Goal: Task Accomplishment & Management: Use online tool/utility

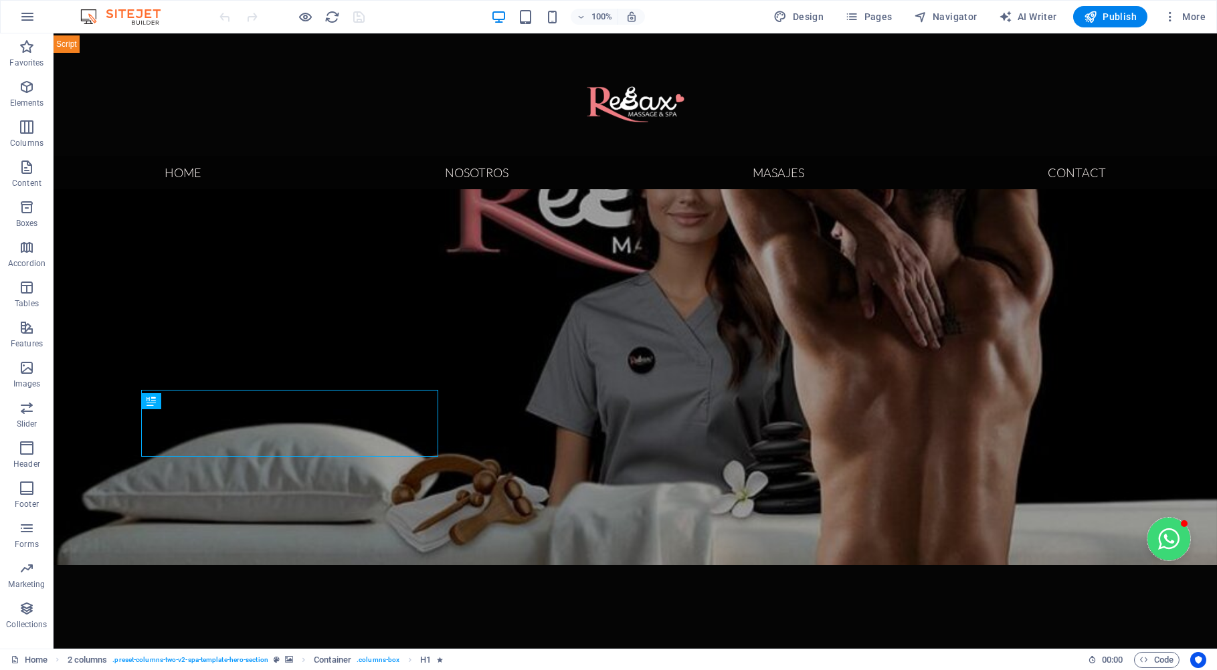
click at [1160, 537] on button "Open chat window" at bounding box center [1168, 539] width 43 height 43
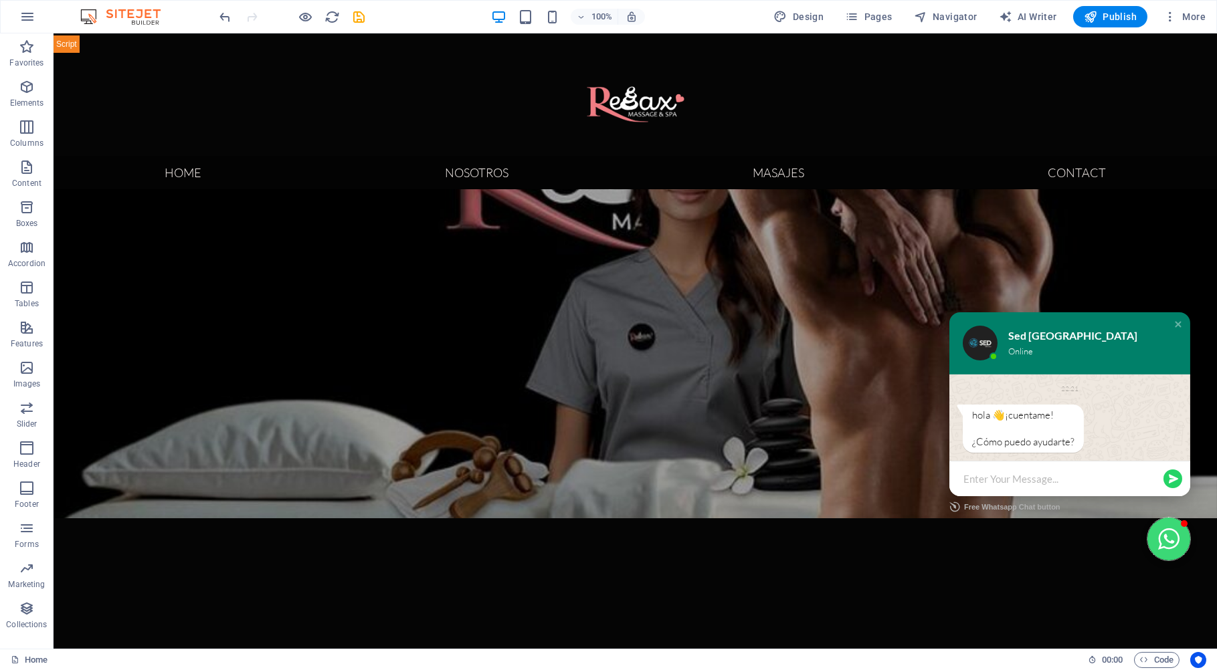
click at [1160, 537] on button "Close chat window" at bounding box center [1168, 539] width 43 height 43
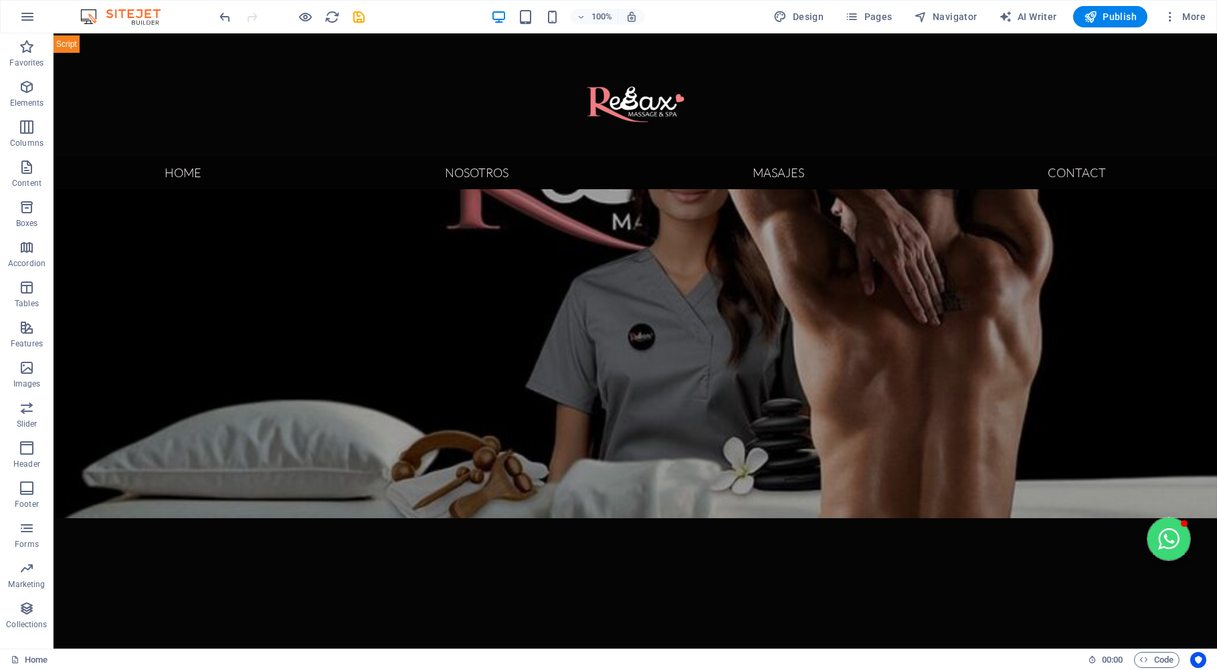
click at [1160, 537] on button "Open chat window" at bounding box center [1168, 539] width 43 height 43
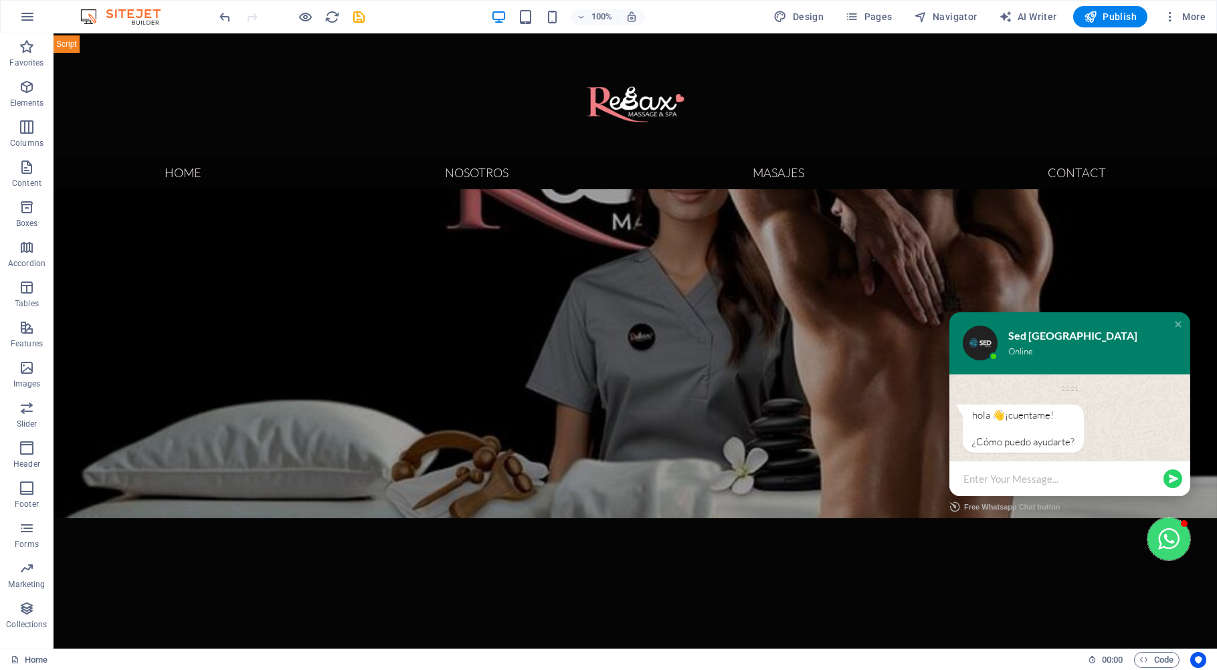
click at [1160, 537] on button "Close chat window" at bounding box center [1168, 539] width 43 height 43
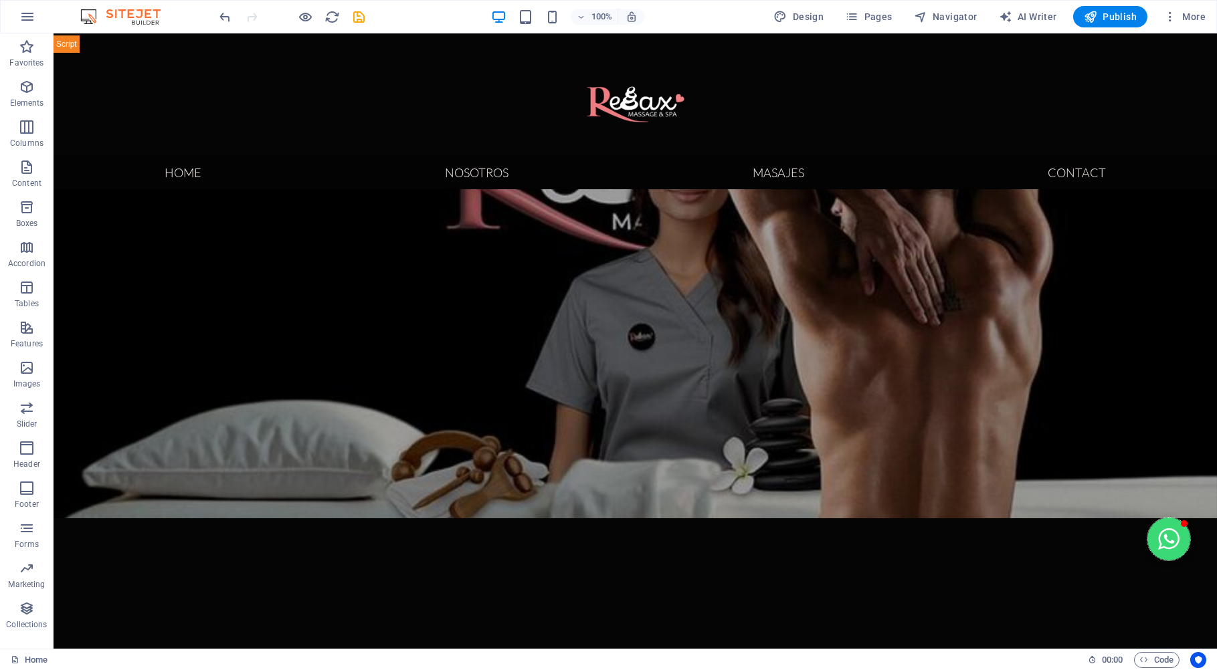
click at [1160, 537] on button "Open chat window" at bounding box center [1168, 539] width 43 height 43
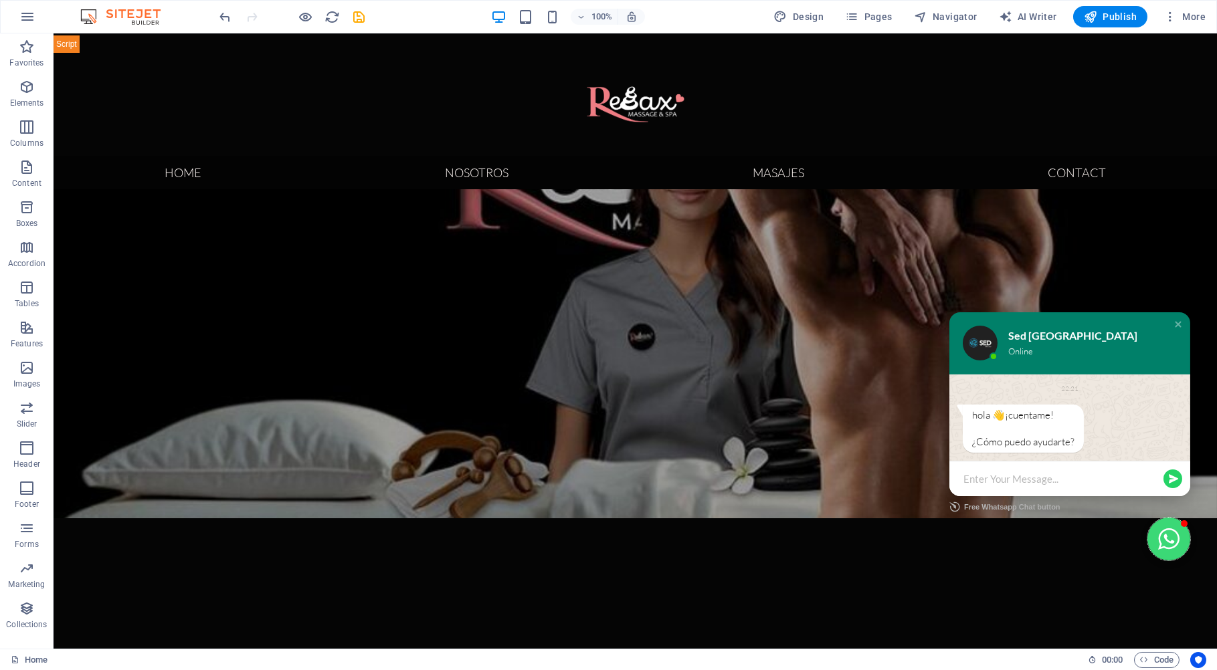
click at [1160, 537] on button "Close chat window" at bounding box center [1168, 539] width 43 height 43
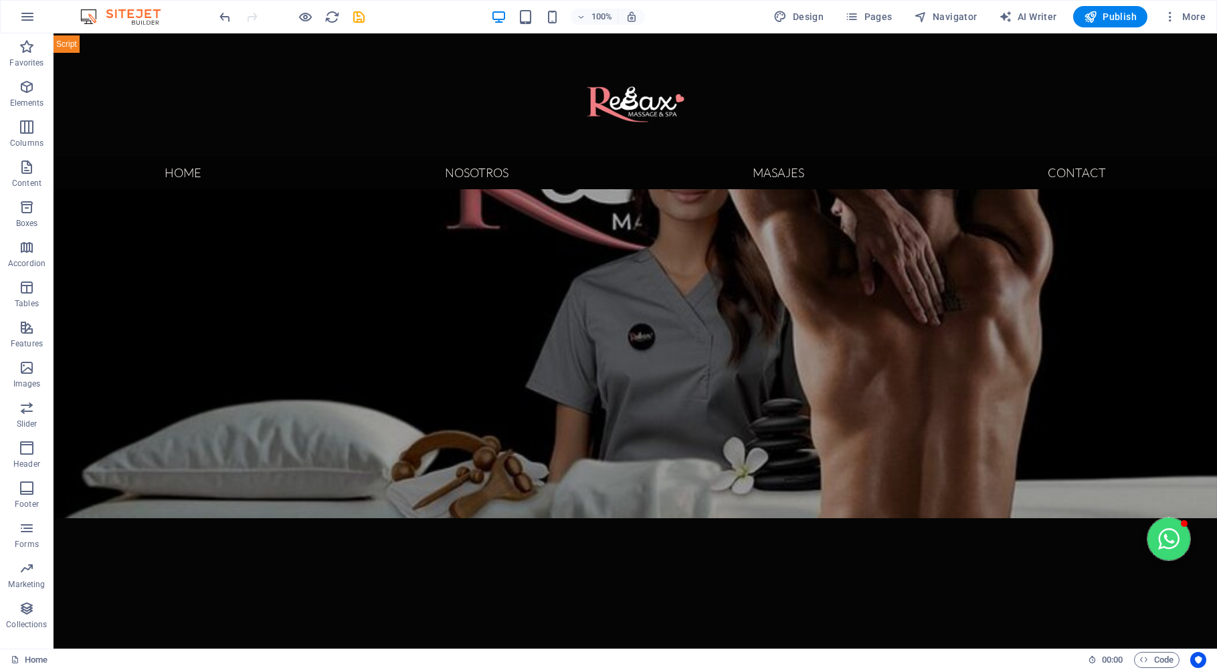
click at [1160, 537] on button "Open chat window" at bounding box center [1168, 539] width 43 height 43
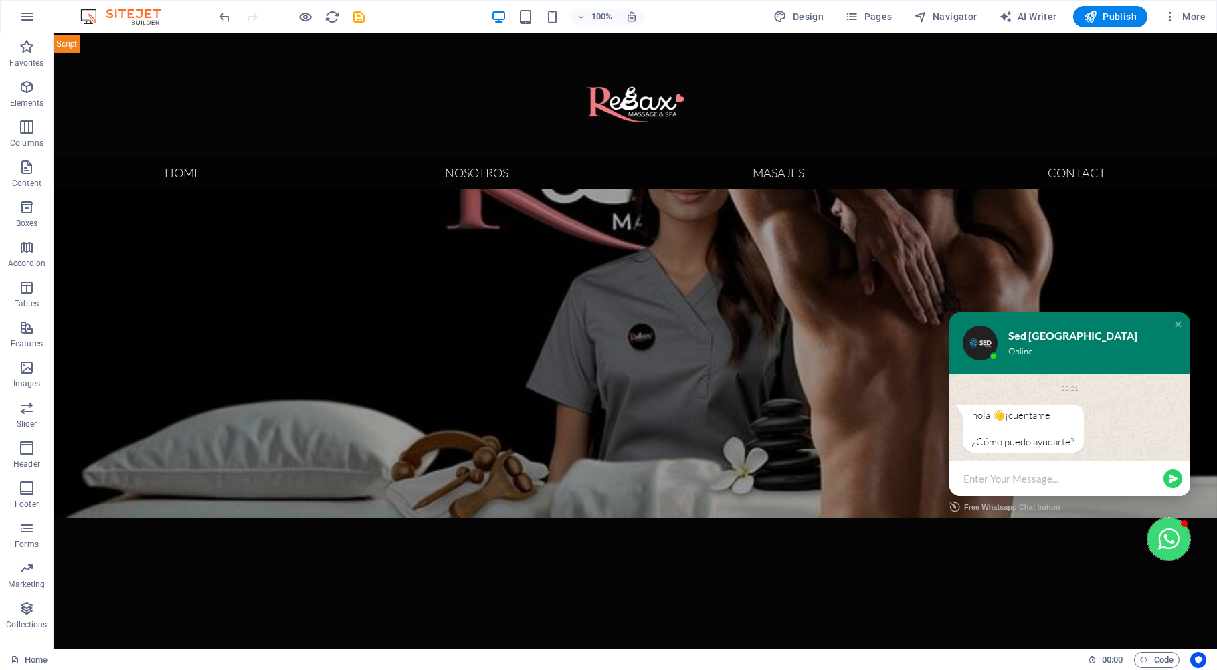
click at [1150, 553] on button "Close chat window" at bounding box center [1168, 539] width 43 height 43
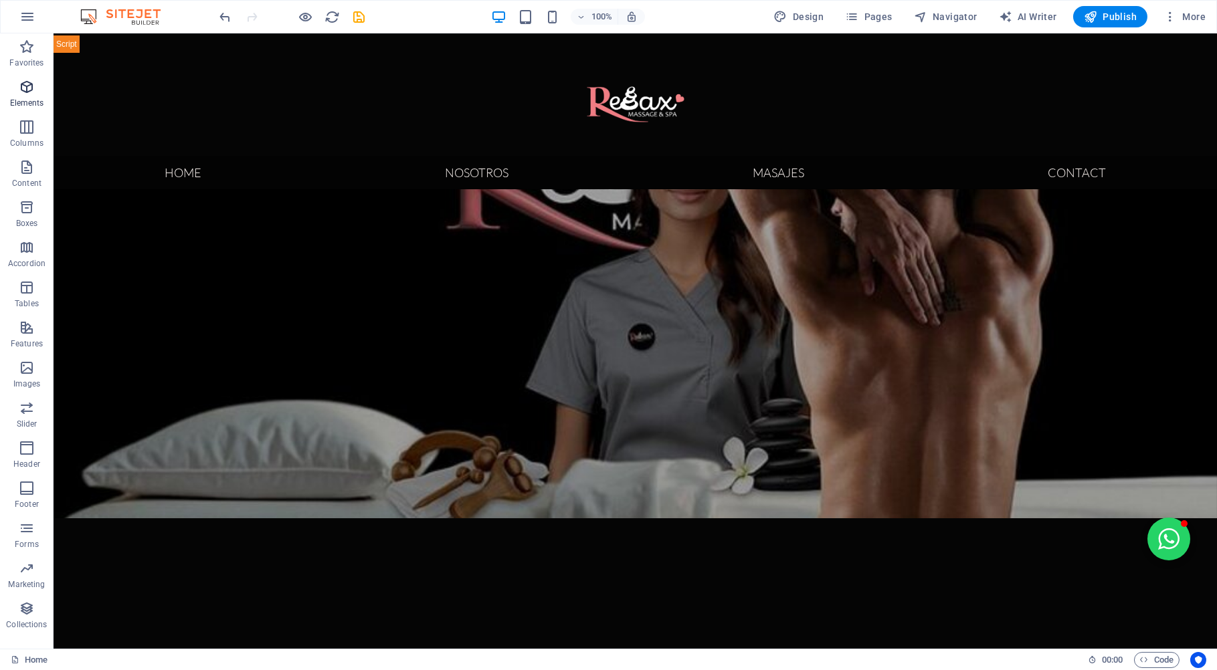
click at [17, 90] on span "Elements" at bounding box center [27, 95] width 54 height 32
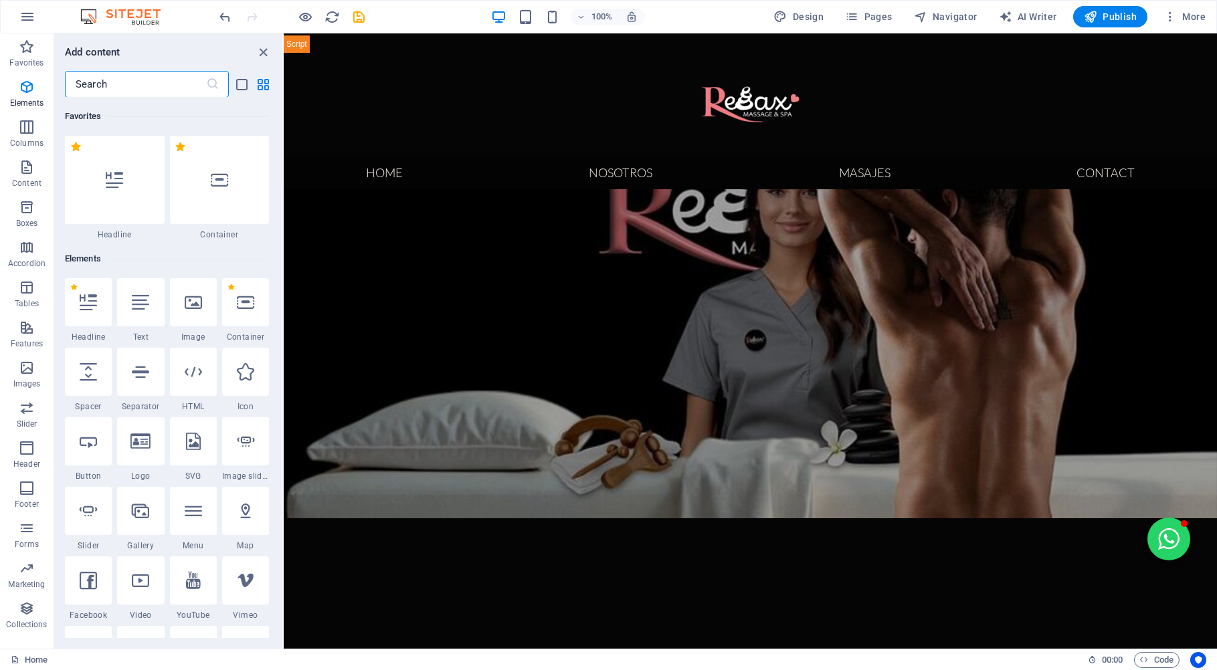
click at [126, 81] on input "text" at bounding box center [135, 84] width 141 height 27
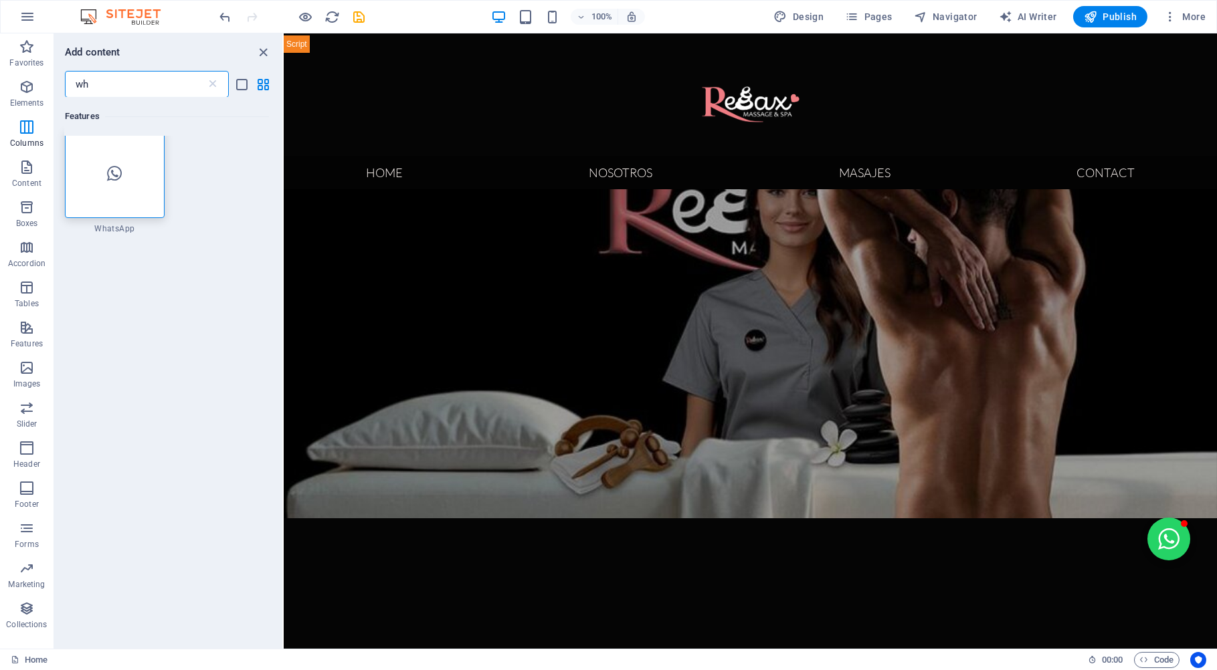
scroll to position [1, 0]
type input "wh"
click at [90, 158] on div at bounding box center [115, 180] width 100 height 88
click at [98, 189] on div at bounding box center [115, 180] width 100 height 88
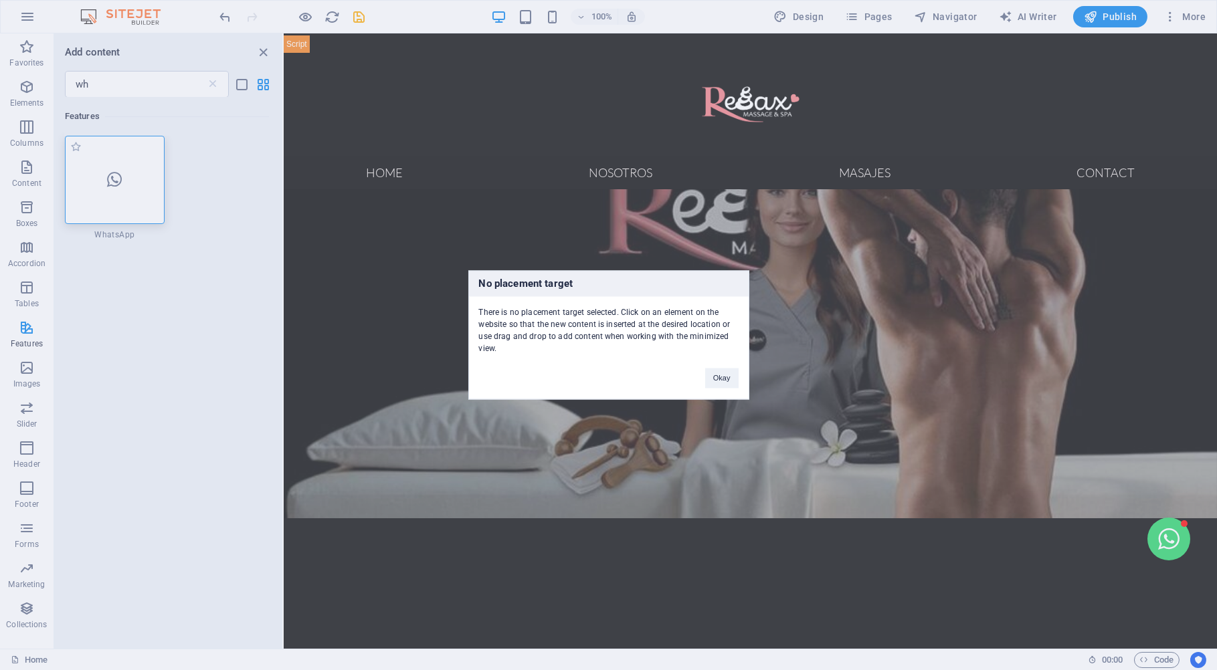
click at [98, 189] on div "No placement target There is no placement target selected. Click on an element …" at bounding box center [608, 335] width 1217 height 670
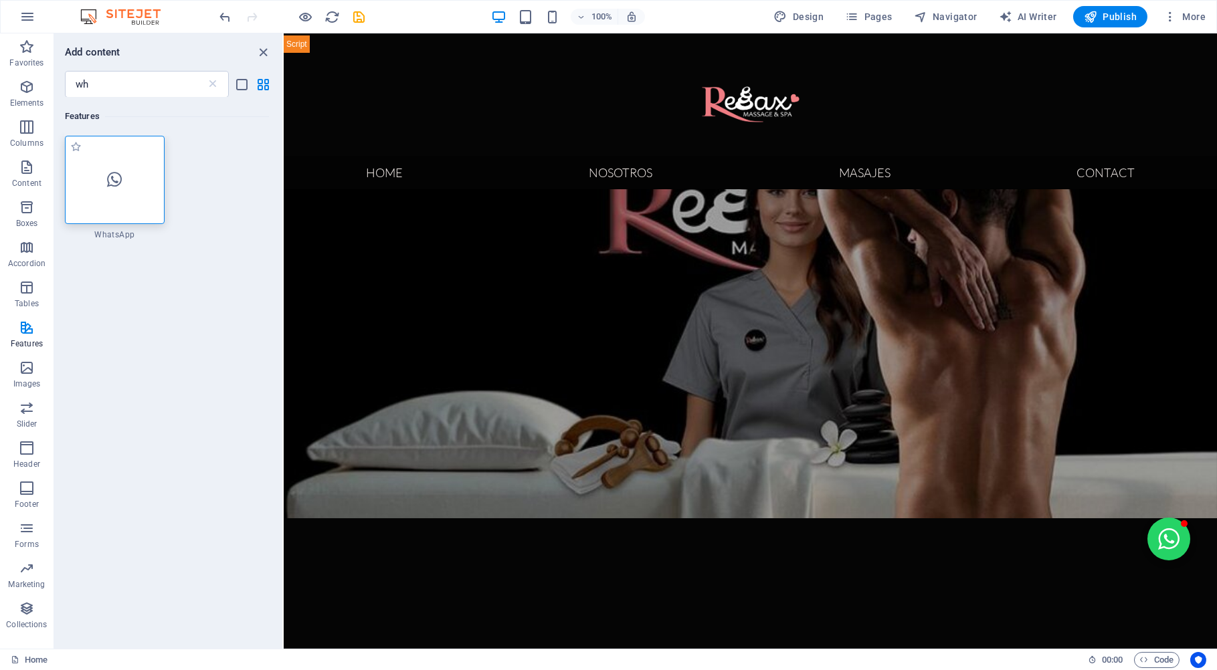
click at [98, 189] on div at bounding box center [115, 180] width 100 height 88
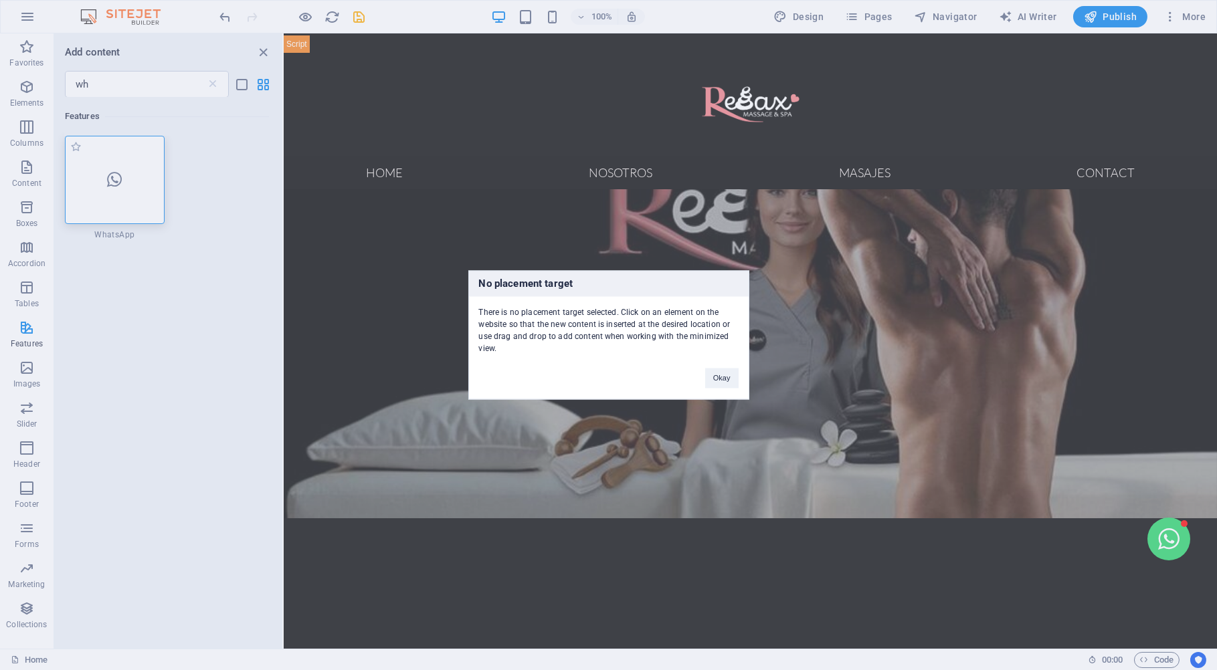
click at [98, 189] on div "No placement target There is no placement target selected. Click on an element …" at bounding box center [608, 335] width 1217 height 670
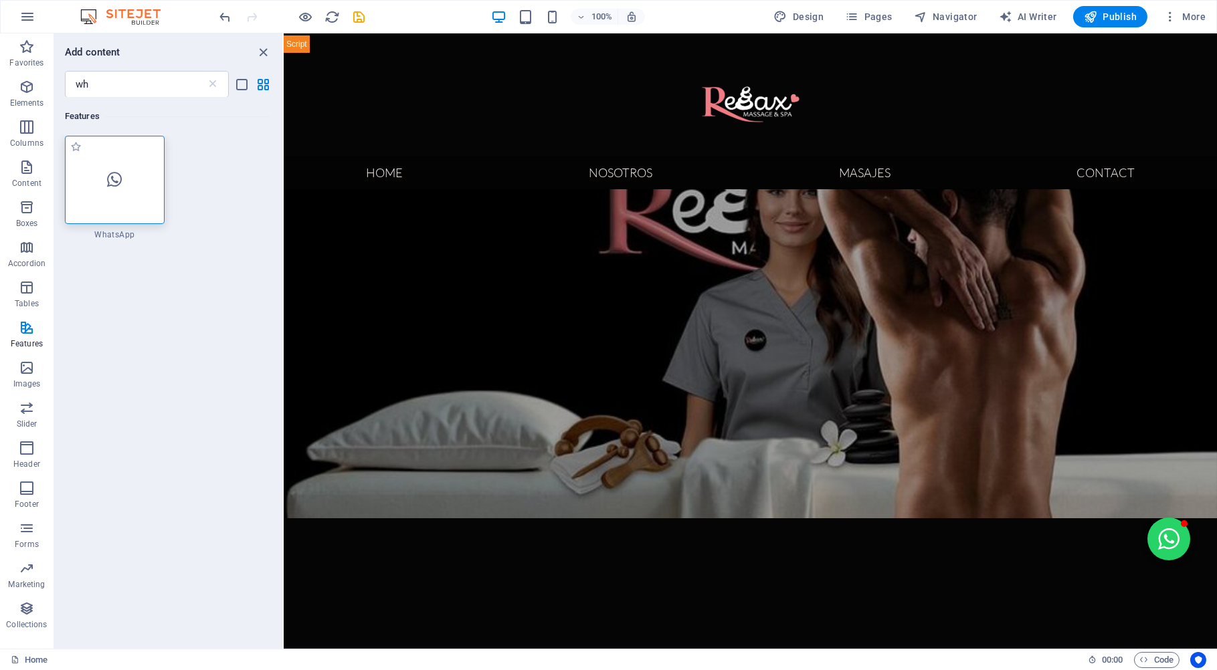
click at [98, 189] on div at bounding box center [115, 180] width 100 height 88
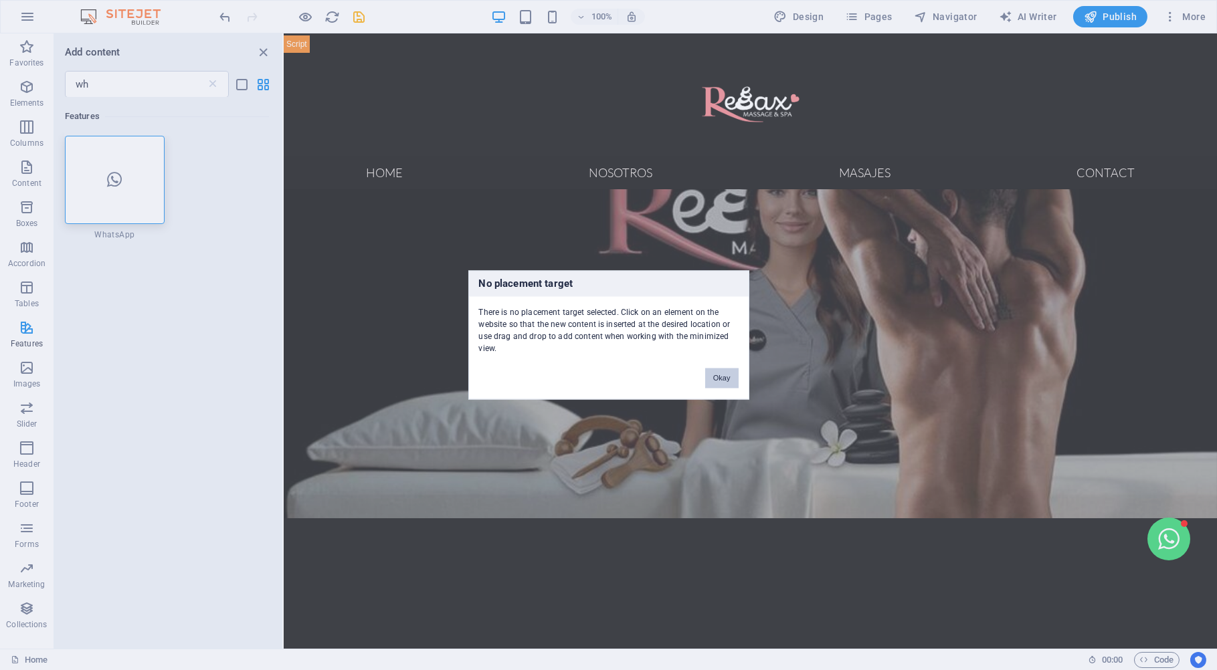
click at [728, 377] on button "Okay" at bounding box center [721, 379] width 33 height 20
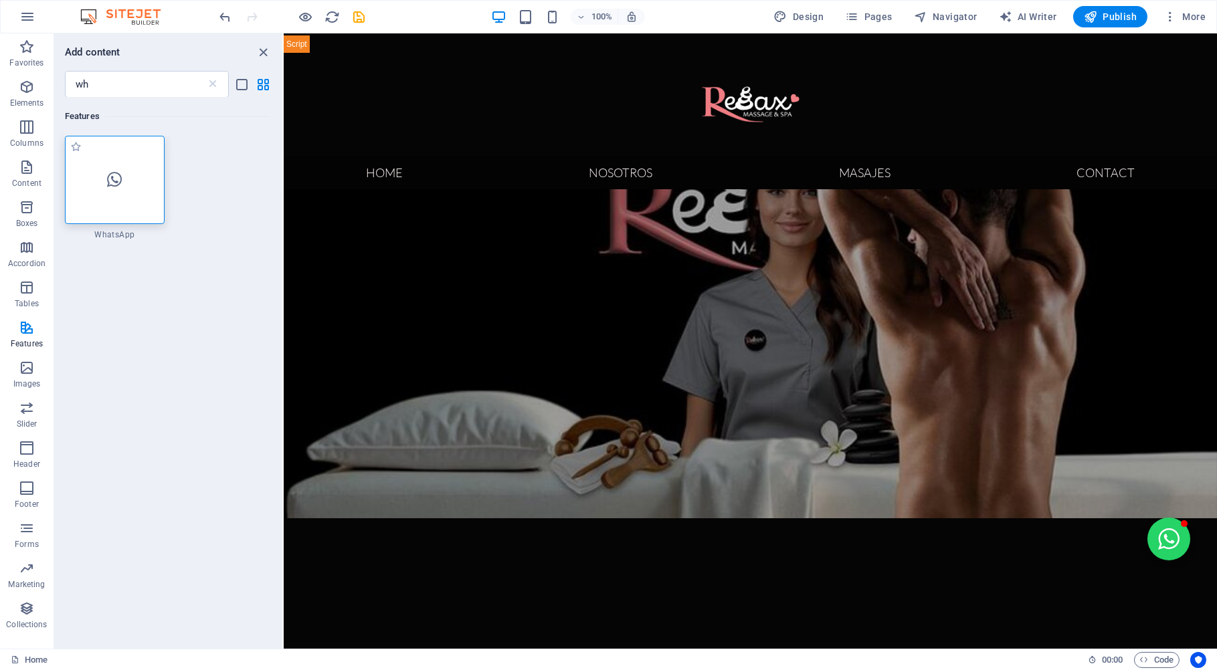
click at [142, 186] on div at bounding box center [115, 180] width 100 height 88
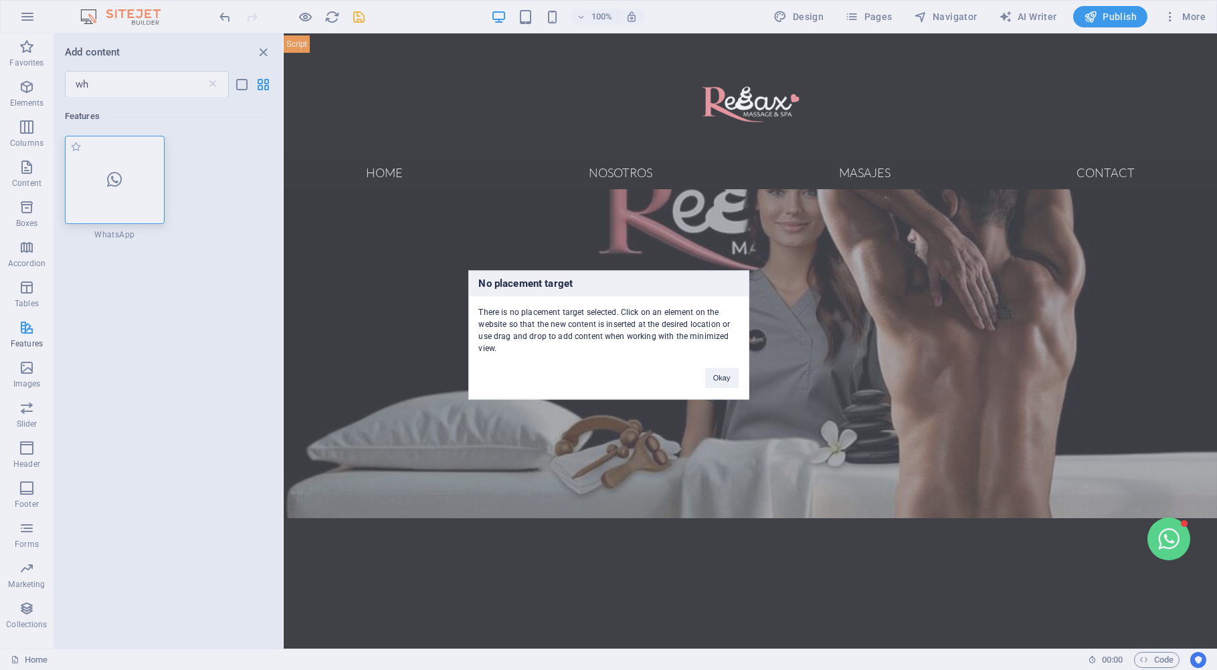
click at [142, 186] on div "No placement target There is no placement target selected. Click on an element …" at bounding box center [608, 335] width 1217 height 670
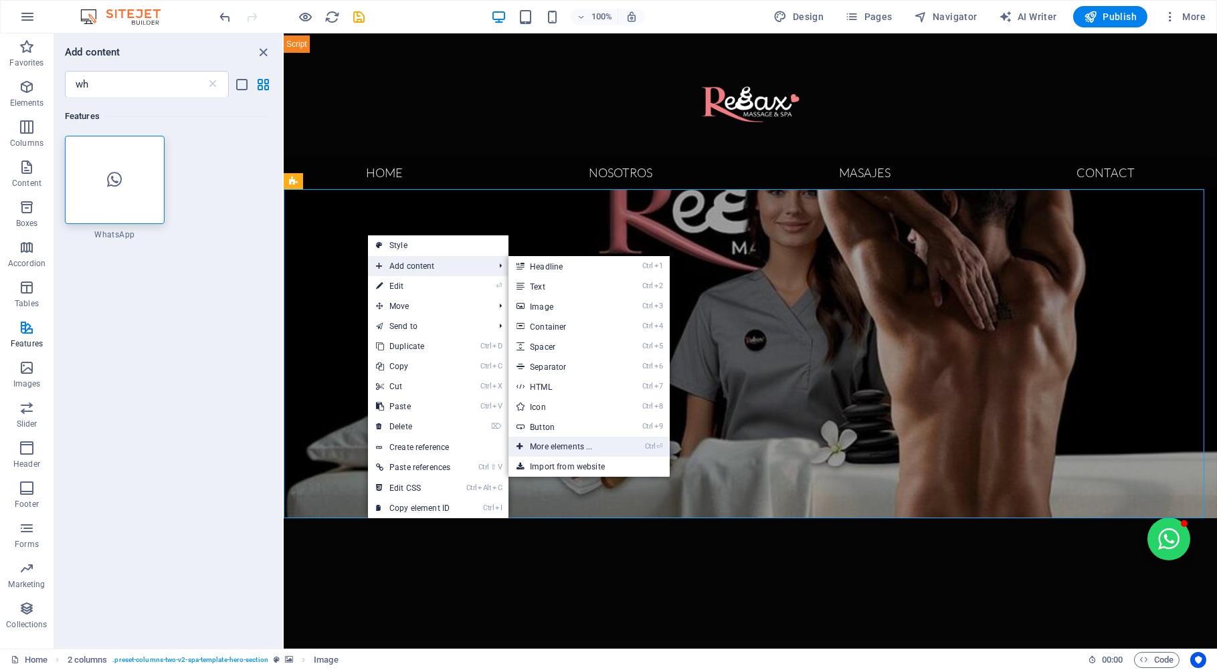
click at [541, 448] on link "Ctrl ⏎ More elements ..." at bounding box center [563, 447] width 110 height 20
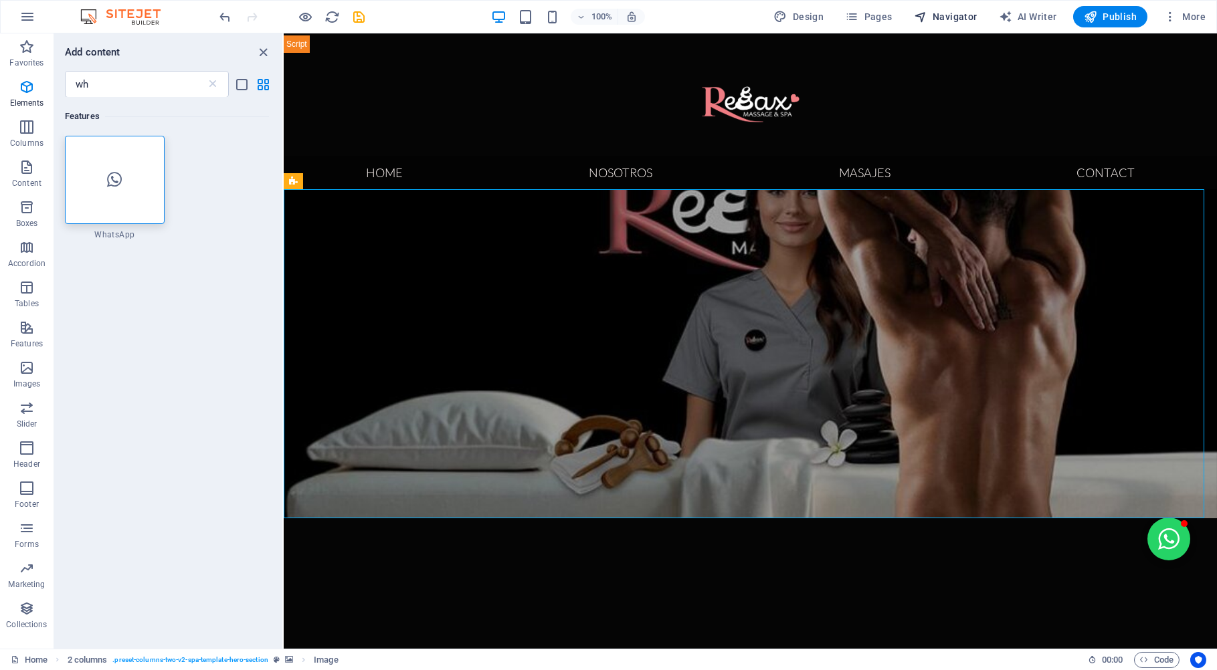
click at [942, 11] on span "Navigator" at bounding box center [946, 16] width 64 height 13
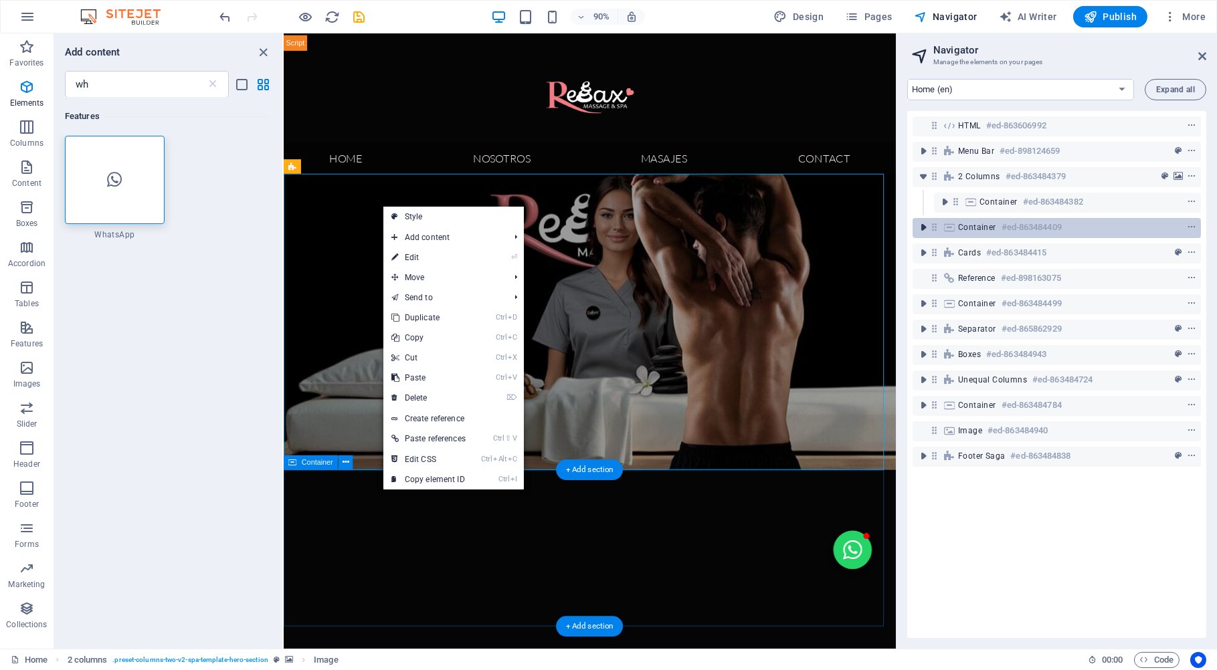
click at [926, 227] on icon "toggle-expand" at bounding box center [922, 227] width 13 height 13
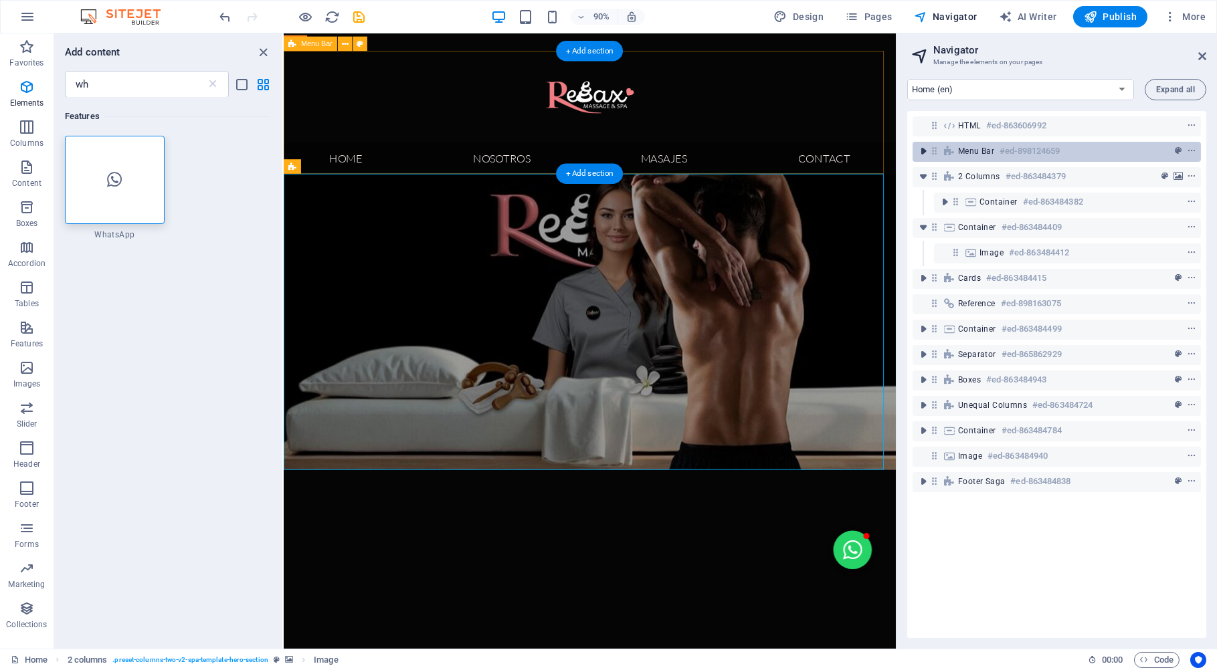
click at [924, 147] on icon "toggle-expand" at bounding box center [922, 150] width 13 height 13
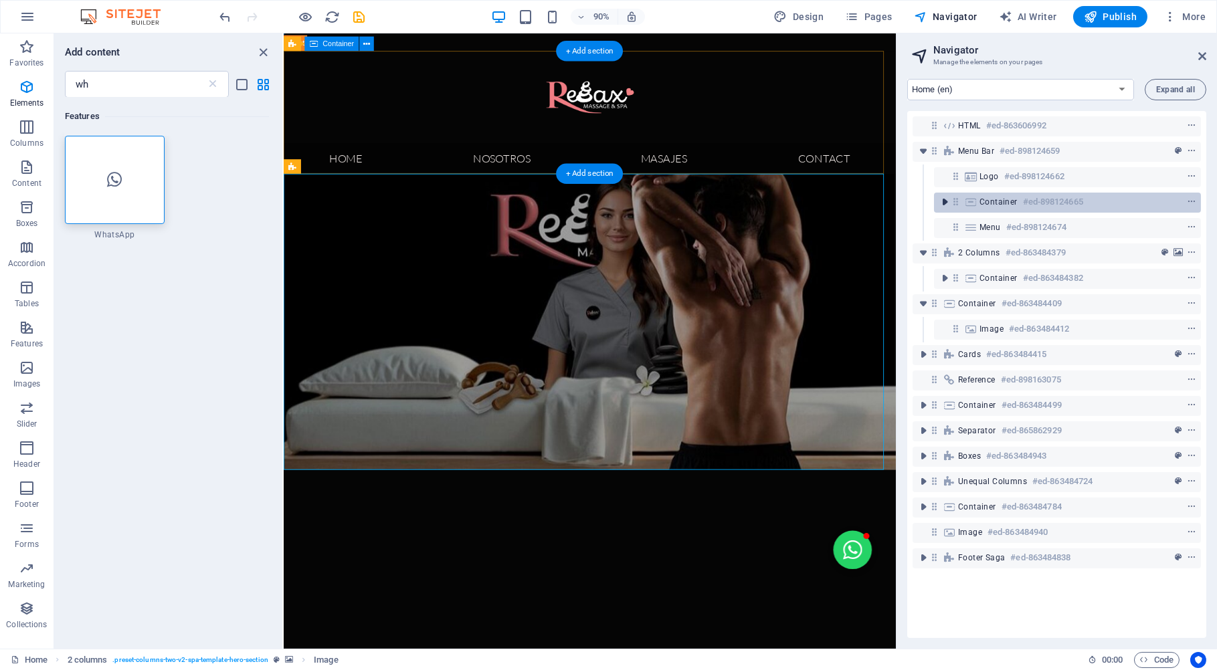
click at [945, 207] on icon "toggle-expand" at bounding box center [944, 201] width 13 height 13
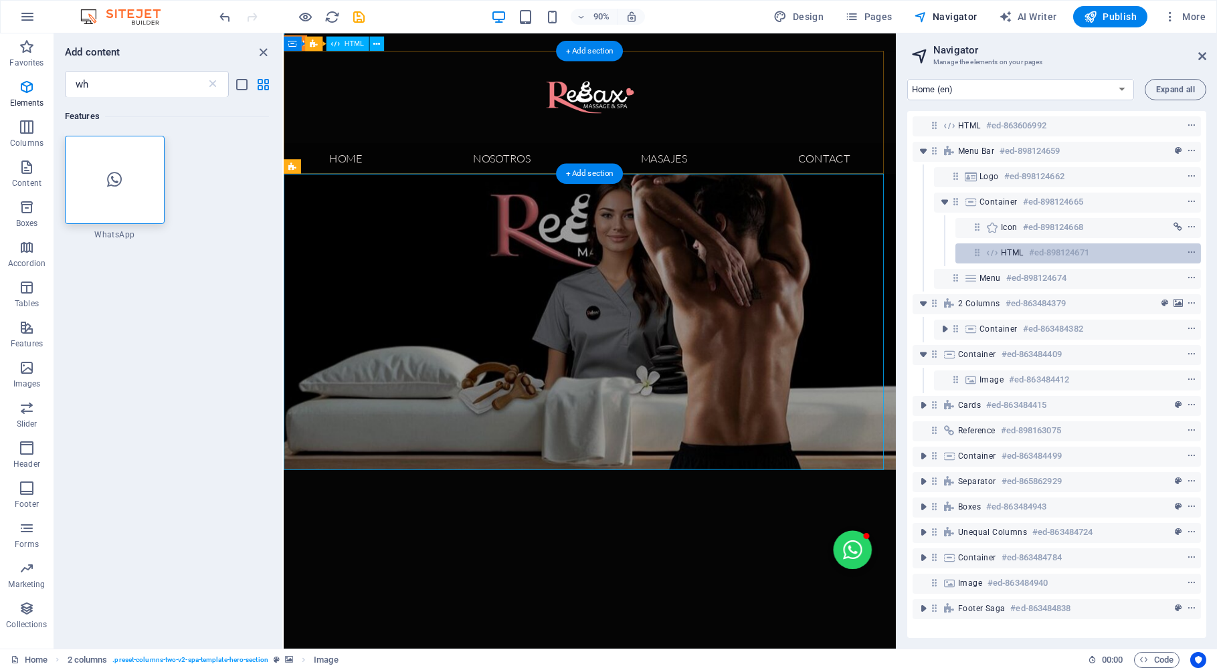
click at [1038, 254] on h6 "#ed-898124671" at bounding box center [1059, 253] width 60 height 16
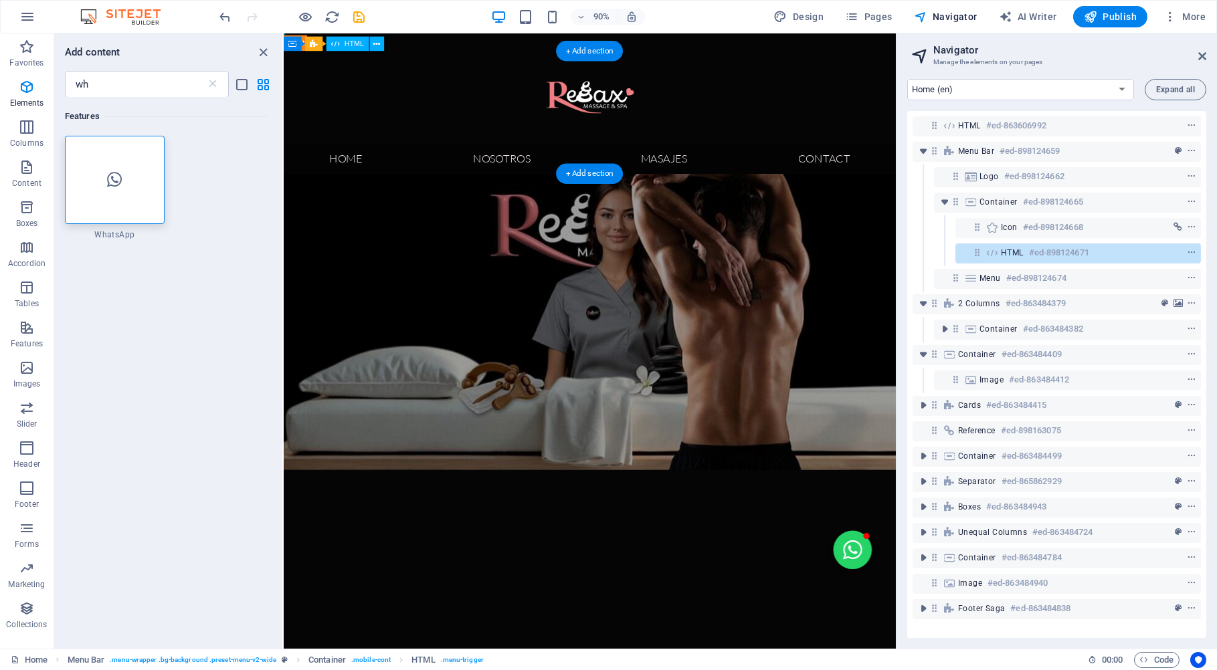
click at [1038, 254] on h6 "#ed-898124671" at bounding box center [1059, 253] width 60 height 16
click at [1187, 255] on icon "context-menu" at bounding box center [1191, 252] width 9 height 9
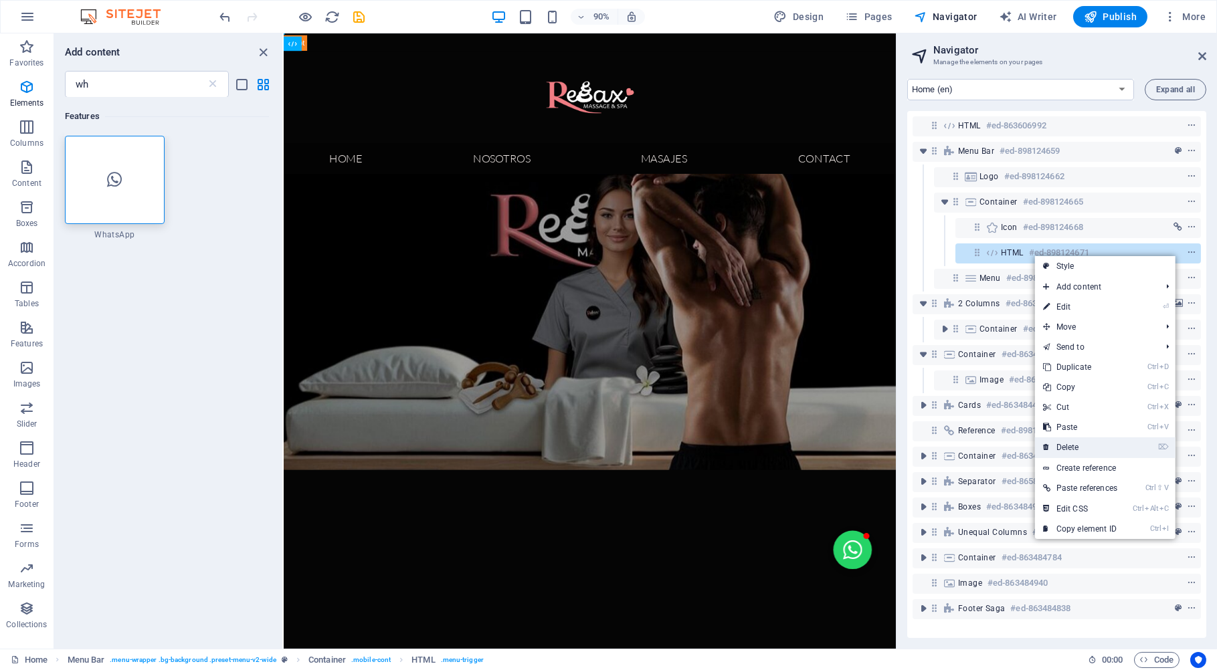
click at [1073, 446] on link "⌦ Delete" at bounding box center [1080, 448] width 90 height 20
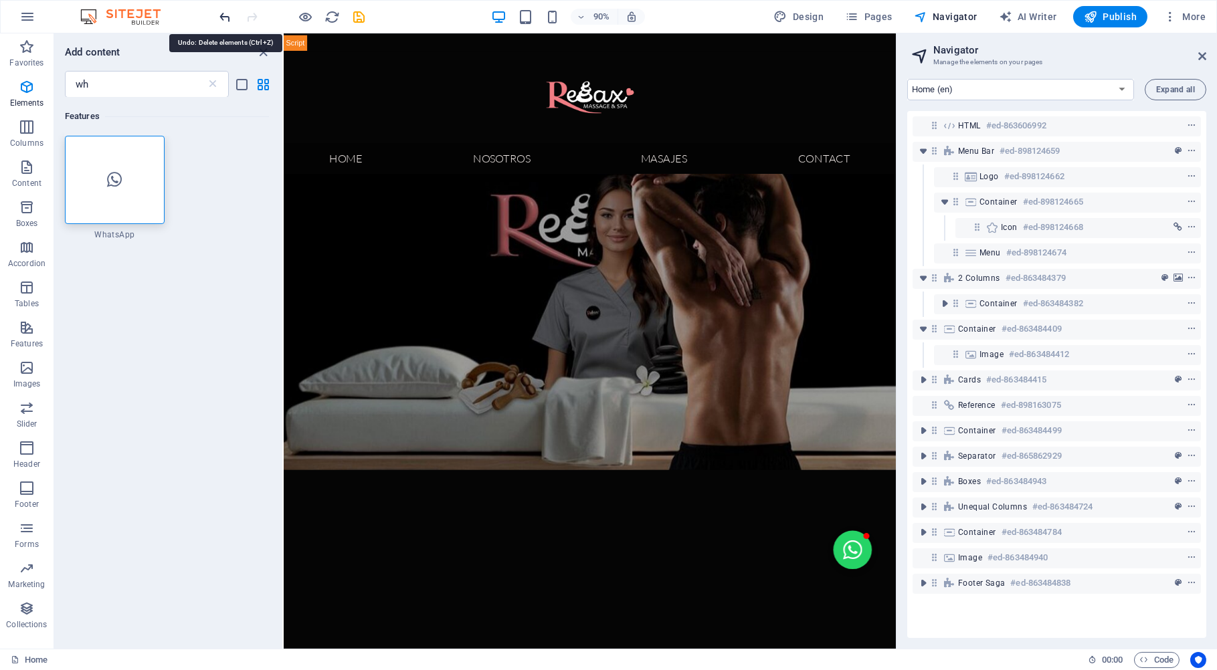
click at [223, 18] on icon "undo" at bounding box center [225, 16] width 15 height 15
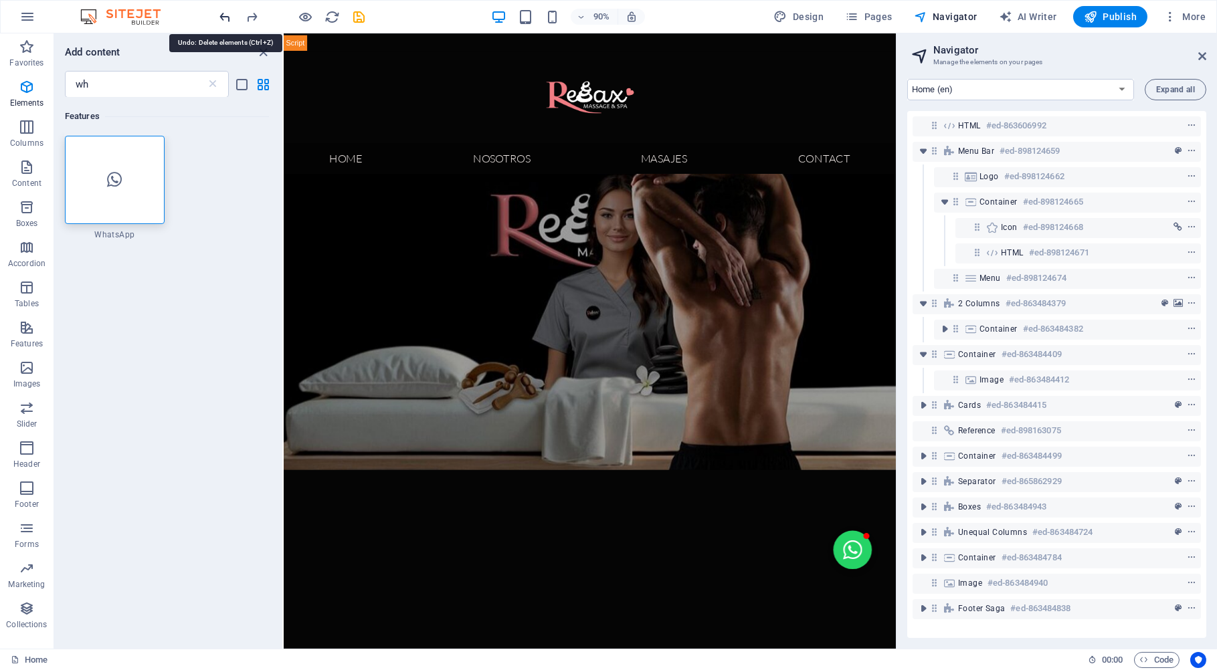
click at [223, 18] on icon "undo" at bounding box center [225, 16] width 15 height 15
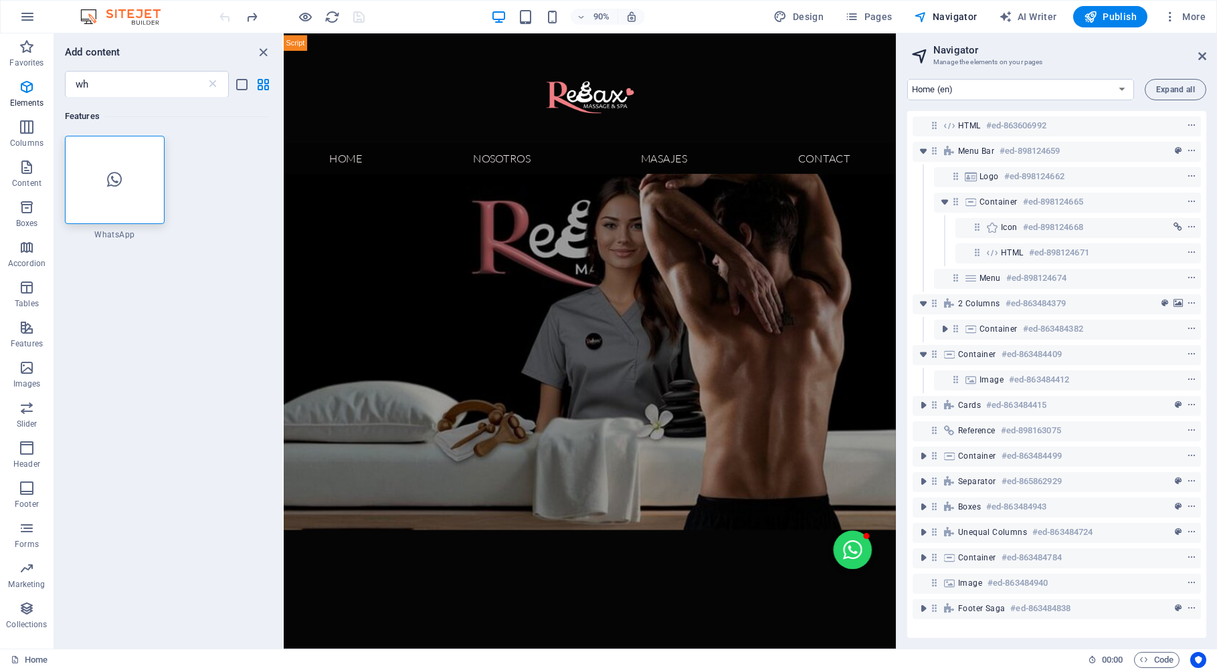
click at [223, 18] on div at bounding box center [292, 16] width 150 height 21
click at [108, 179] on icon at bounding box center [114, 179] width 15 height 17
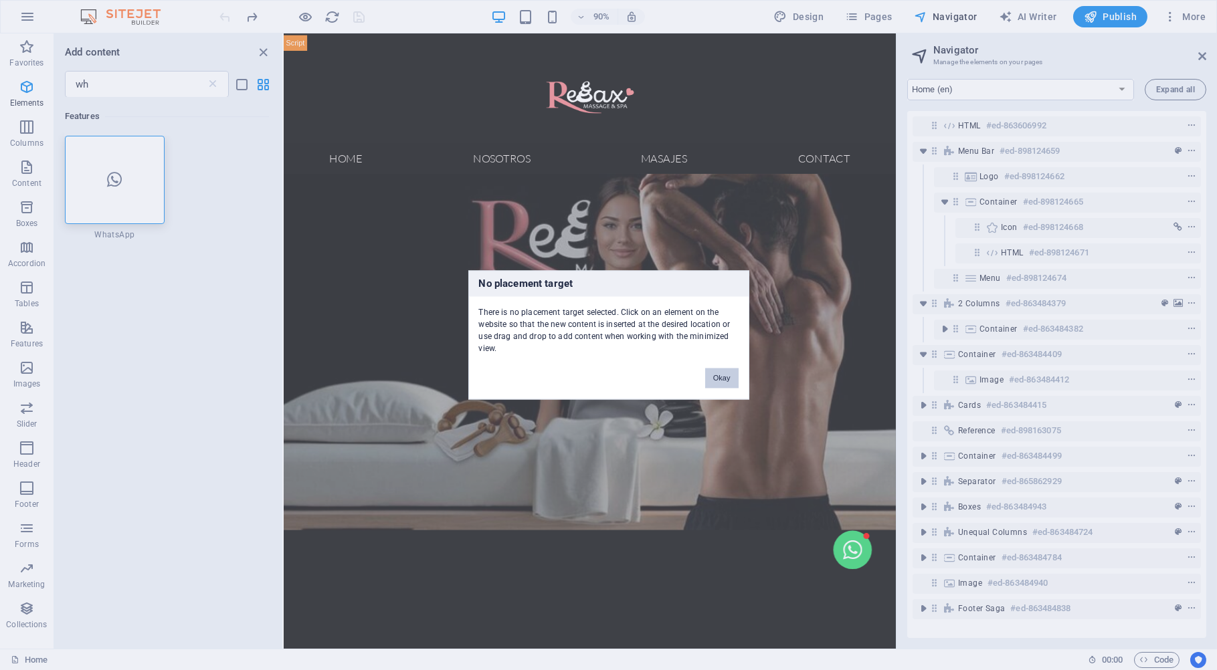
click at [729, 381] on button "Okay" at bounding box center [721, 379] width 33 height 20
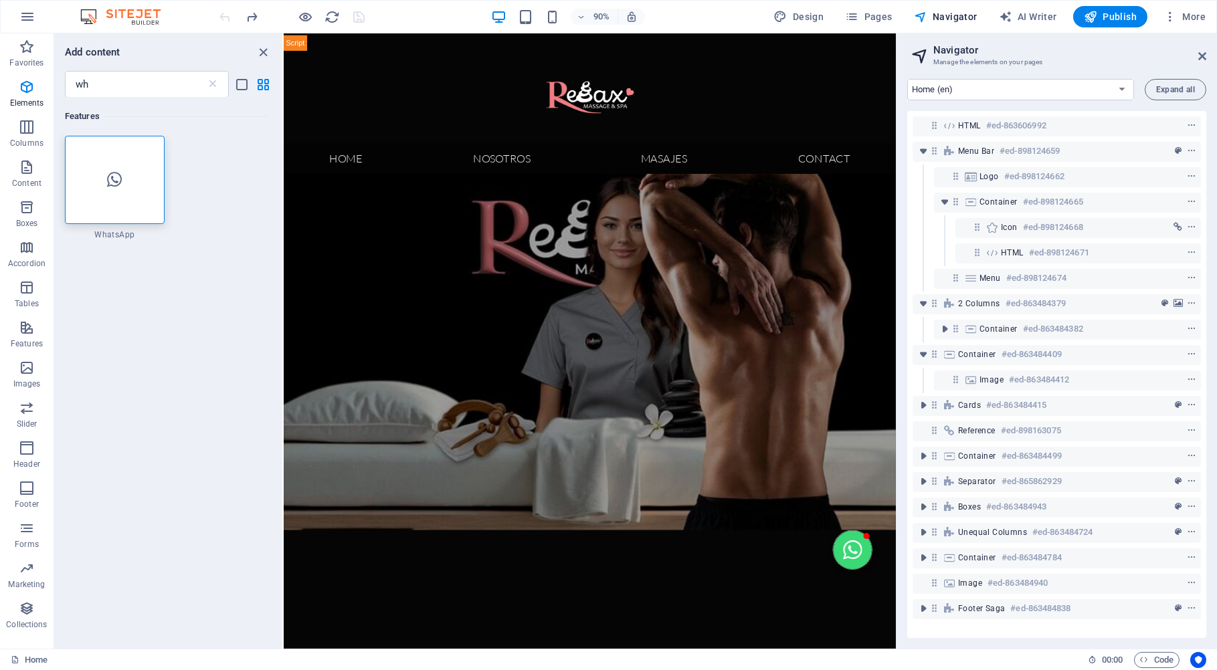
click at [894, 591] on button "Open chat window" at bounding box center [915, 607] width 43 height 43
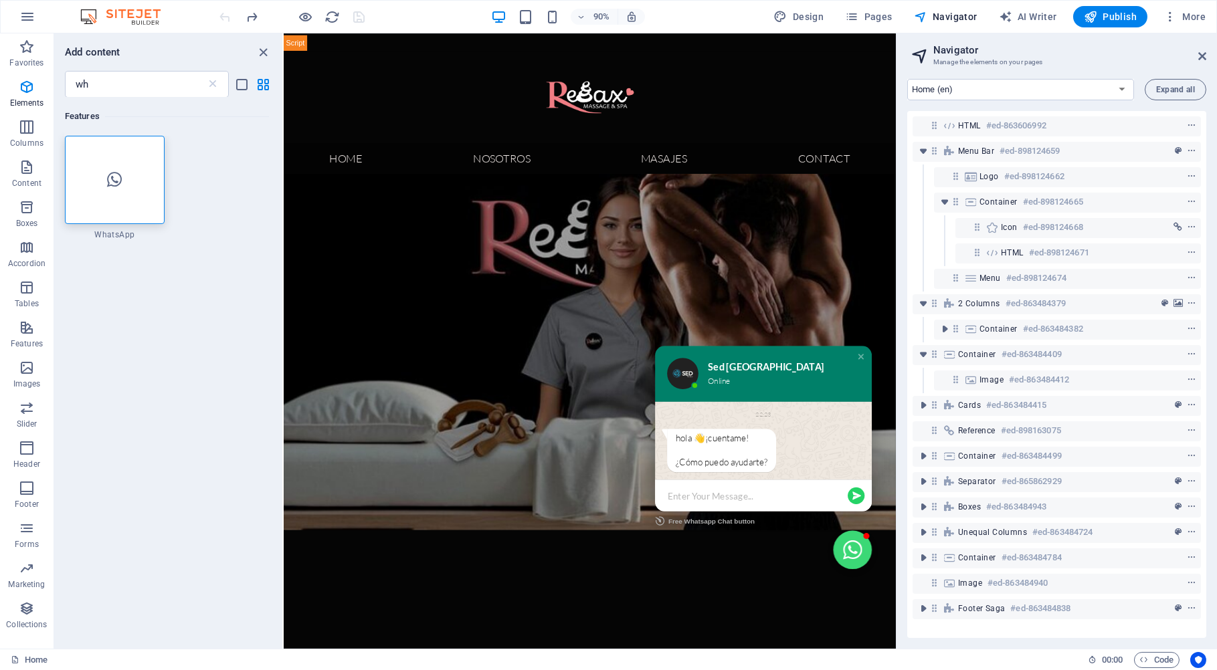
click at [813, 473] on div "hola 👋¡cuentame! ¿Cómo puedo ayudarte?" at bounding box center [816, 497] width 214 height 48
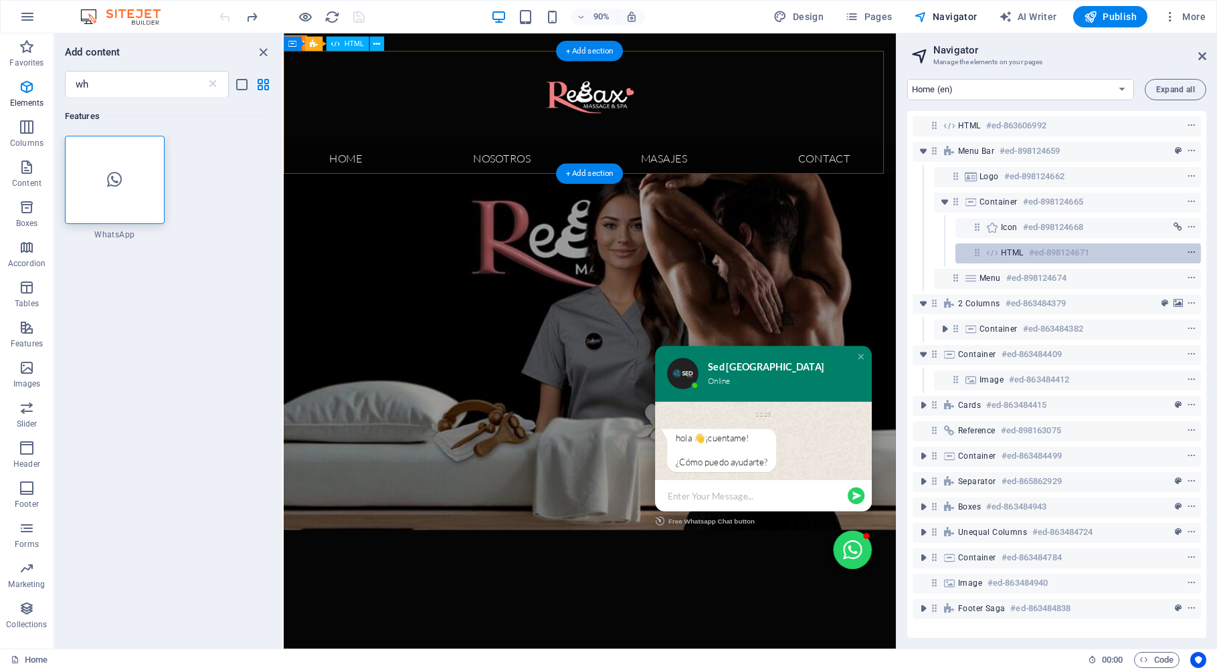
click at [1187, 252] on icon "context-menu" at bounding box center [1191, 252] width 9 height 9
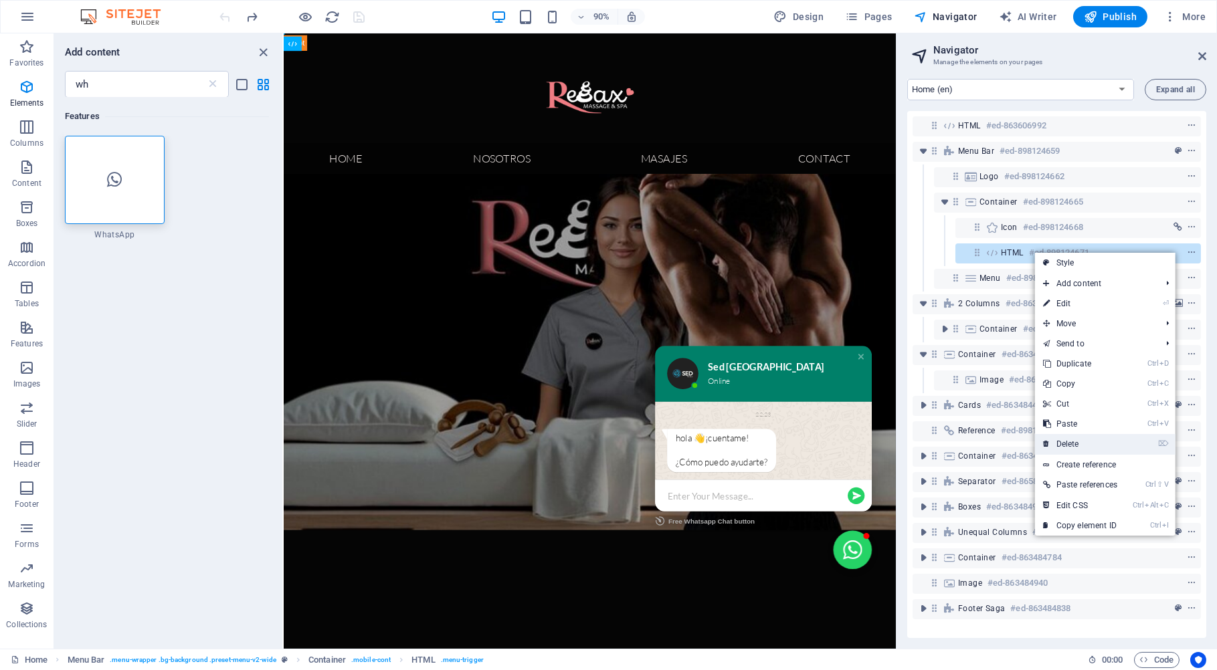
click at [1076, 447] on link "⌦ Delete" at bounding box center [1080, 444] width 90 height 20
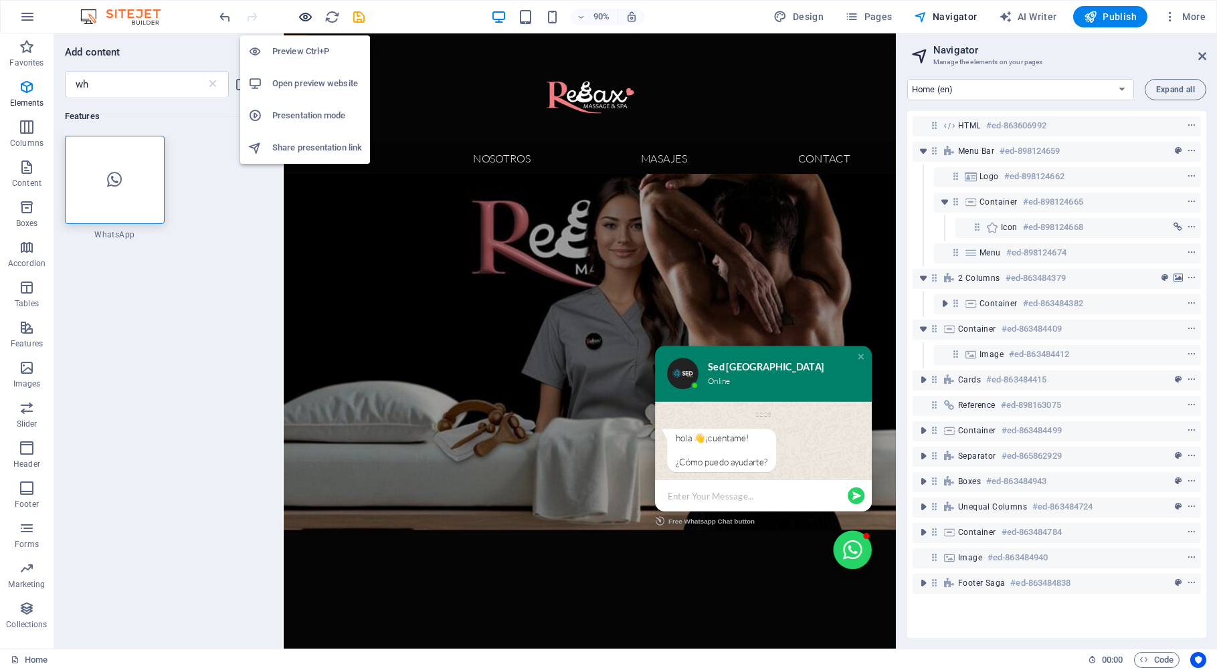
click at [308, 17] on icon "button" at bounding box center [305, 16] width 15 height 15
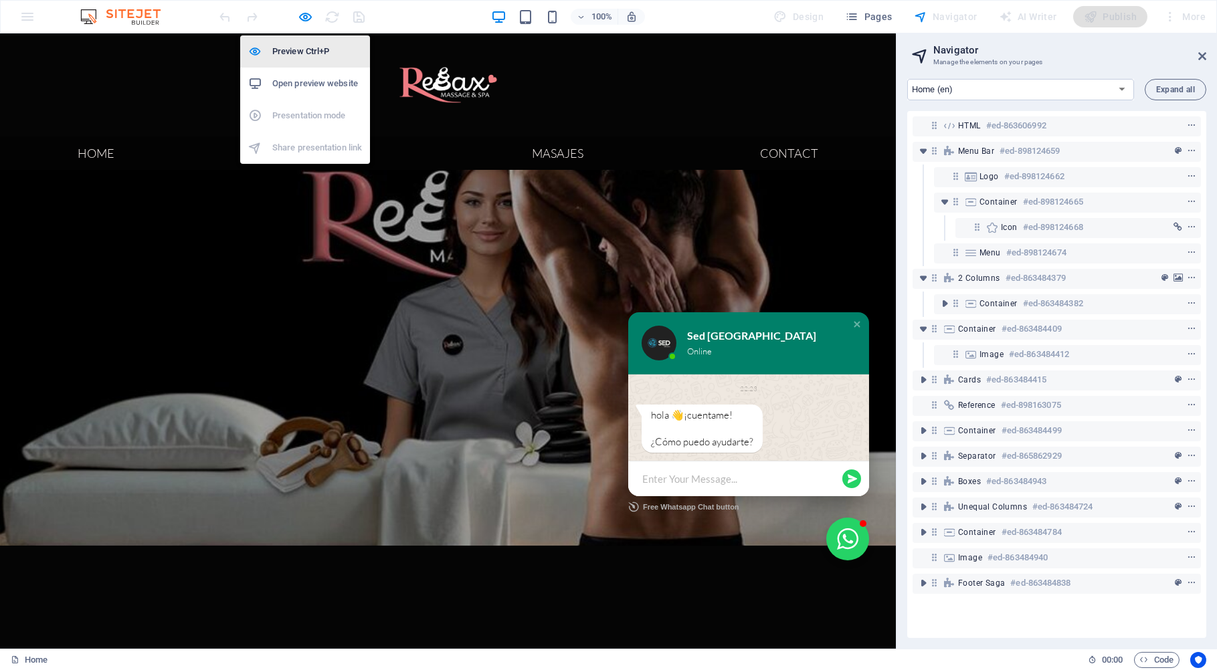
click at [316, 54] on h6 "Preview Ctrl+P" at bounding box center [317, 51] width 90 height 16
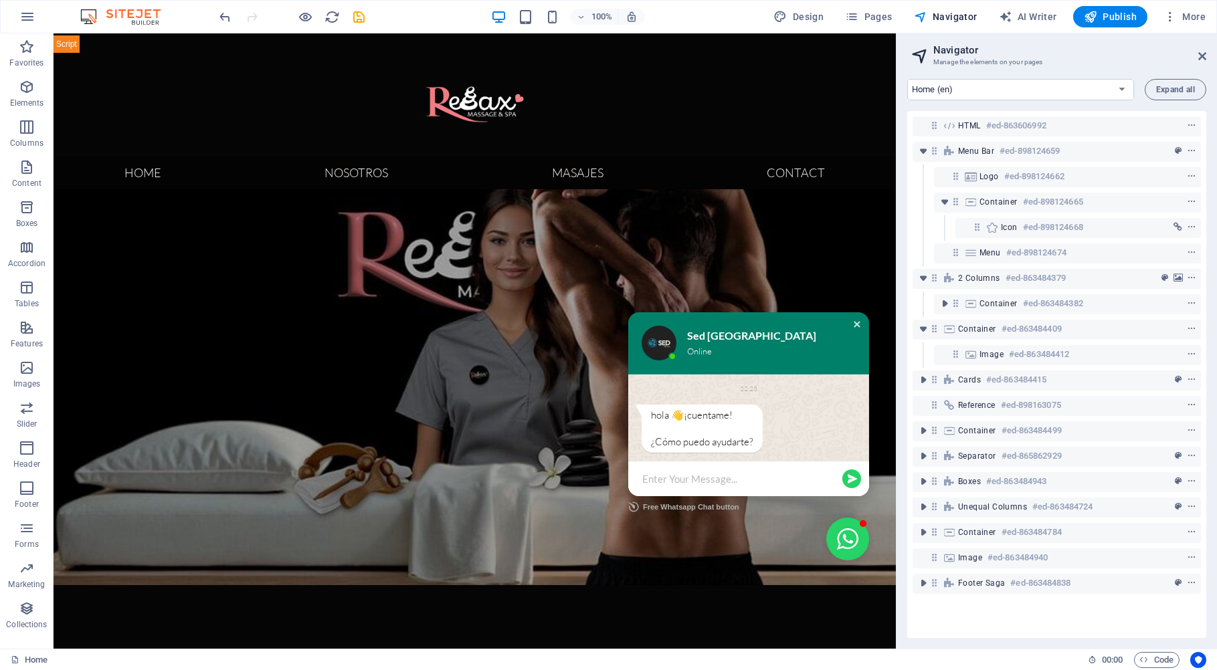
click at [850, 318] on div "Close chat window" at bounding box center [856, 324] width 13 height 13
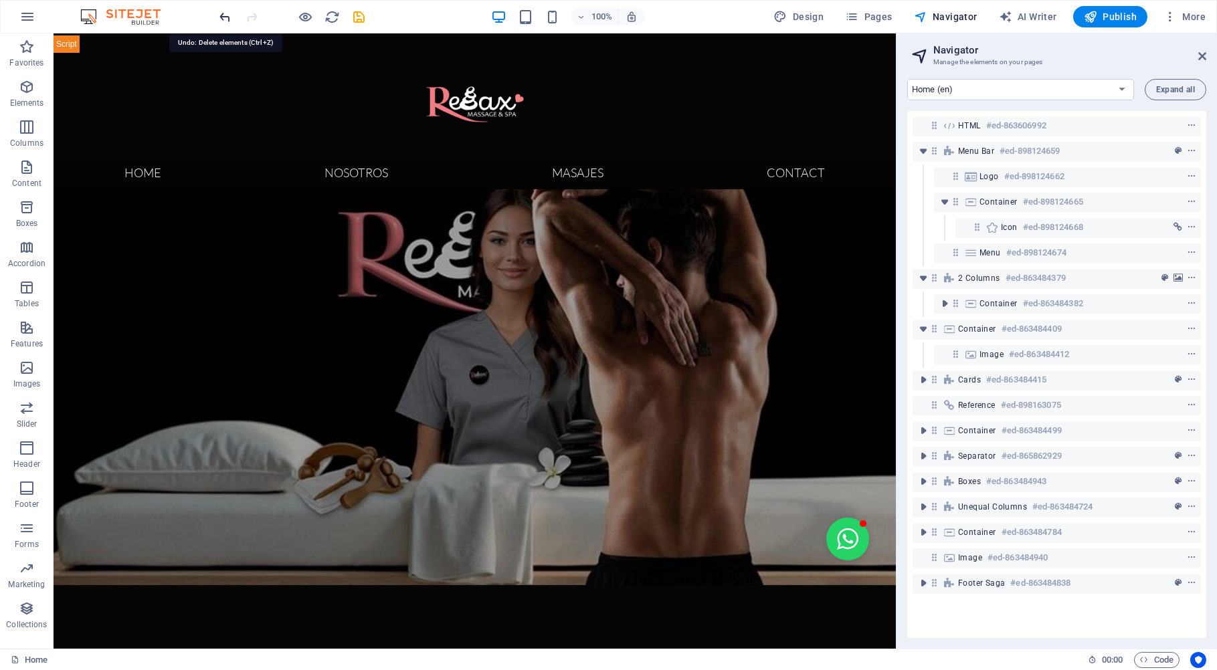
click at [223, 15] on icon "undo" at bounding box center [225, 16] width 15 height 15
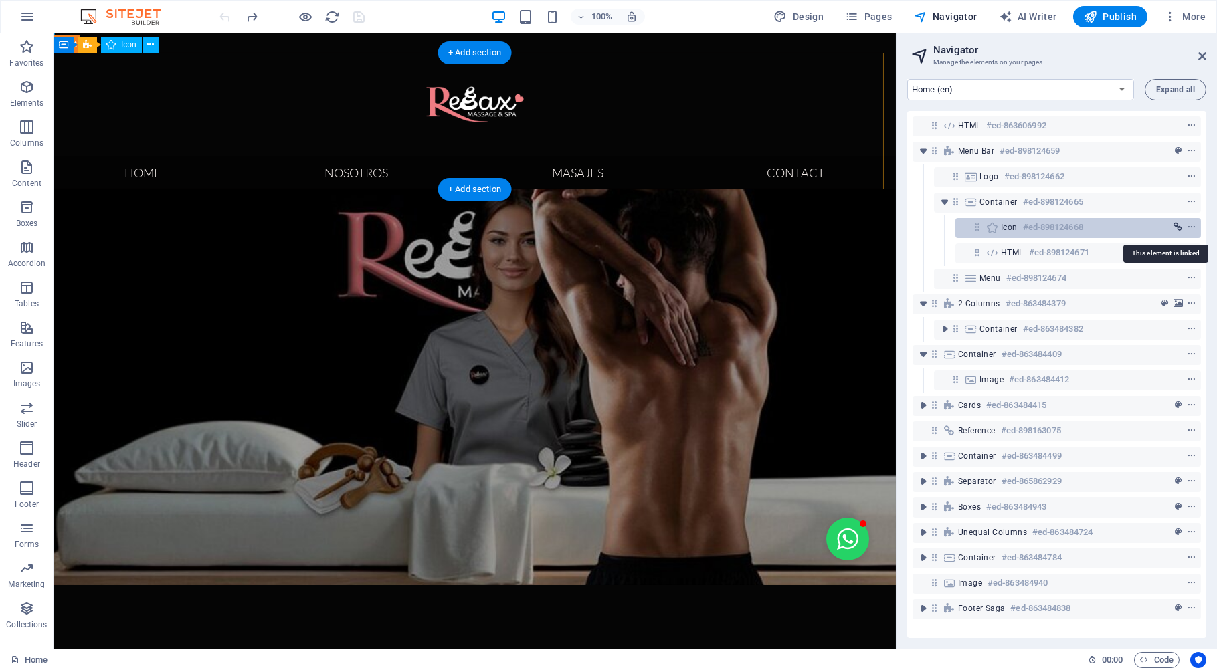
click at [1174, 231] on icon "link" at bounding box center [1178, 227] width 9 height 9
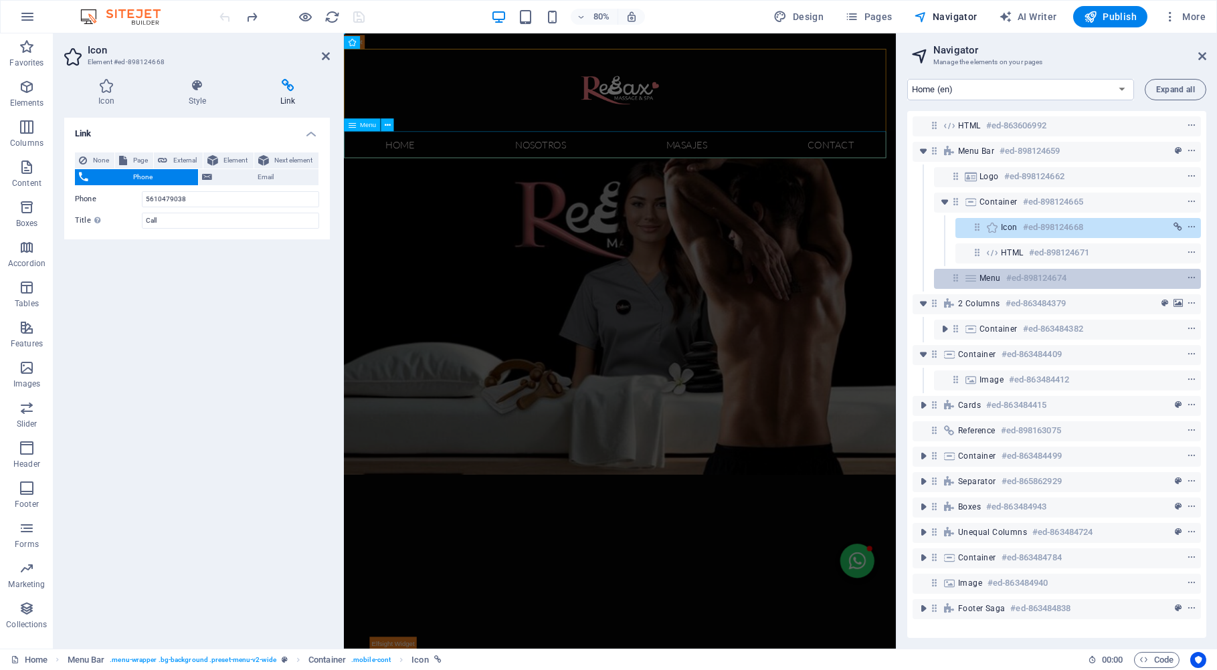
click at [1070, 281] on div "Menu #ed-898124674" at bounding box center [1056, 278] width 155 height 16
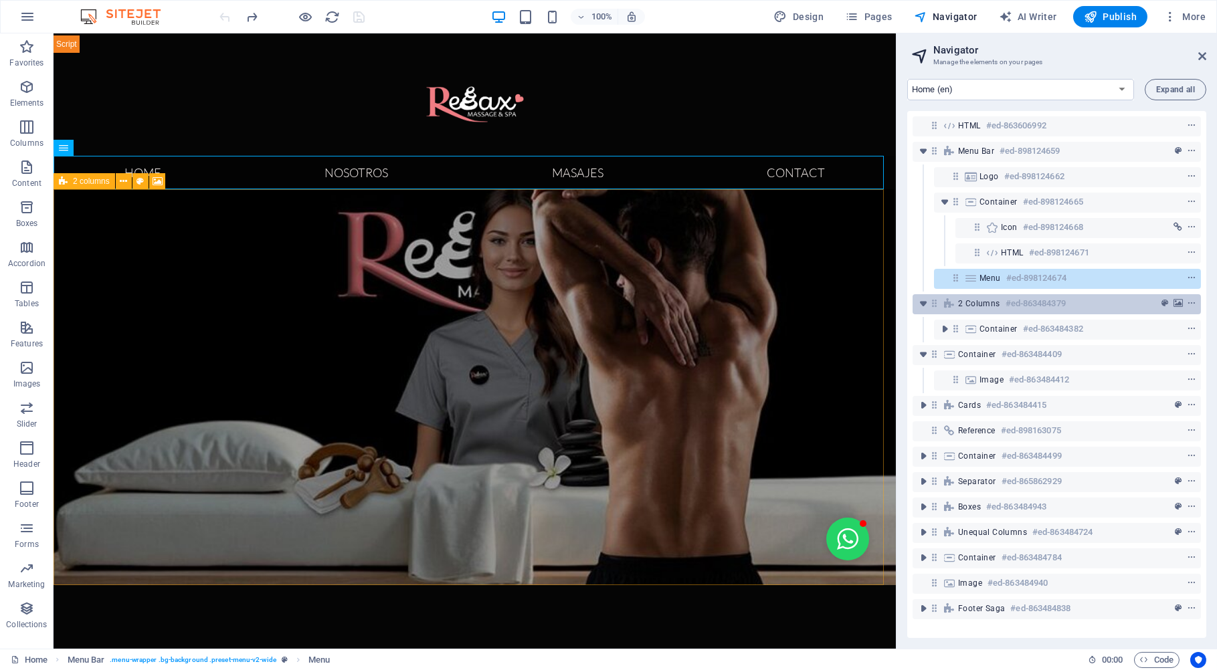
click at [1056, 302] on h6 "#ed-863484379" at bounding box center [1035, 304] width 60 height 16
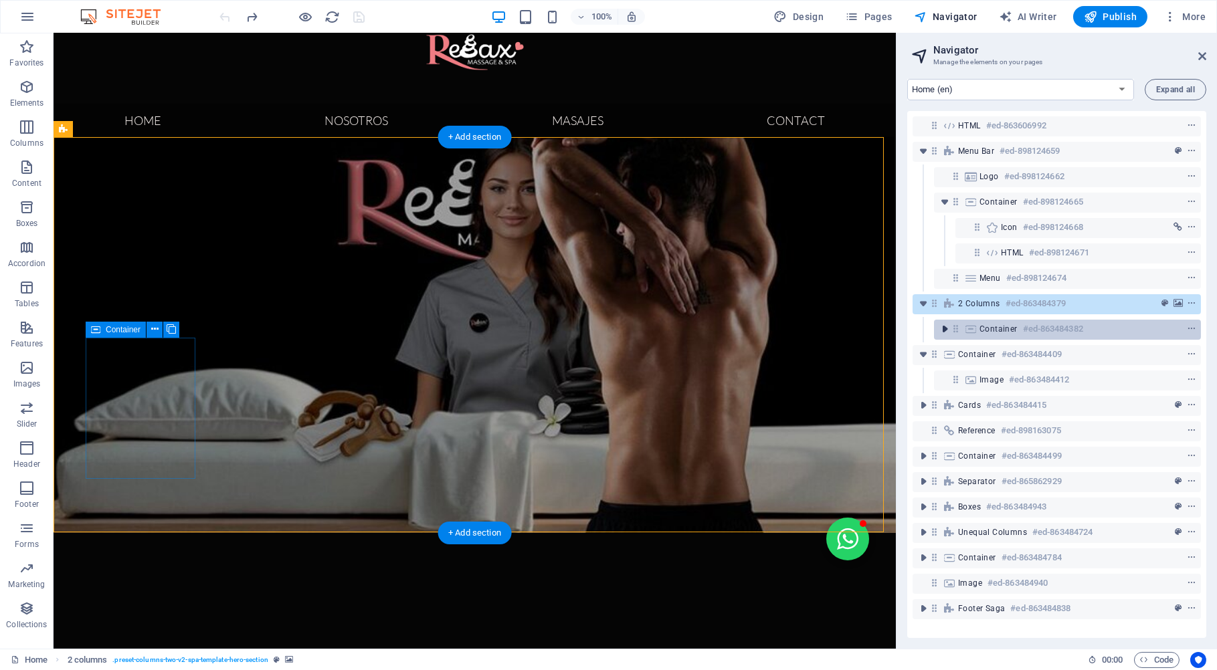
click at [945, 331] on icon "toggle-expand" at bounding box center [944, 328] width 13 height 13
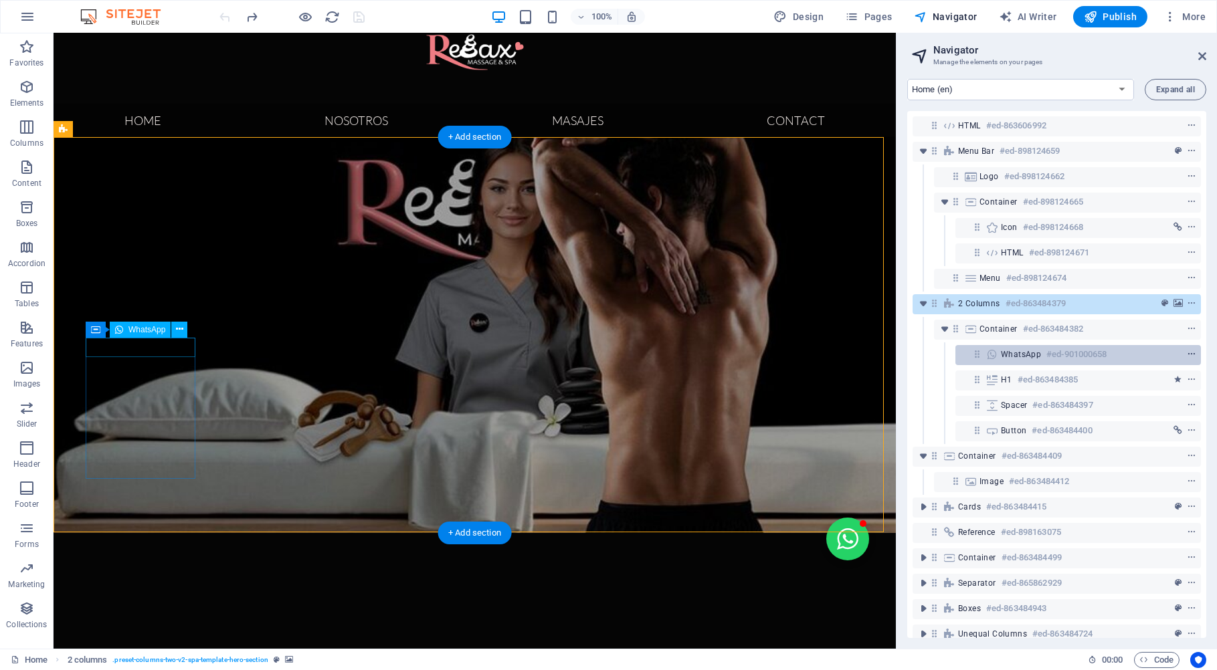
click at [1187, 357] on icon "context-menu" at bounding box center [1191, 354] width 9 height 9
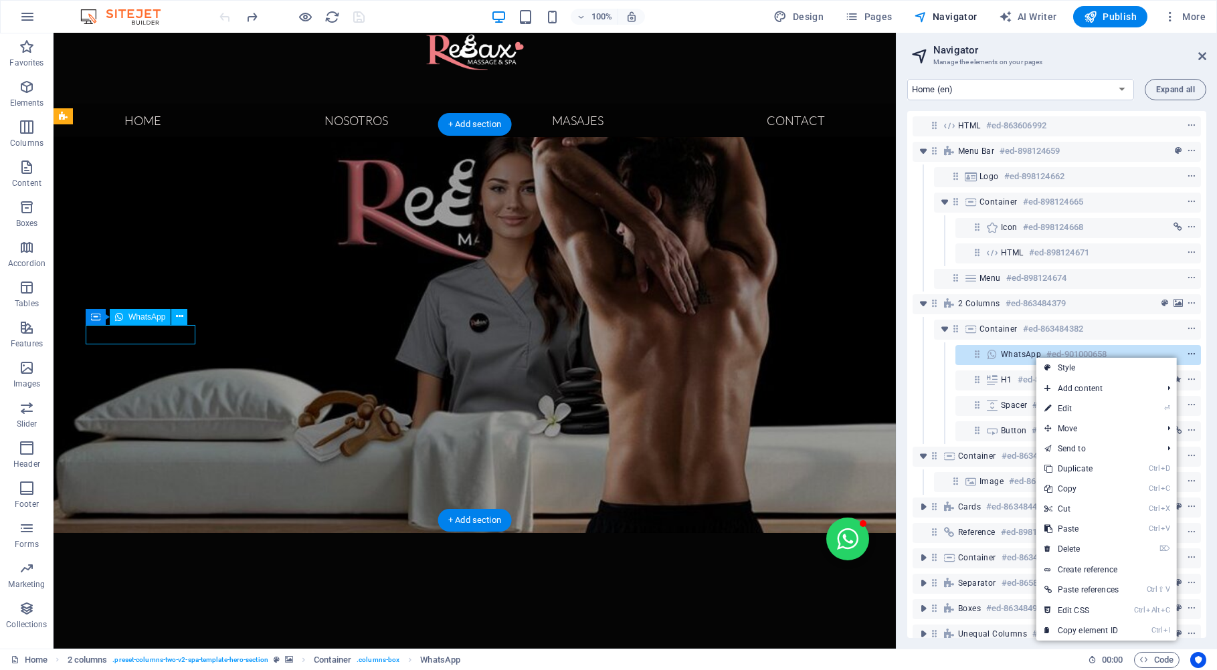
scroll to position [65, 0]
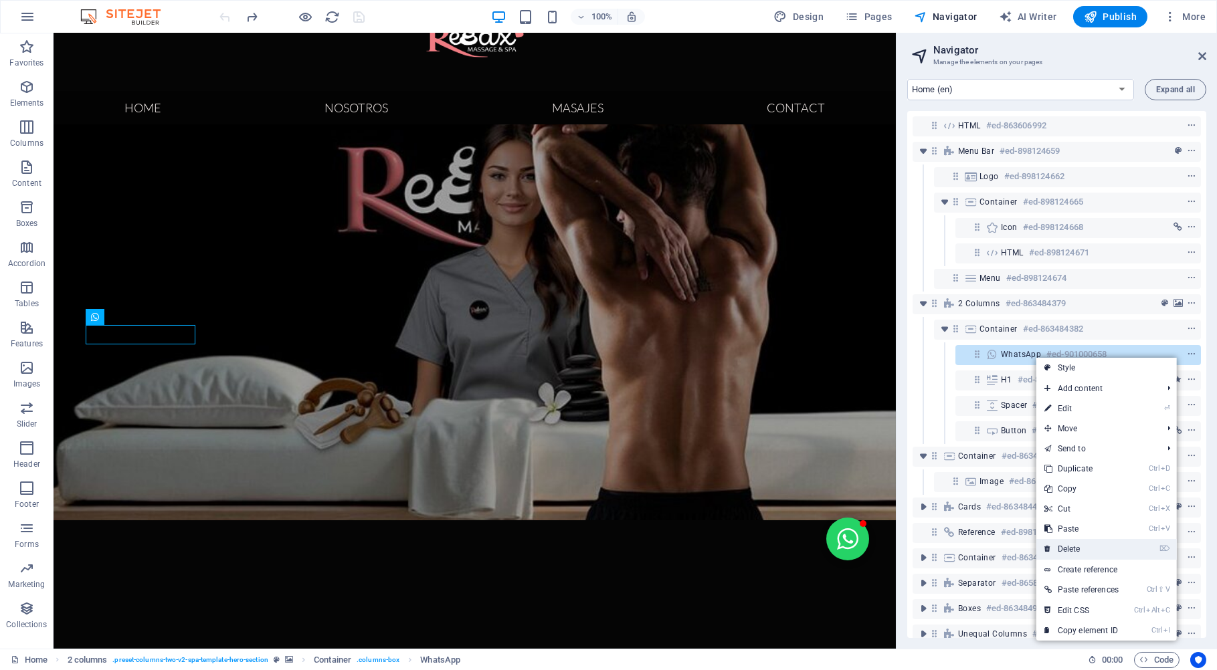
click at [1080, 546] on link "⌦ Delete" at bounding box center [1081, 549] width 90 height 20
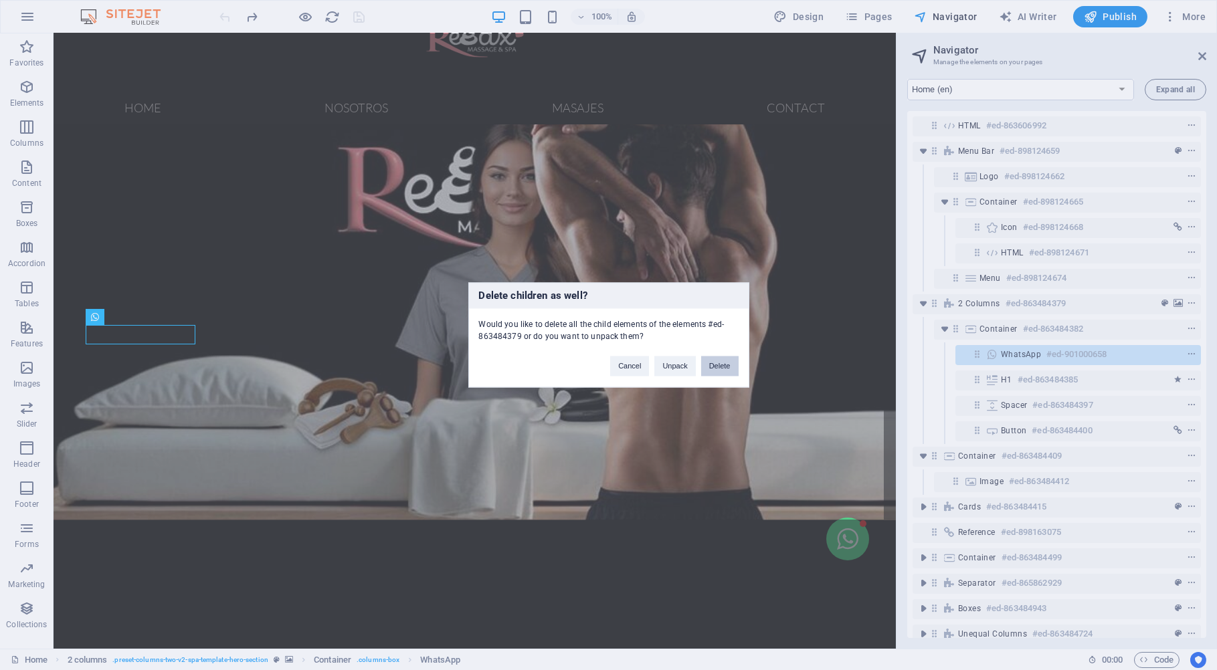
click at [730, 367] on button "Delete" at bounding box center [719, 367] width 37 height 20
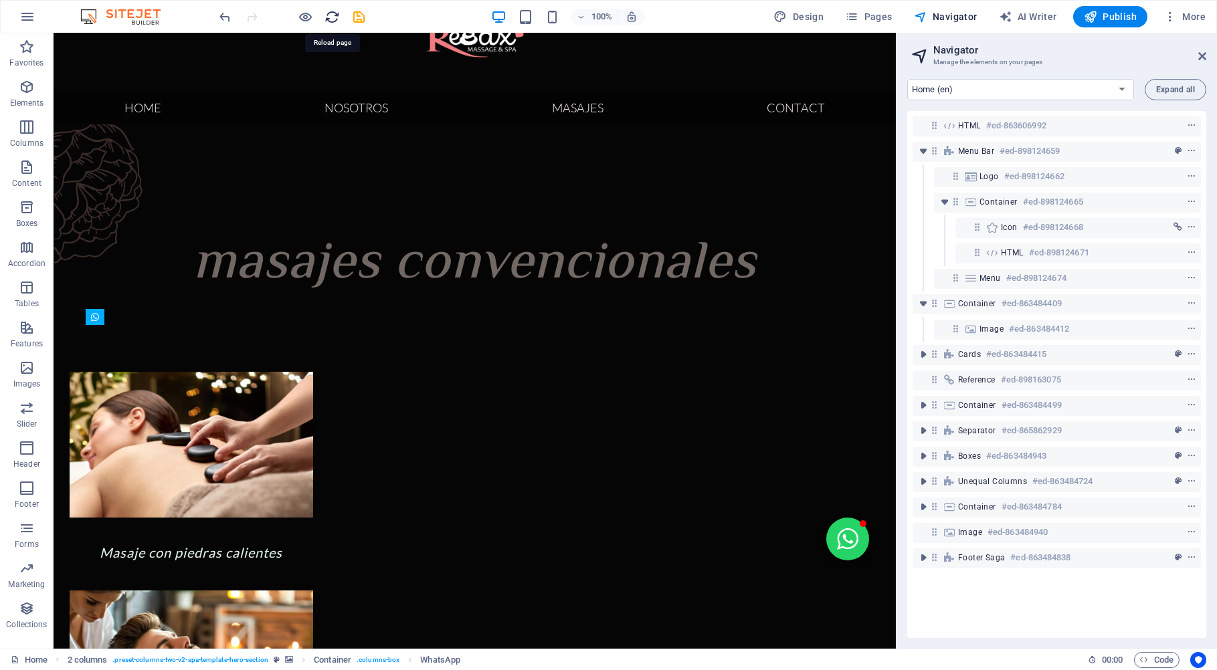
click at [335, 19] on icon "reload" at bounding box center [332, 16] width 15 height 15
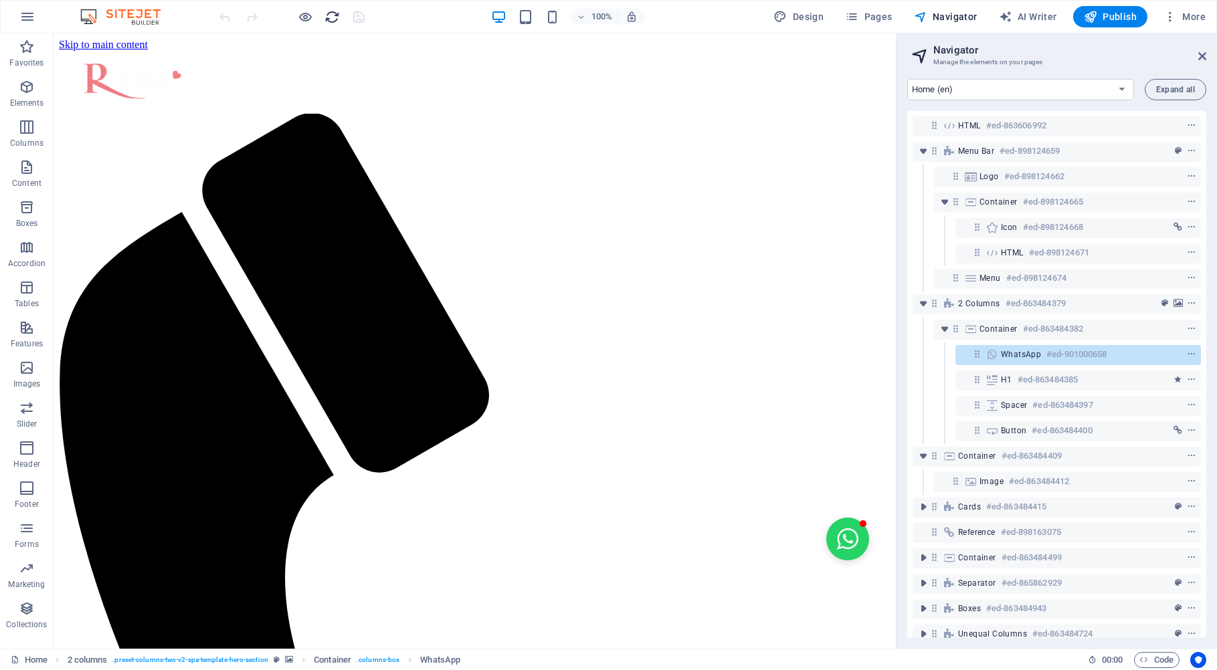
scroll to position [0, 0]
click at [1024, 358] on span "WhatsApp" at bounding box center [1021, 354] width 40 height 11
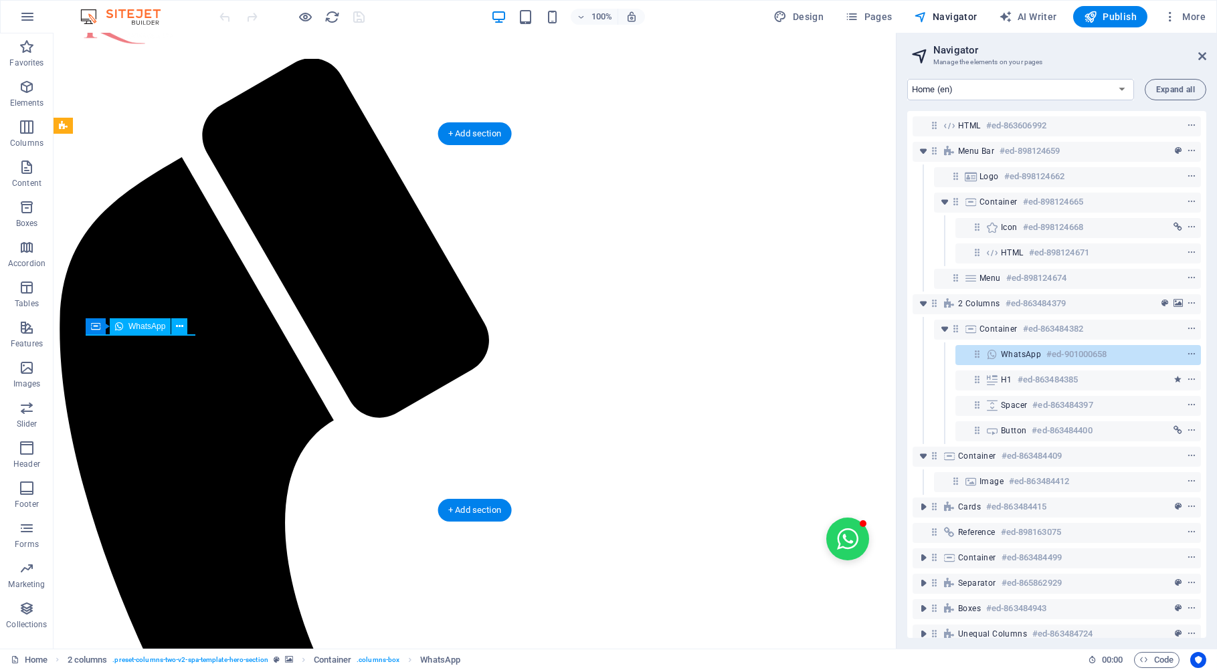
click at [1024, 358] on span "WhatsApp" at bounding box center [1021, 354] width 40 height 11
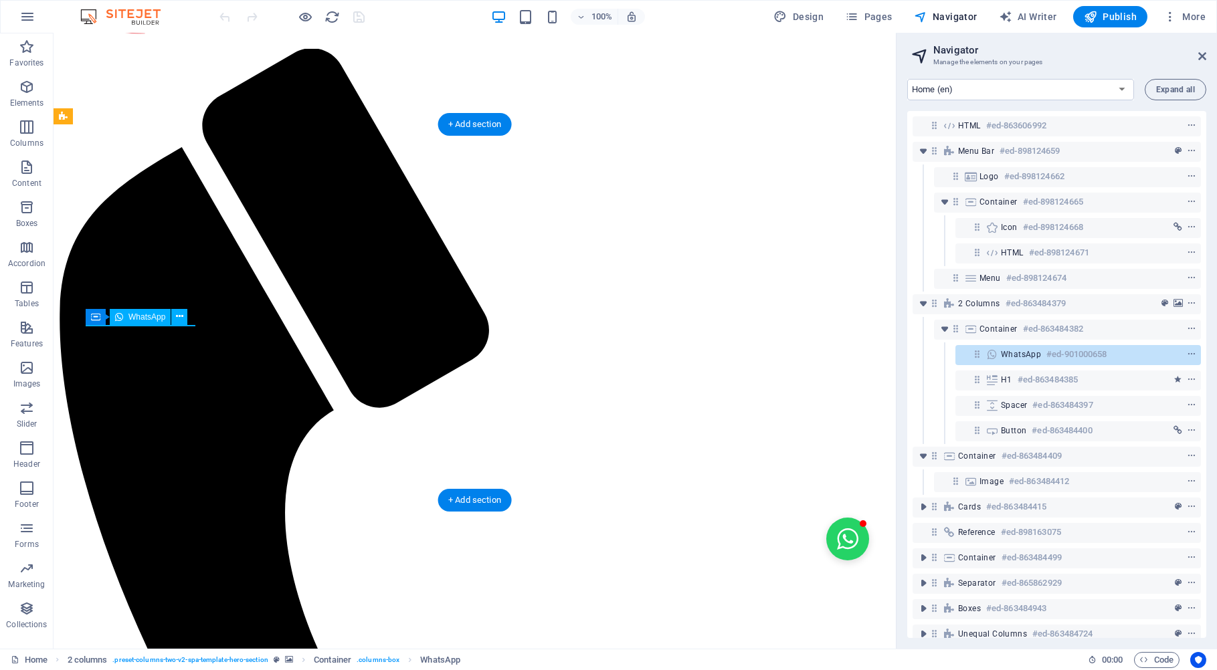
click at [1024, 358] on span "WhatsApp" at bounding box center [1021, 354] width 40 height 11
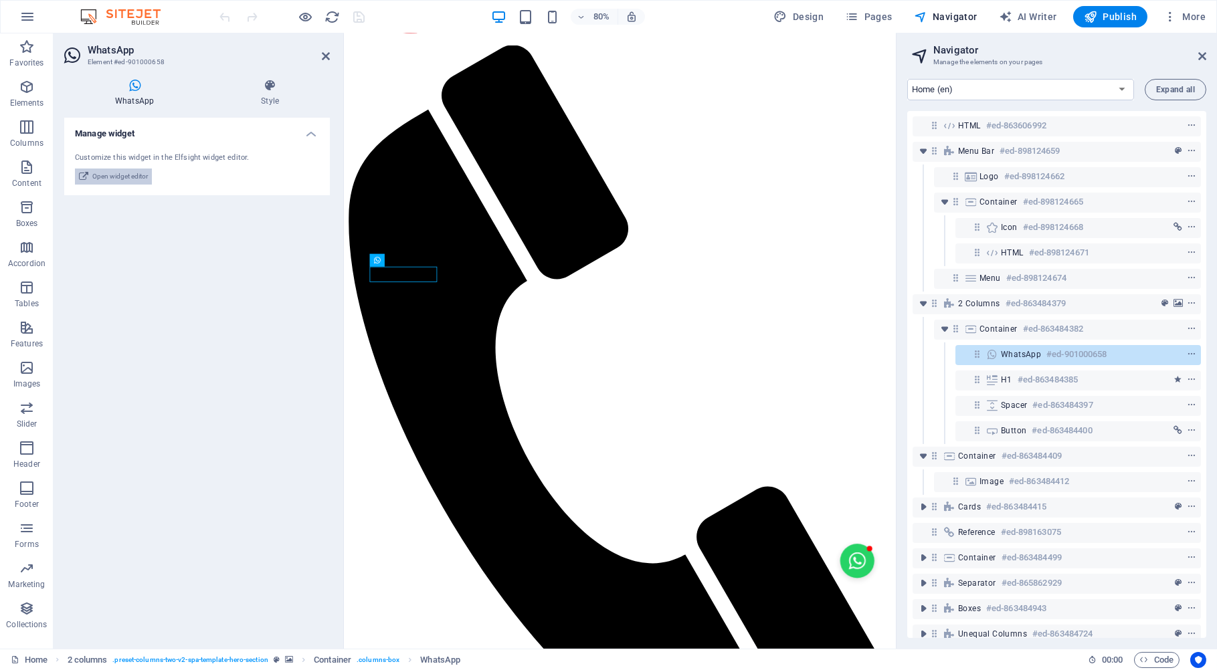
click at [103, 179] on span "Open widget editor" at bounding box center [120, 177] width 56 height 16
click at [1082, 63] on h3 "Manage the elements on your pages" at bounding box center [1056, 62] width 246 height 12
click at [1074, 356] on h6 "#ed-901000658" at bounding box center [1076, 355] width 60 height 16
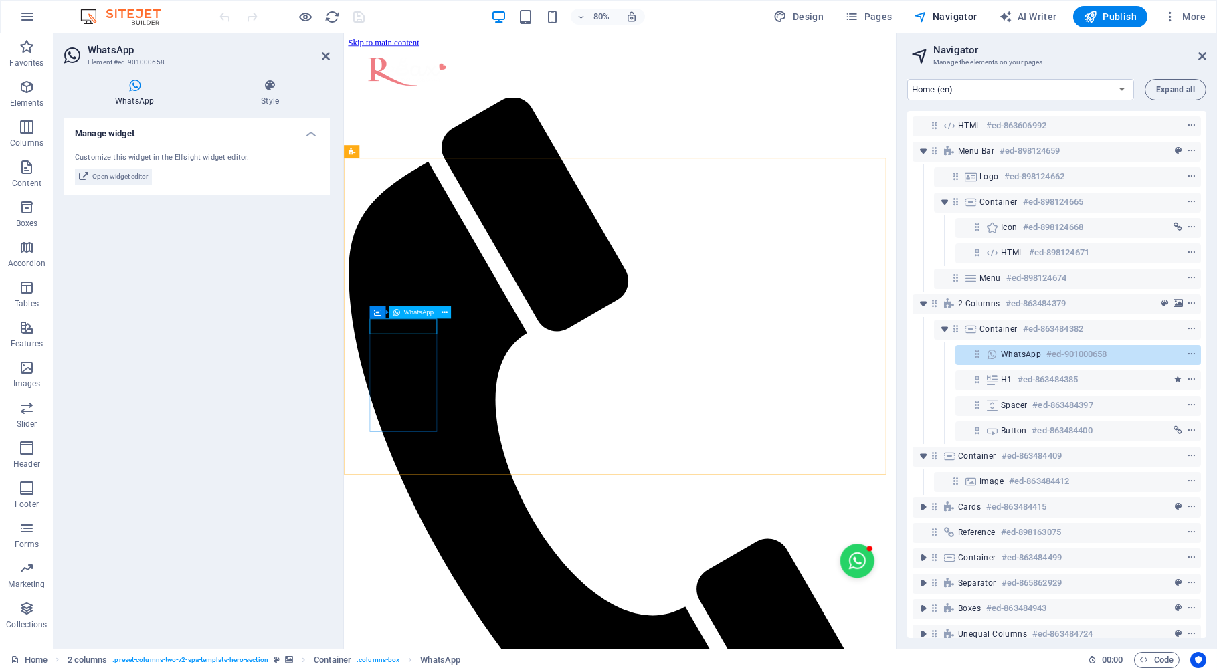
click at [1074, 356] on h6 "#ed-901000658" at bounding box center [1076, 355] width 60 height 16
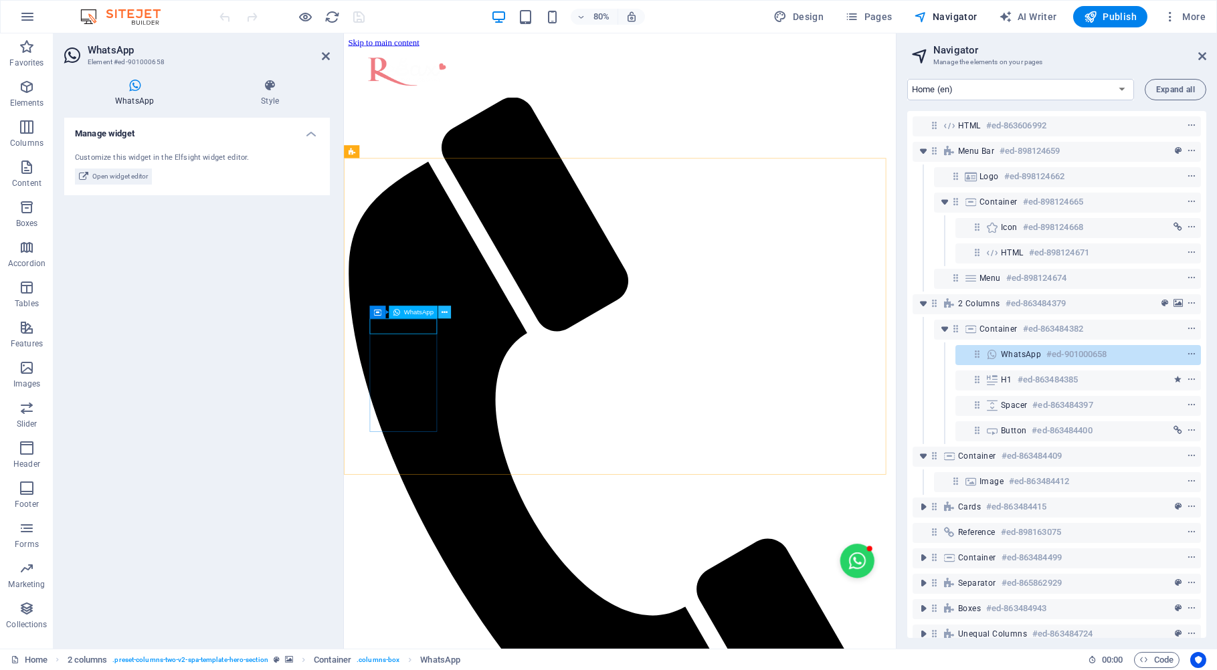
click at [446, 311] on icon at bounding box center [445, 312] width 6 height 11
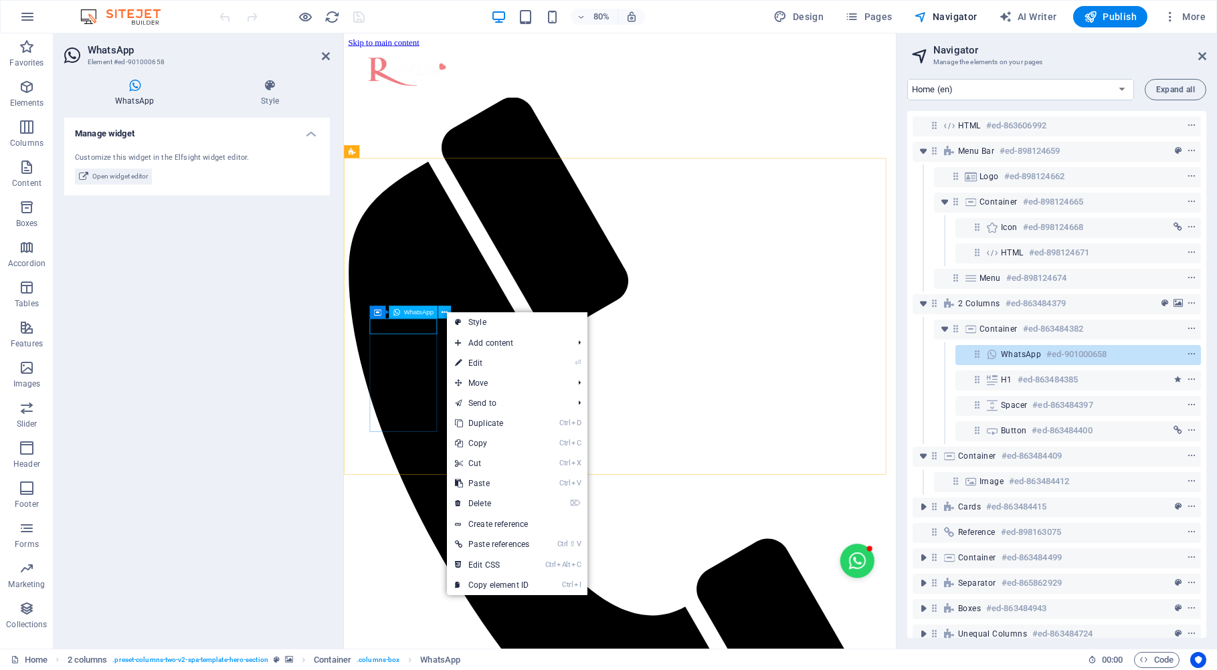
click at [419, 314] on span "WhatsApp" at bounding box center [418, 312] width 29 height 7
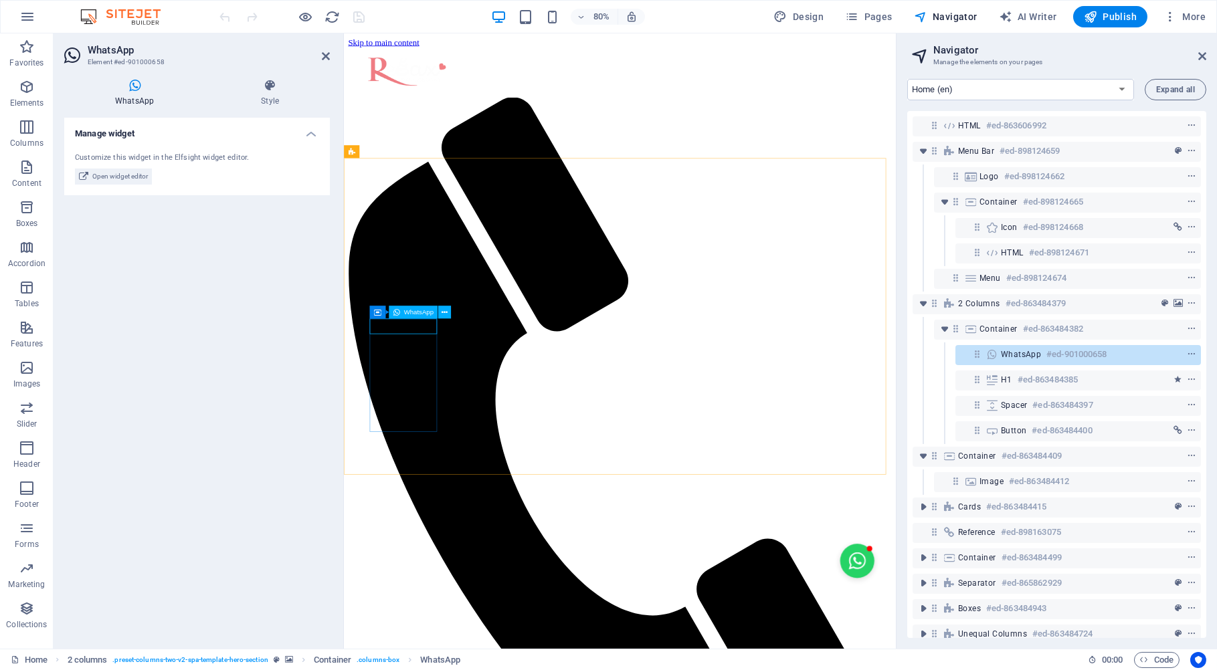
click at [419, 314] on span "WhatsApp" at bounding box center [418, 312] width 29 height 7
click at [267, 87] on icon at bounding box center [270, 85] width 120 height 13
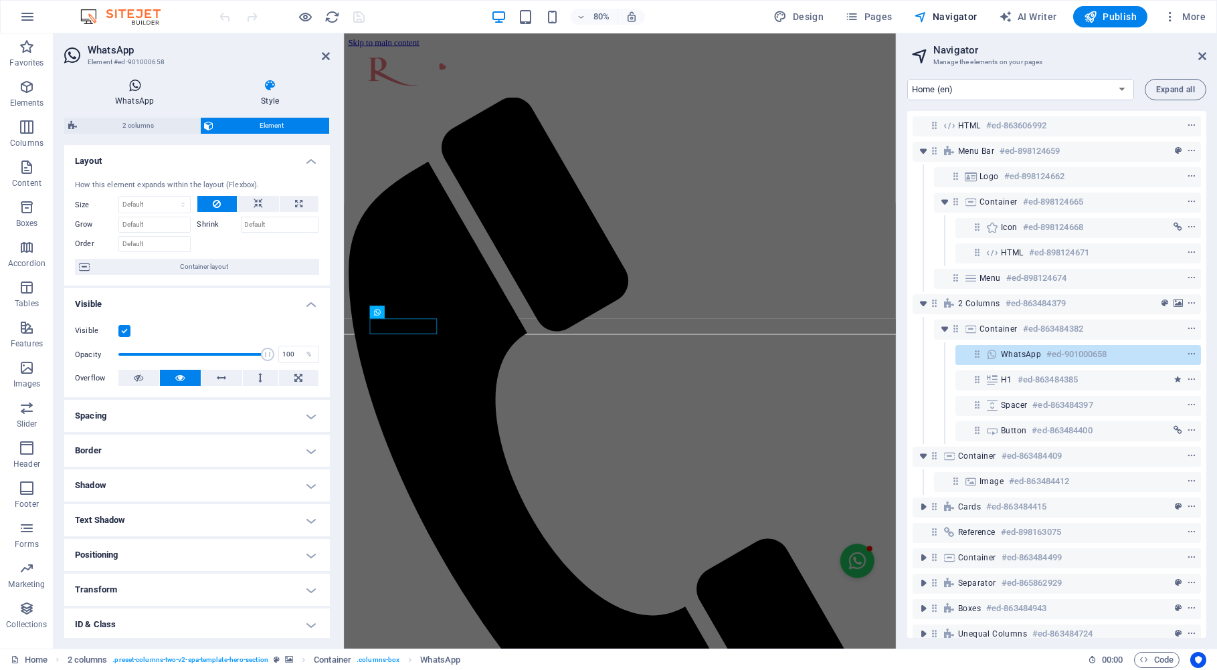
click at [145, 101] on h4 "WhatsApp" at bounding box center [137, 93] width 146 height 28
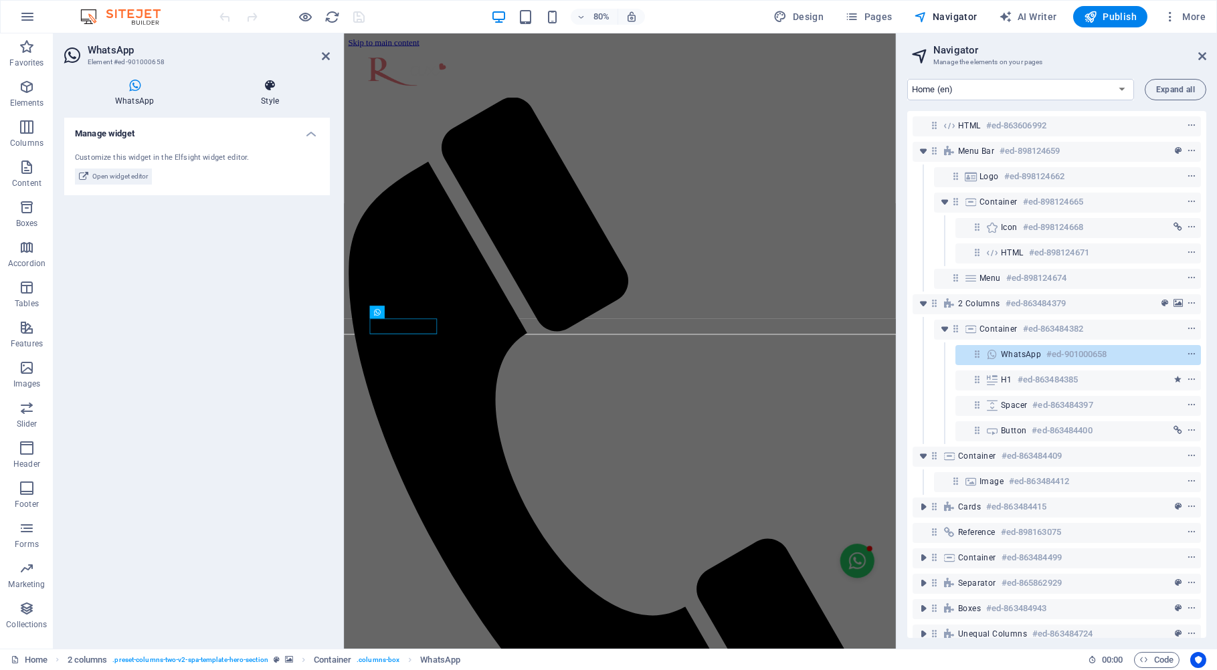
click at [271, 96] on h4 "Style" at bounding box center [270, 93] width 120 height 28
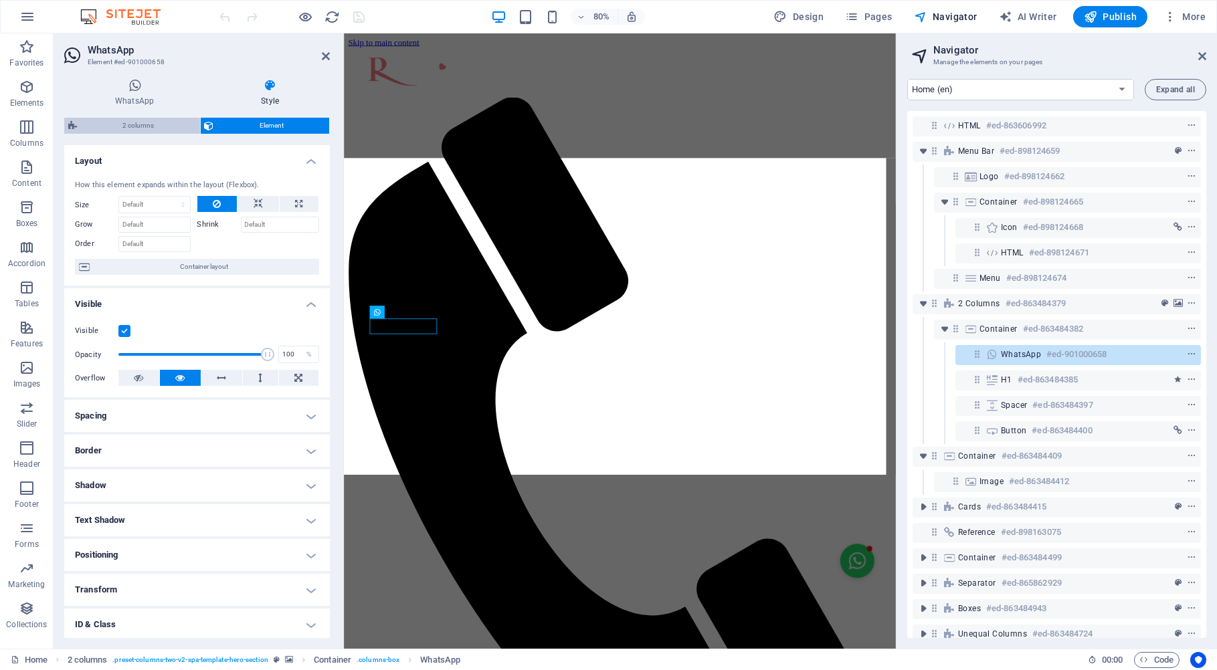
click at [149, 126] on span "2 columns" at bounding box center [138, 126] width 115 height 16
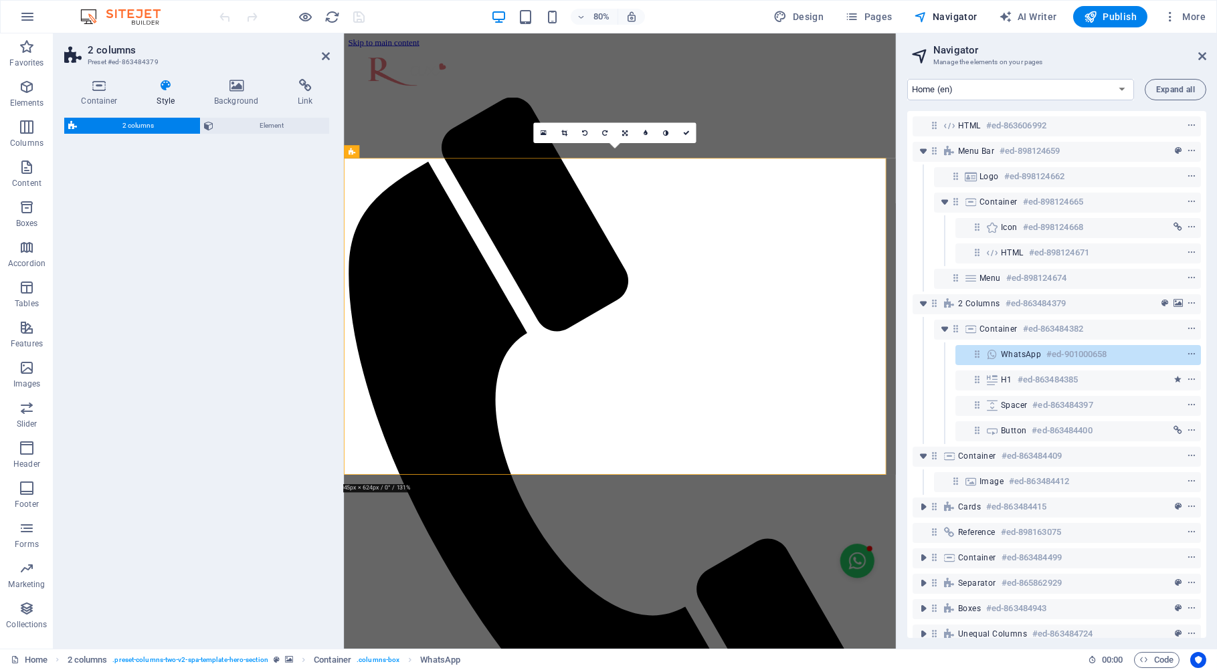
select select "rem"
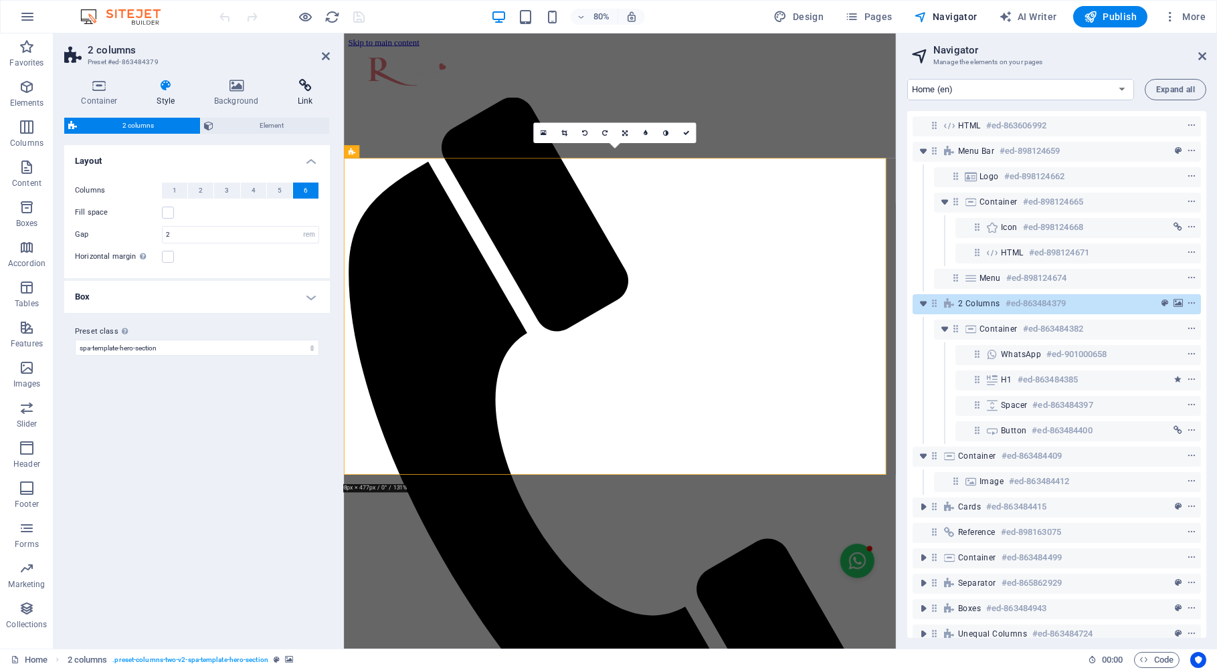
click at [300, 89] on icon at bounding box center [305, 85] width 49 height 13
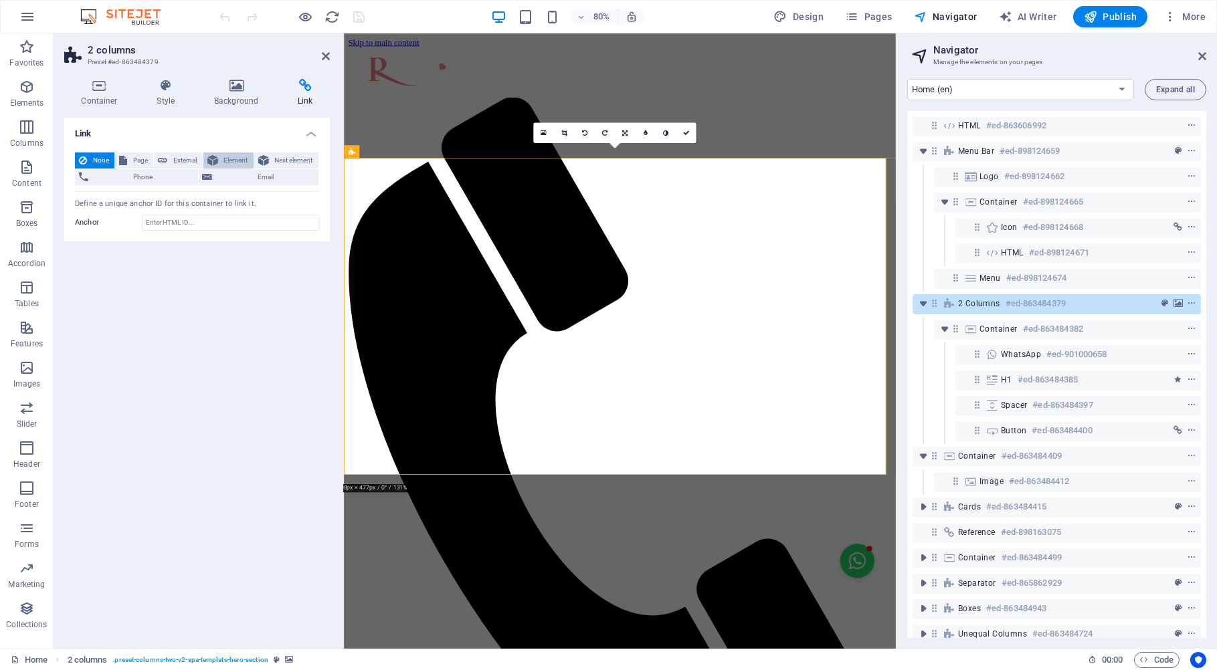
click at [232, 160] on span "Element" at bounding box center [235, 161] width 27 height 16
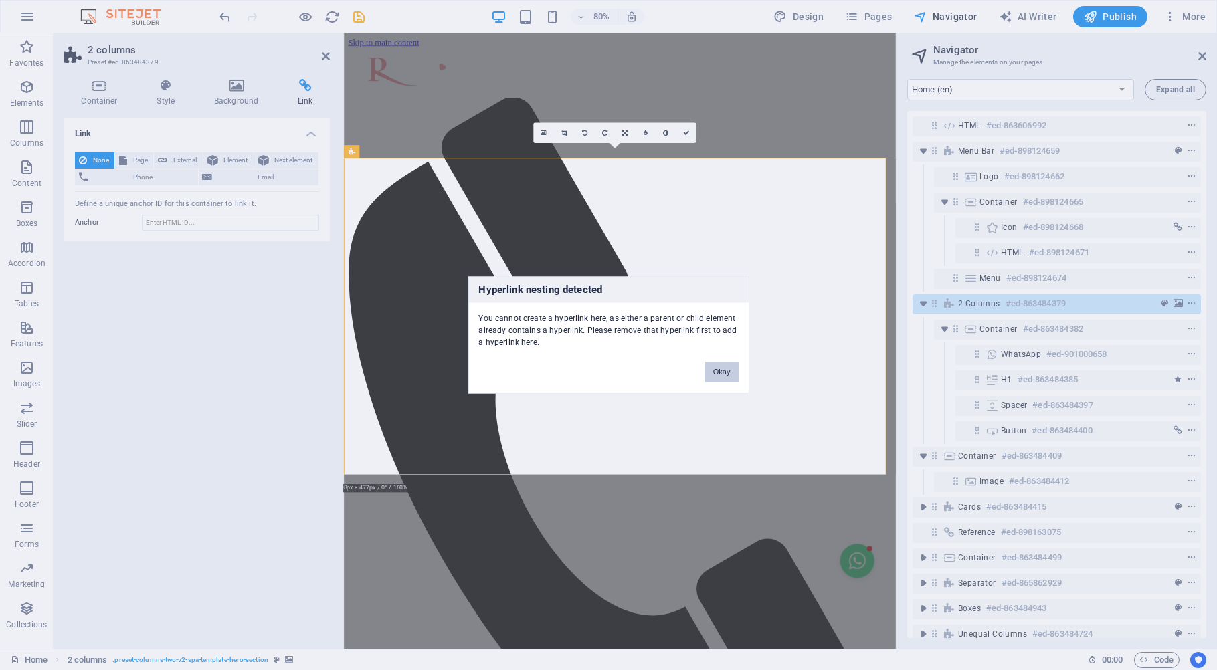
click at [729, 373] on button "Okay" at bounding box center [721, 373] width 33 height 20
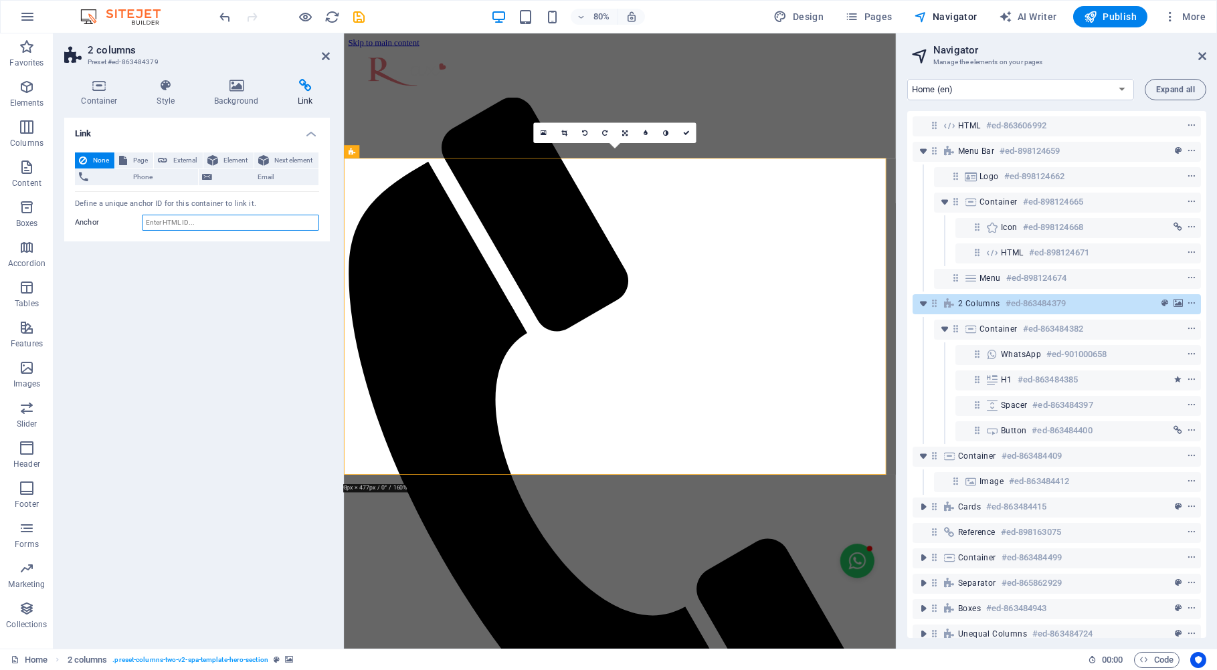
click at [206, 225] on input "Anchor" at bounding box center [230, 223] width 177 height 16
paste input "[URL][DOMAIN_NAME]"
type input "[URL][DOMAIN_NAME]"
click at [685, 132] on icon at bounding box center [686, 133] width 7 height 7
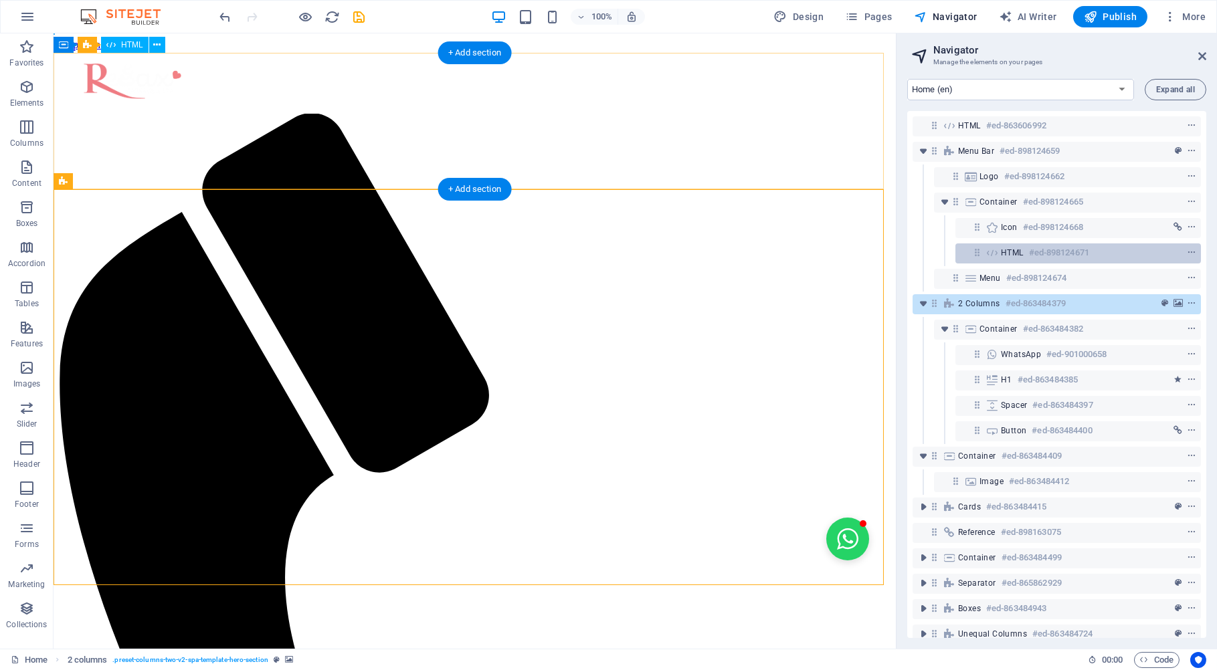
click at [1066, 256] on h6 "#ed-898124671" at bounding box center [1059, 253] width 60 height 16
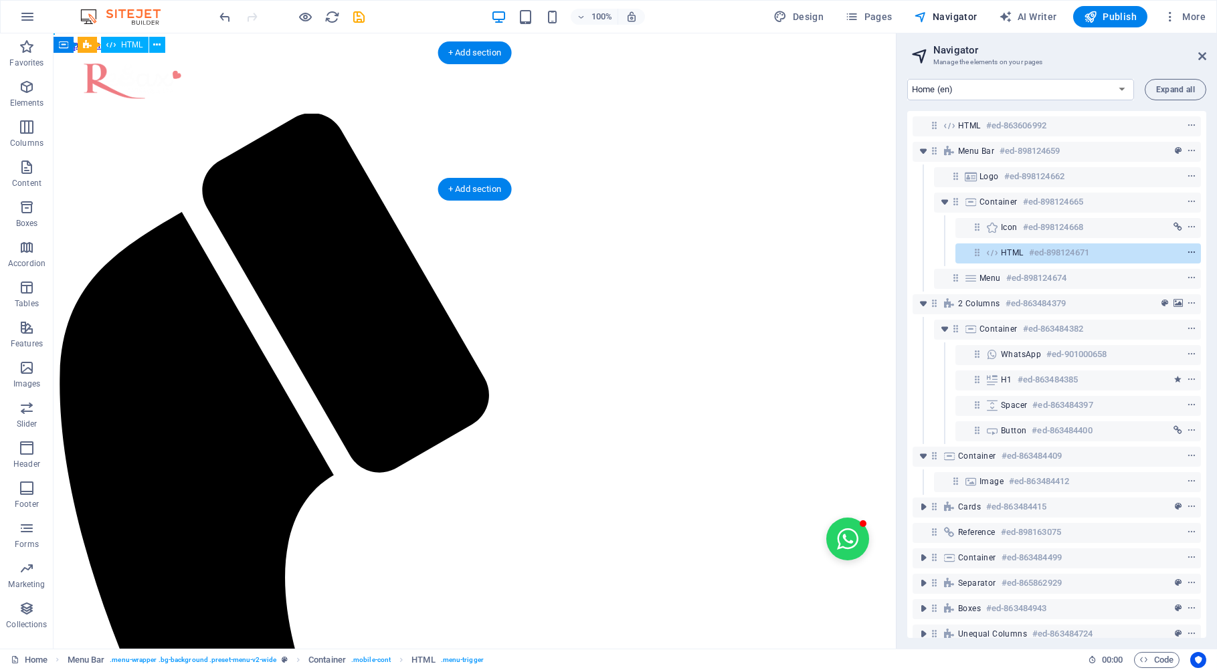
click at [1187, 254] on icon "context-menu" at bounding box center [1191, 252] width 9 height 9
click at [998, 250] on icon at bounding box center [992, 253] width 15 height 11
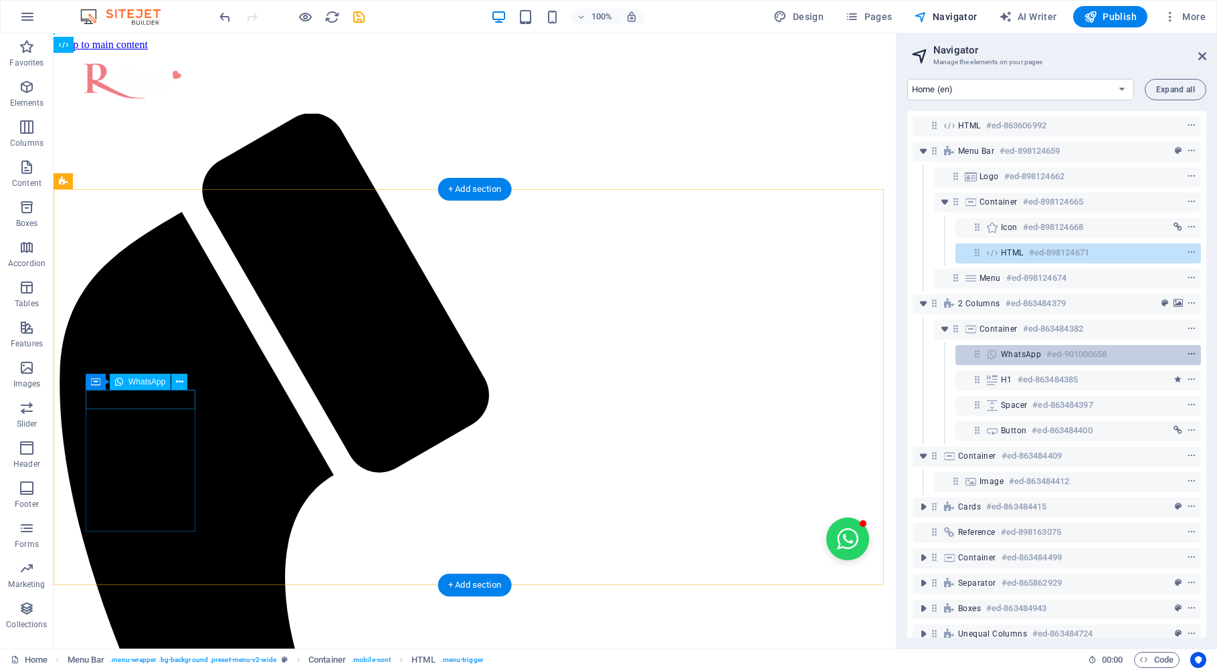
click at [1187, 356] on icon "context-menu" at bounding box center [1191, 354] width 9 height 9
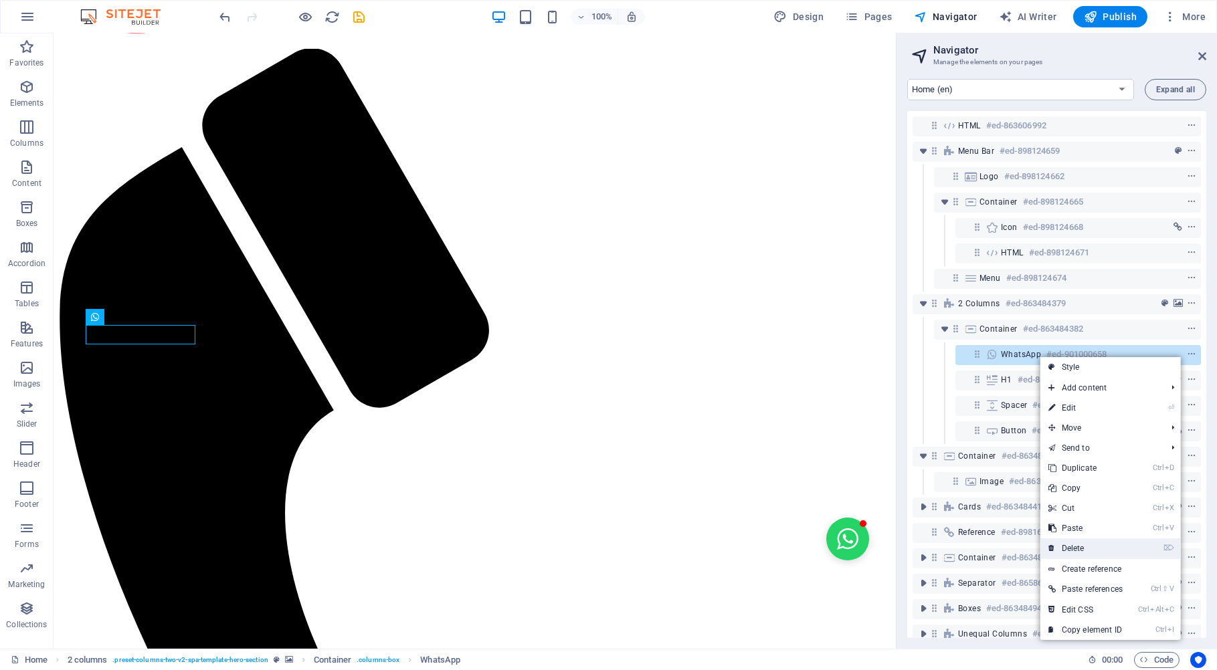
click at [1076, 549] on link "⌦ Delete" at bounding box center [1085, 549] width 90 height 20
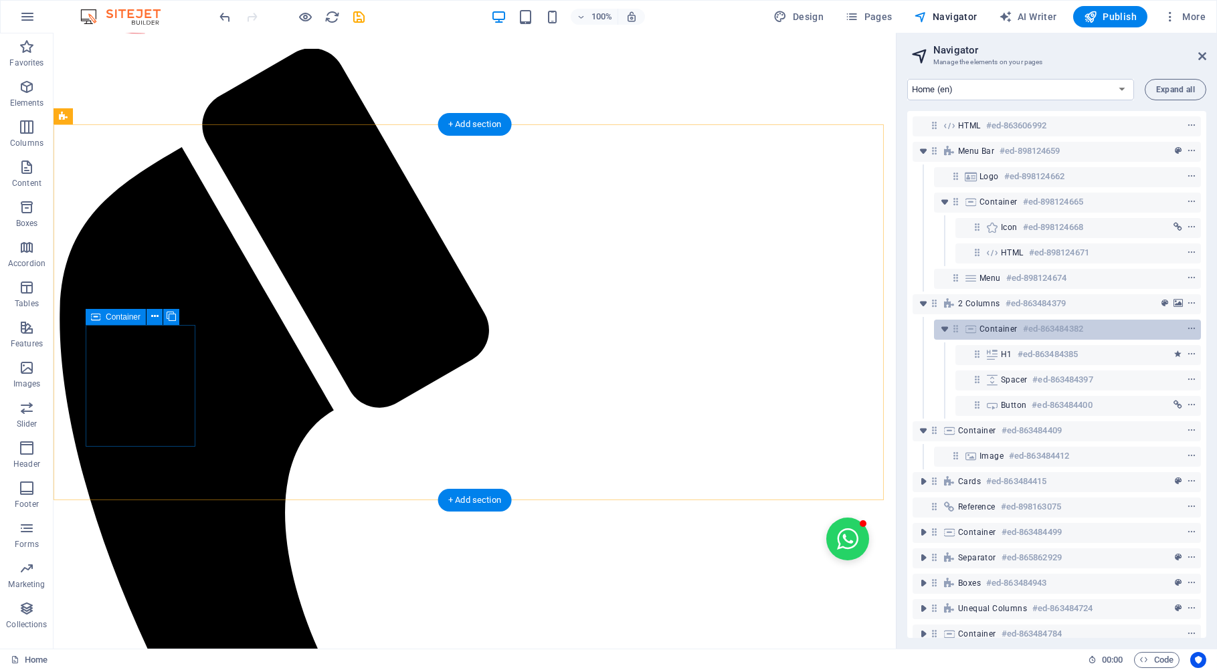
click at [1071, 332] on h6 "#ed-863484382" at bounding box center [1053, 329] width 60 height 16
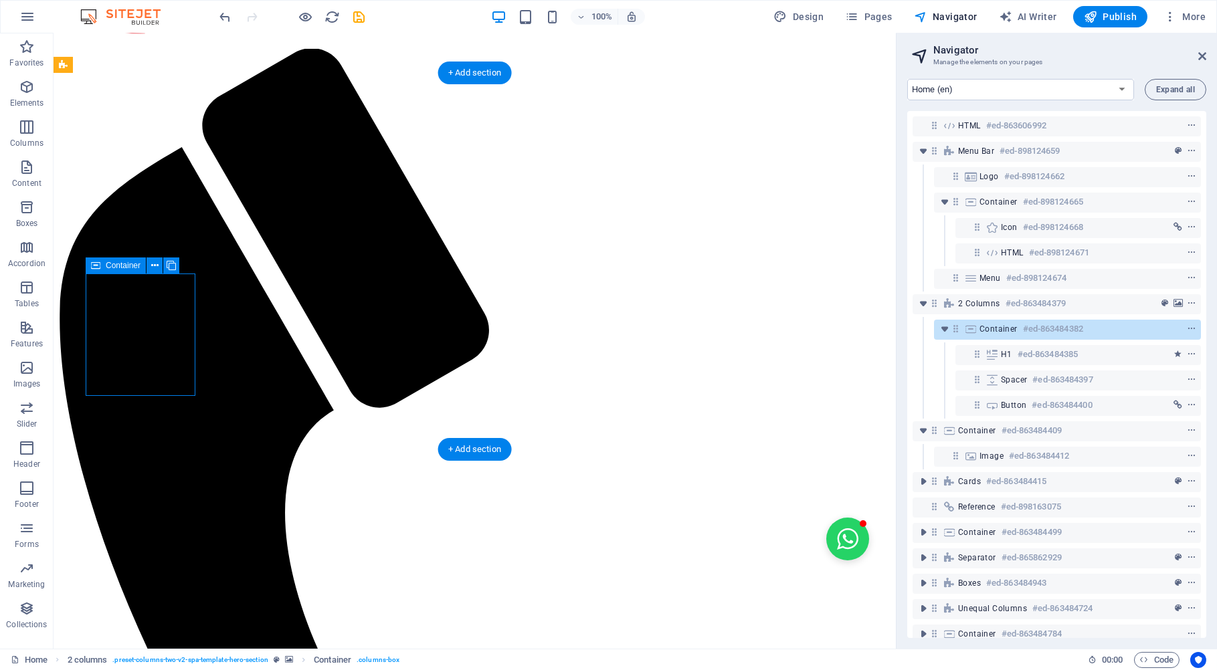
scroll to position [116, 0]
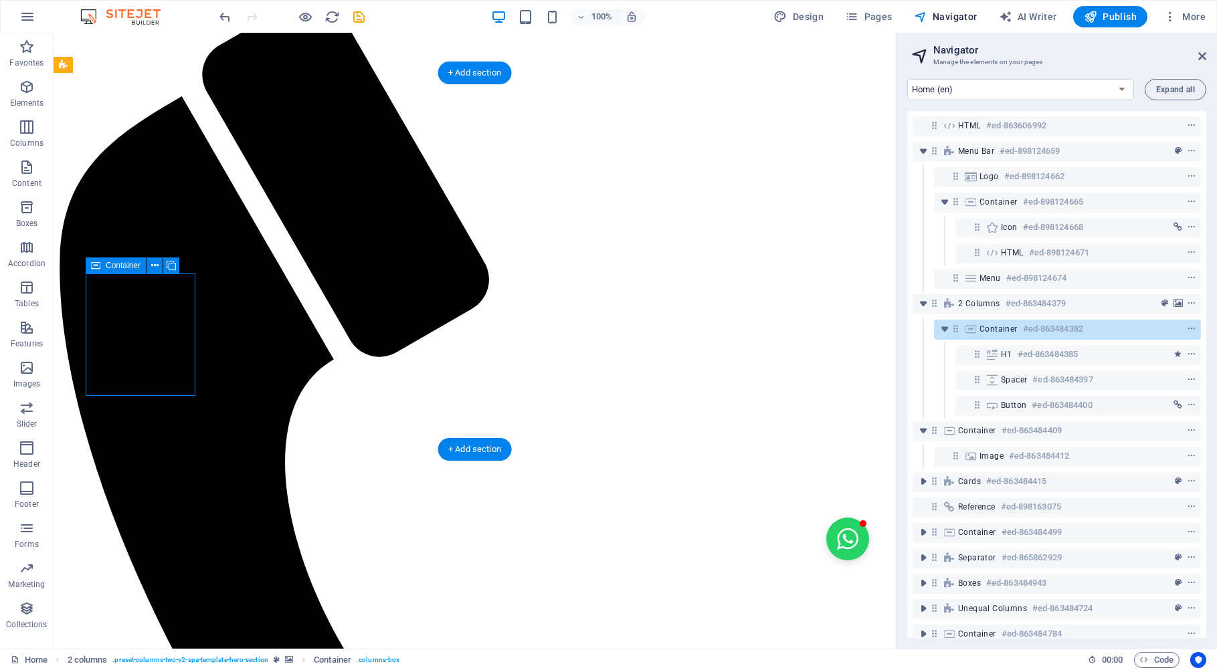
click at [1071, 332] on h6 "#ed-863484382" at bounding box center [1053, 329] width 60 height 16
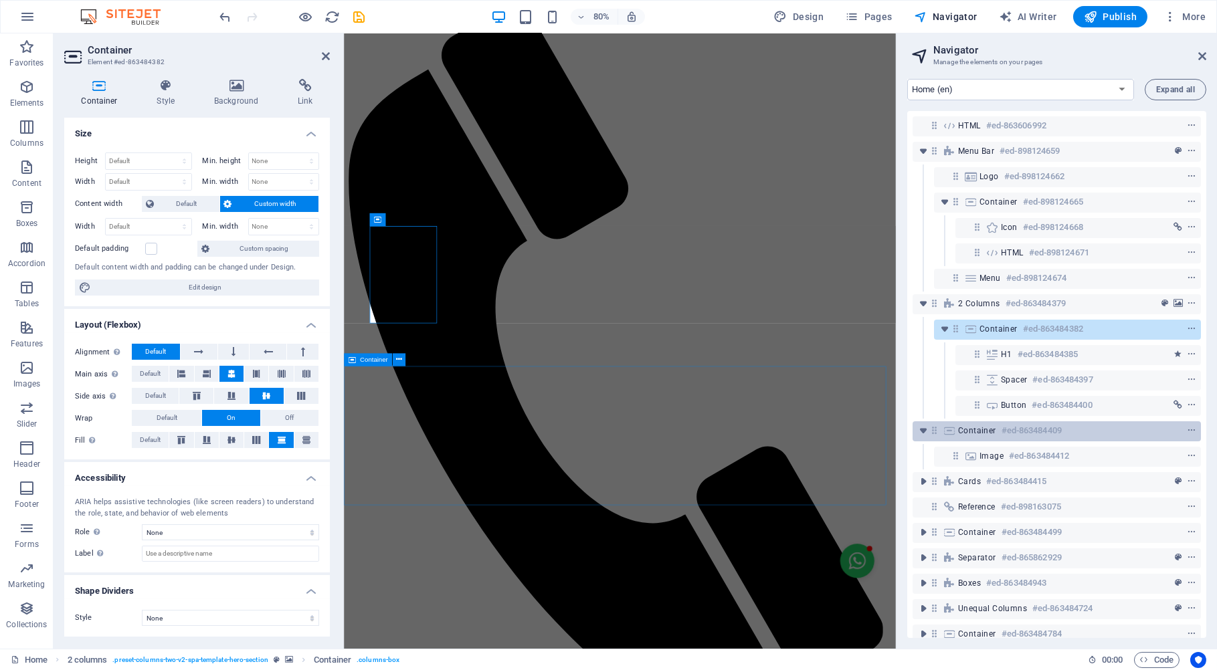
click at [1048, 429] on h6 "#ed-863484409" at bounding box center [1031, 431] width 60 height 16
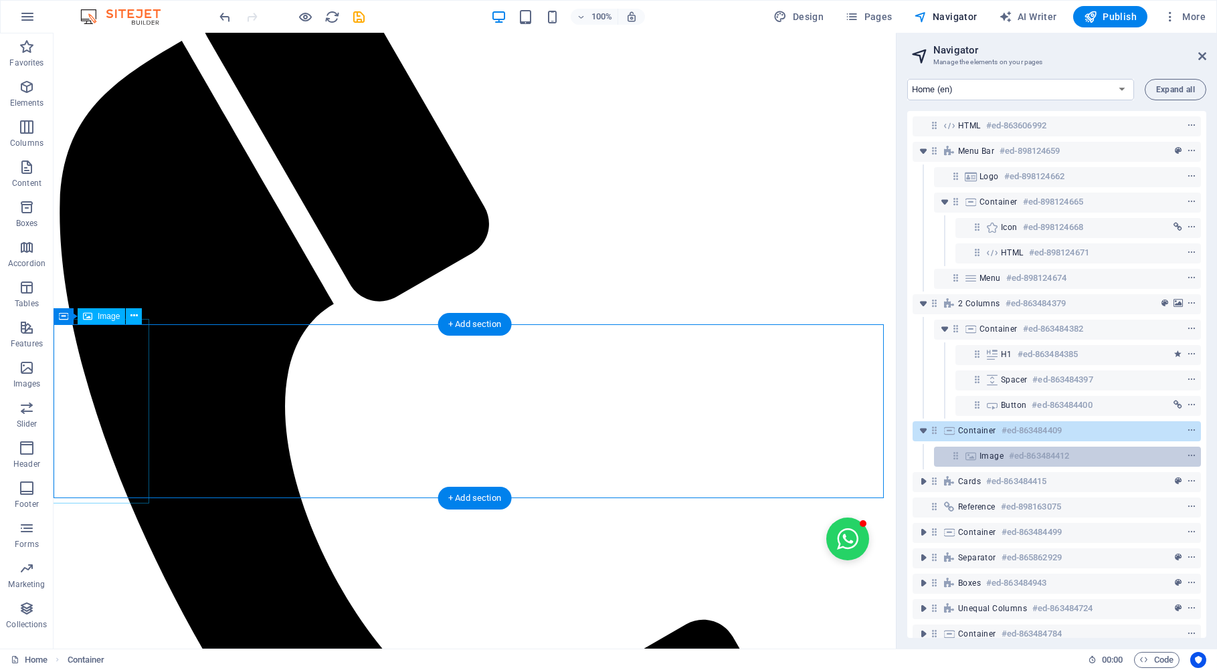
click at [1045, 458] on h6 "#ed-863484412" at bounding box center [1039, 456] width 60 height 16
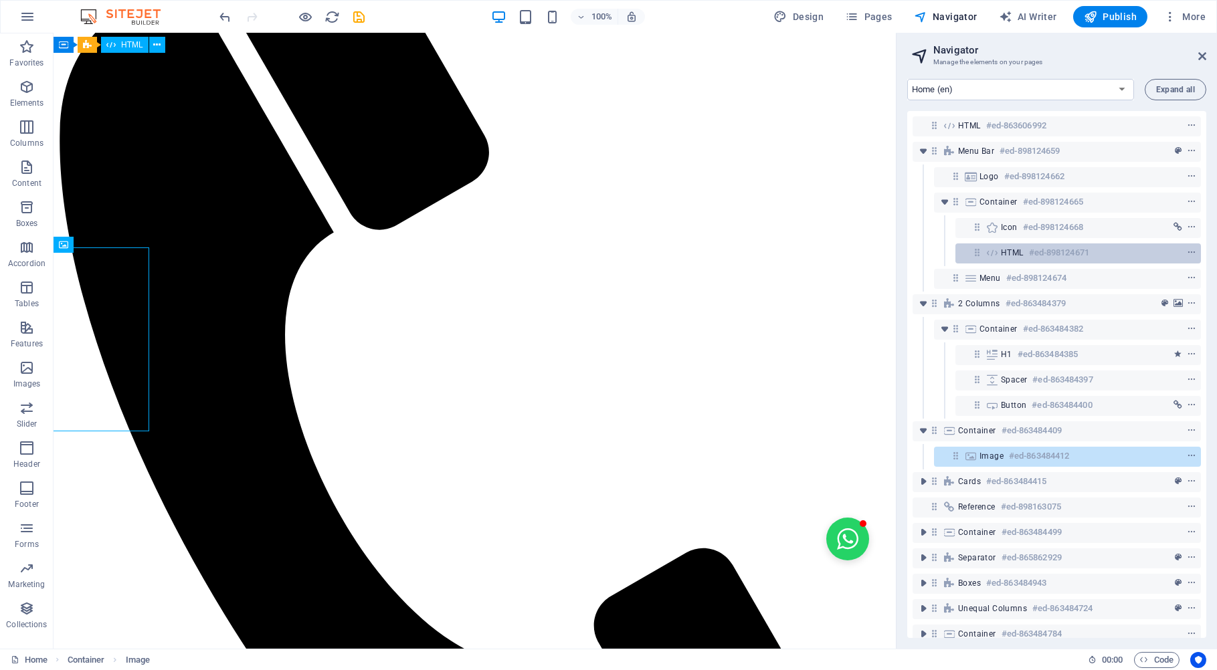
click at [1035, 254] on h6 "#ed-898124671" at bounding box center [1059, 253] width 60 height 16
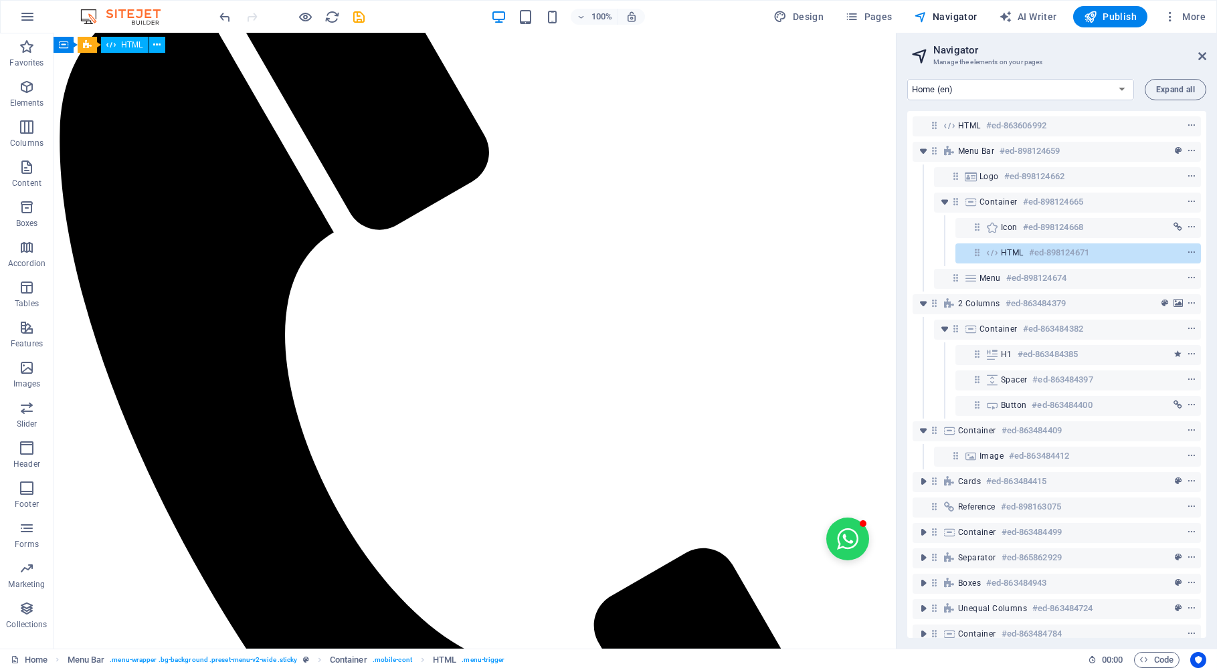
click at [1035, 254] on h6 "#ed-898124671" at bounding box center [1059, 253] width 60 height 16
click at [1050, 261] on h6 "#ed-898124671" at bounding box center [1059, 253] width 60 height 16
click at [361, 13] on icon "save" at bounding box center [359, 16] width 15 height 15
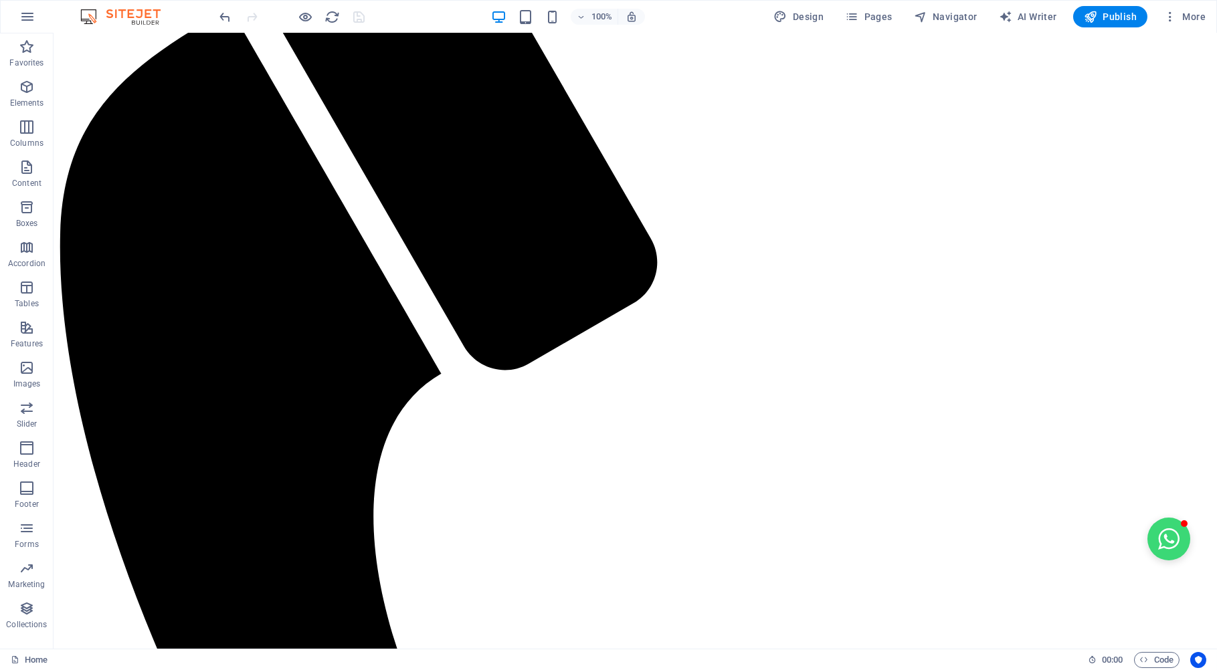
click at [1158, 535] on button "Open chat window" at bounding box center [1168, 539] width 43 height 43
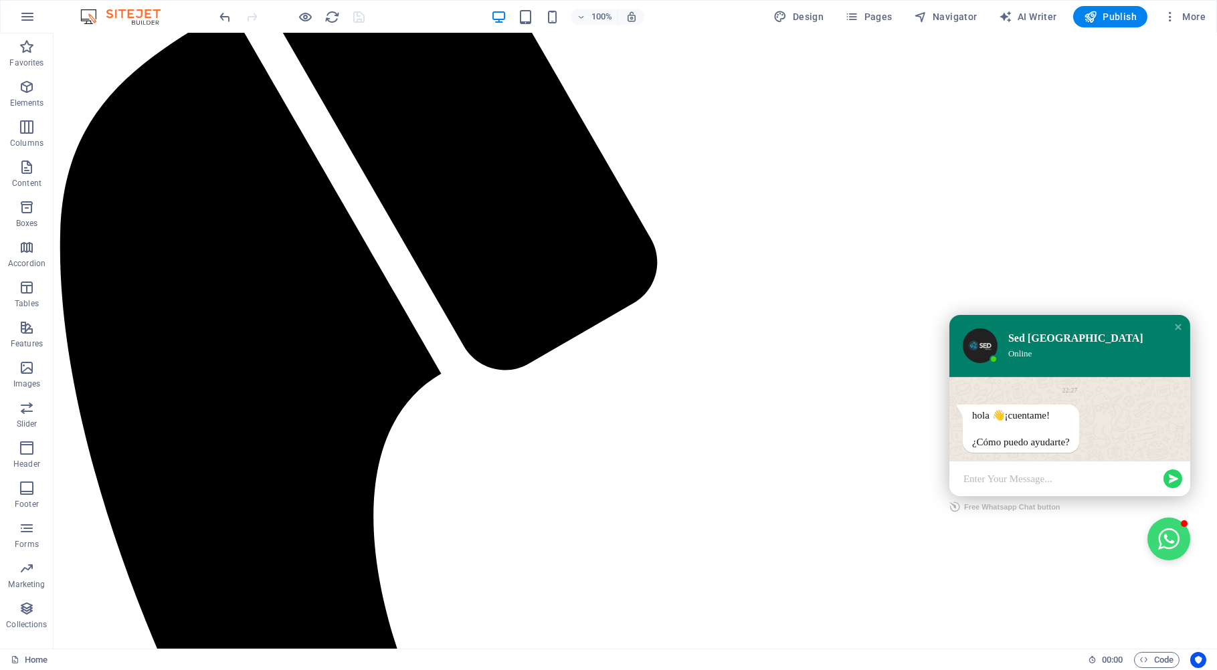
click at [1153, 553] on button "Close chat window" at bounding box center [1168, 539] width 43 height 43
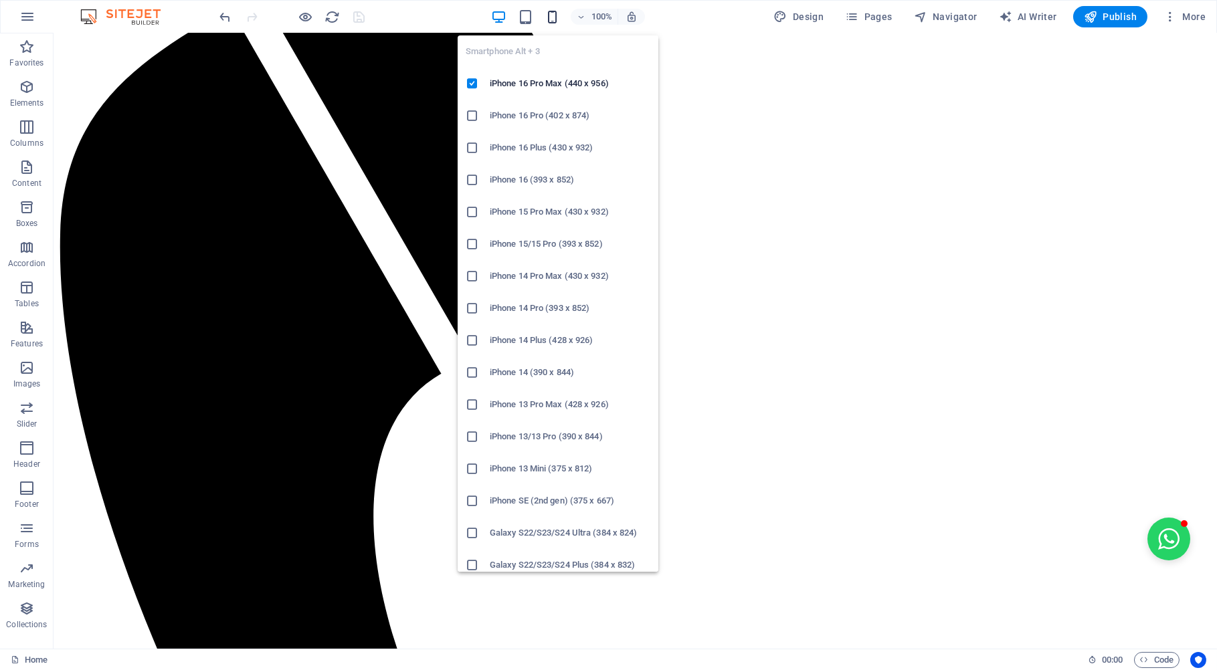
click at [551, 17] on icon "button" at bounding box center [552, 16] width 15 height 15
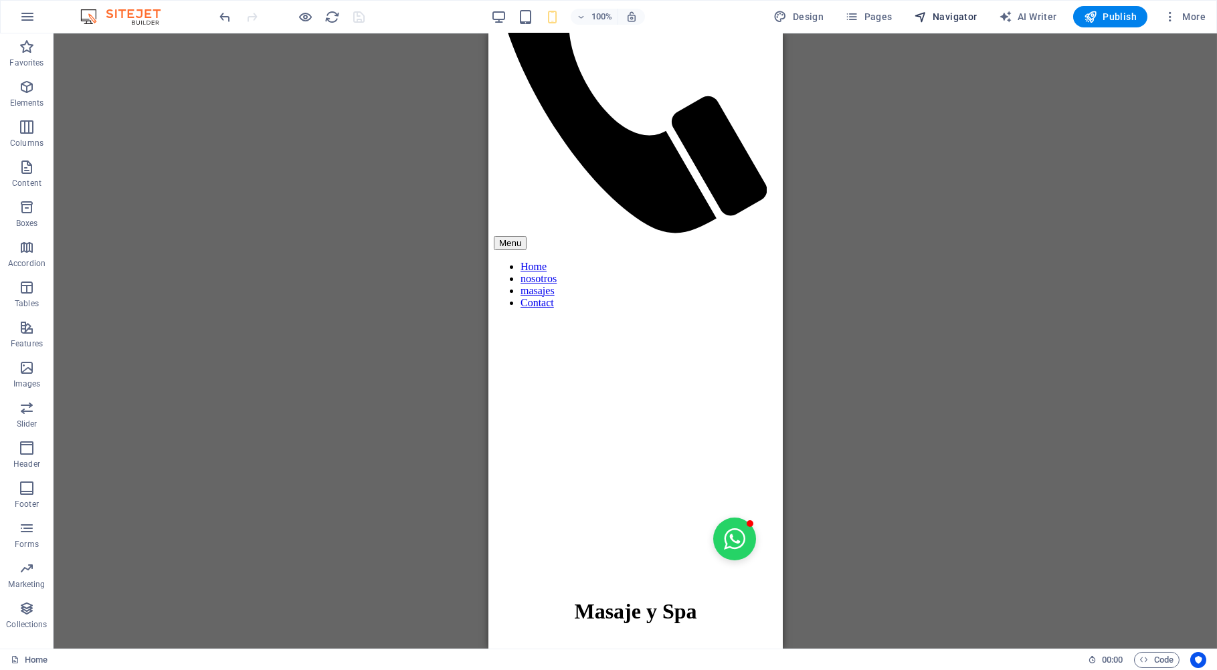
click at [948, 17] on span "Navigator" at bounding box center [946, 16] width 64 height 13
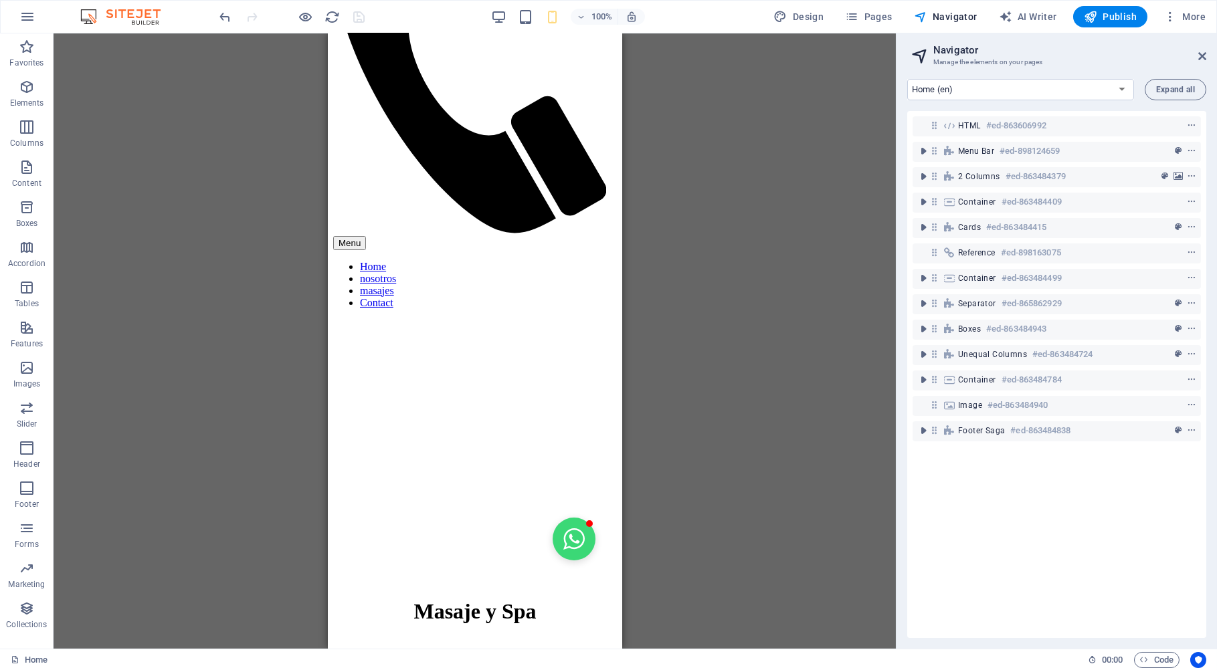
drag, startPoint x: 565, startPoint y: 528, endPoint x: 572, endPoint y: 521, distance: 9.5
click at [566, 527] on button "Open chat window" at bounding box center [573, 539] width 43 height 43
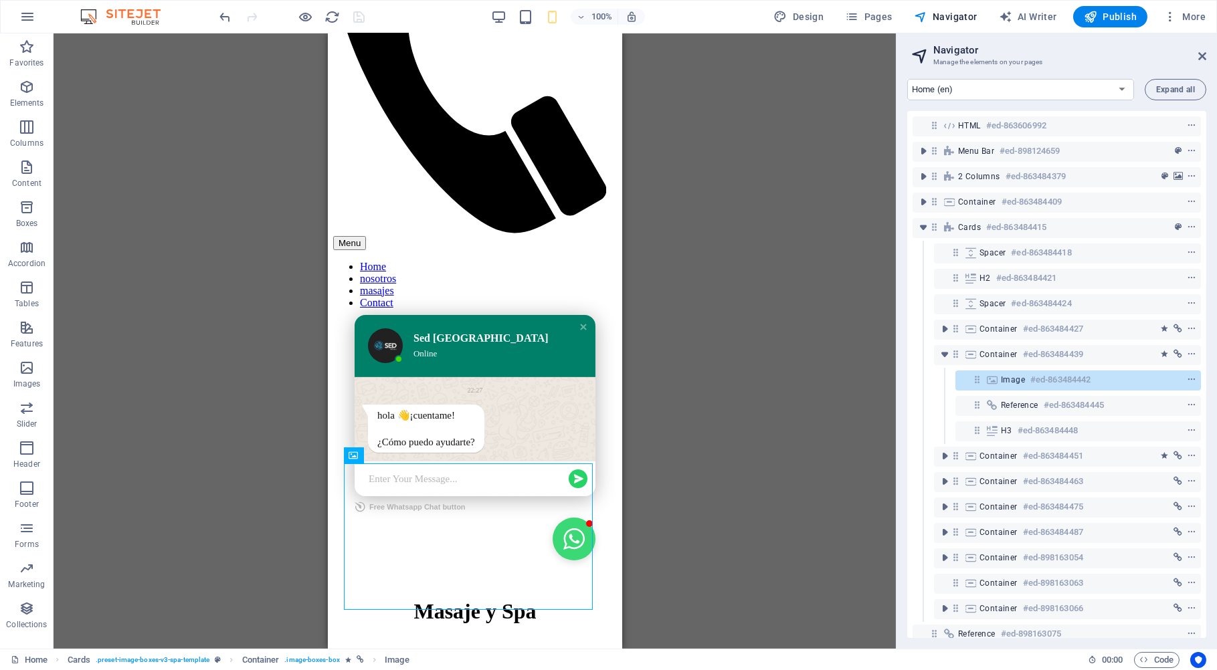
click at [562, 526] on button "Close chat window" at bounding box center [573, 539] width 43 height 43
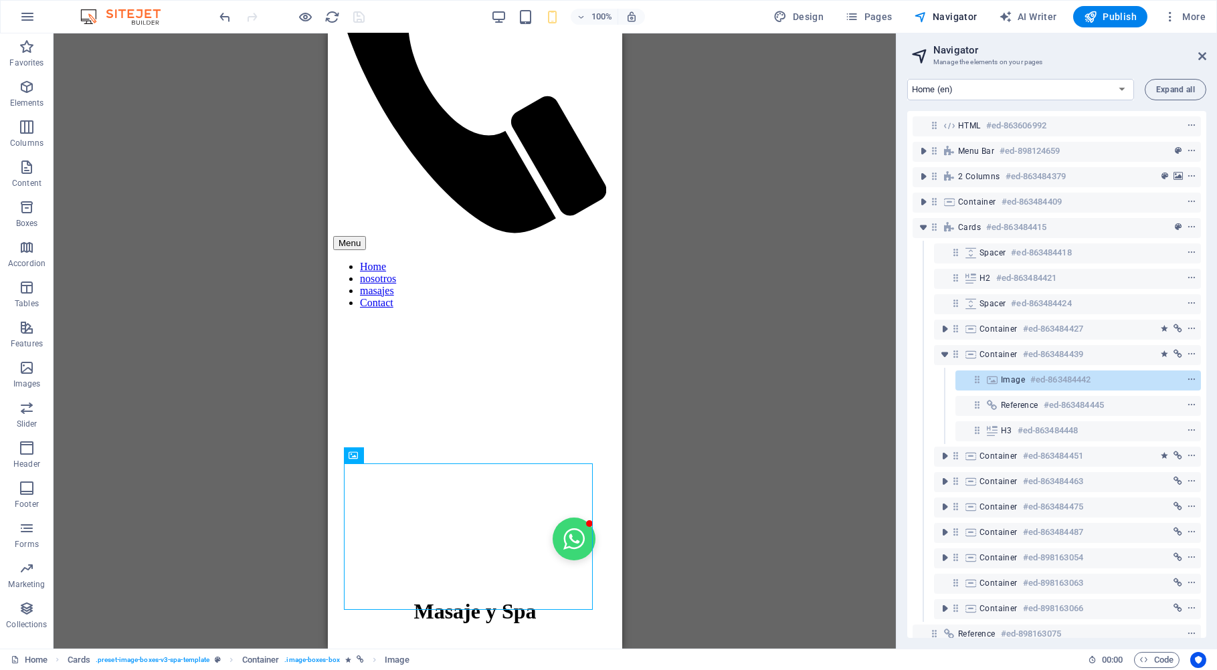
click at [562, 526] on button "Open chat window" at bounding box center [573, 539] width 43 height 43
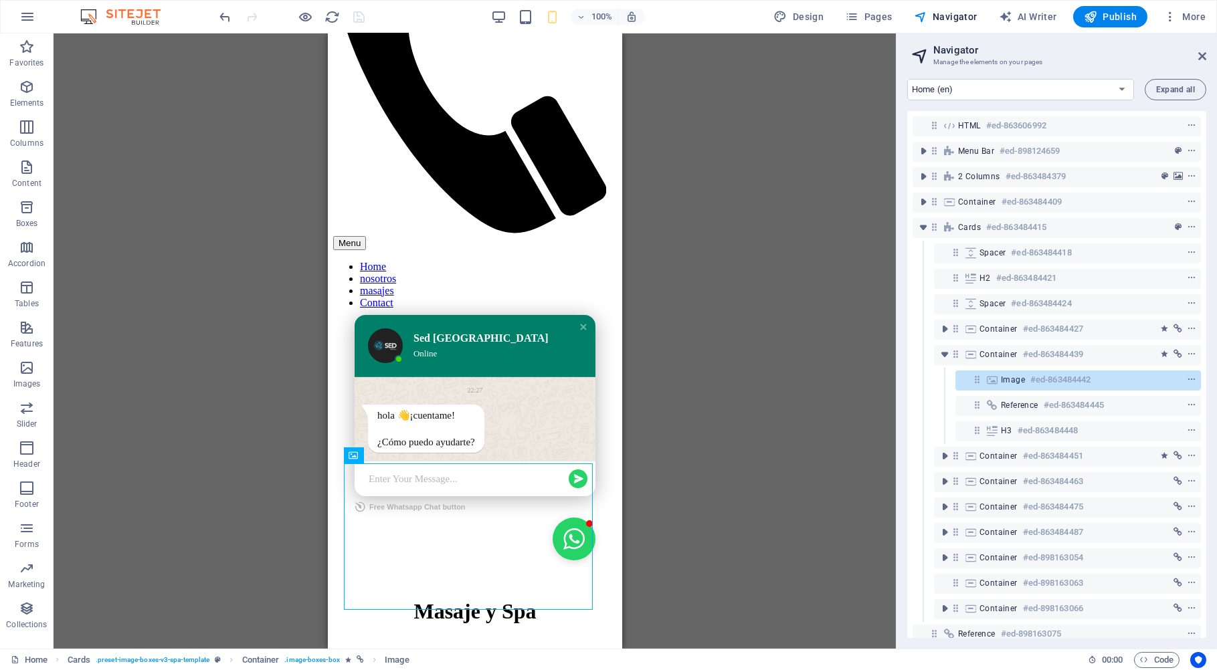
click at [553, 348] on div "Online" at bounding box center [492, 354] width 158 height 12
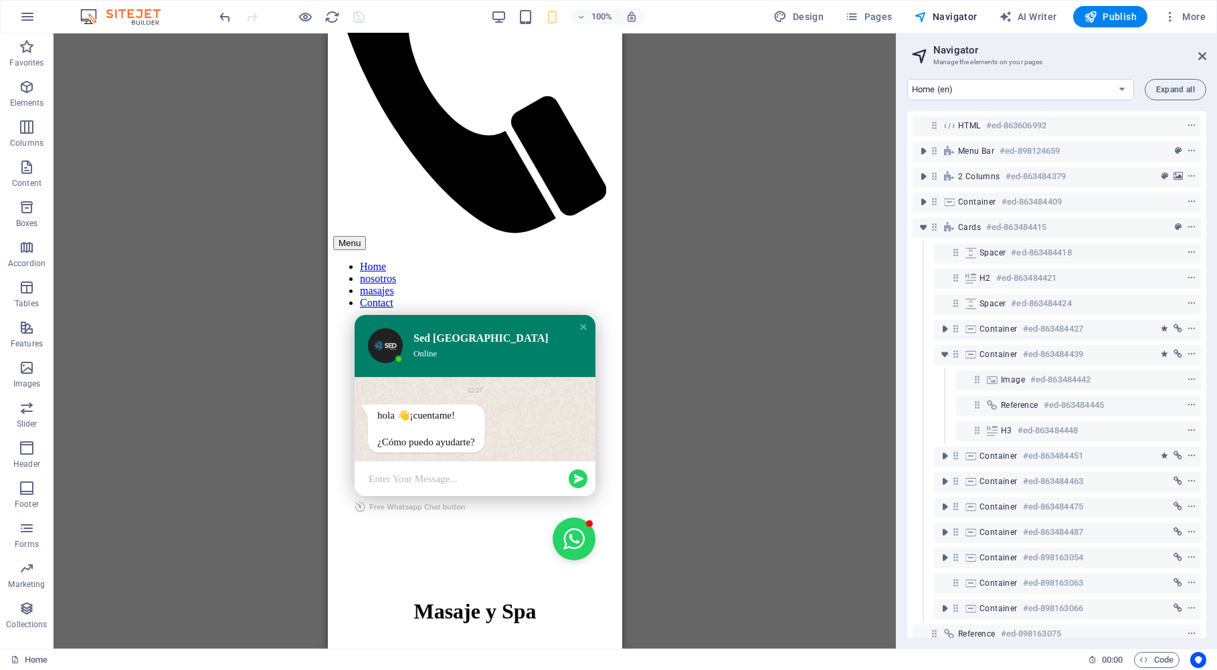
click at [553, 348] on div "Online" at bounding box center [492, 354] width 158 height 12
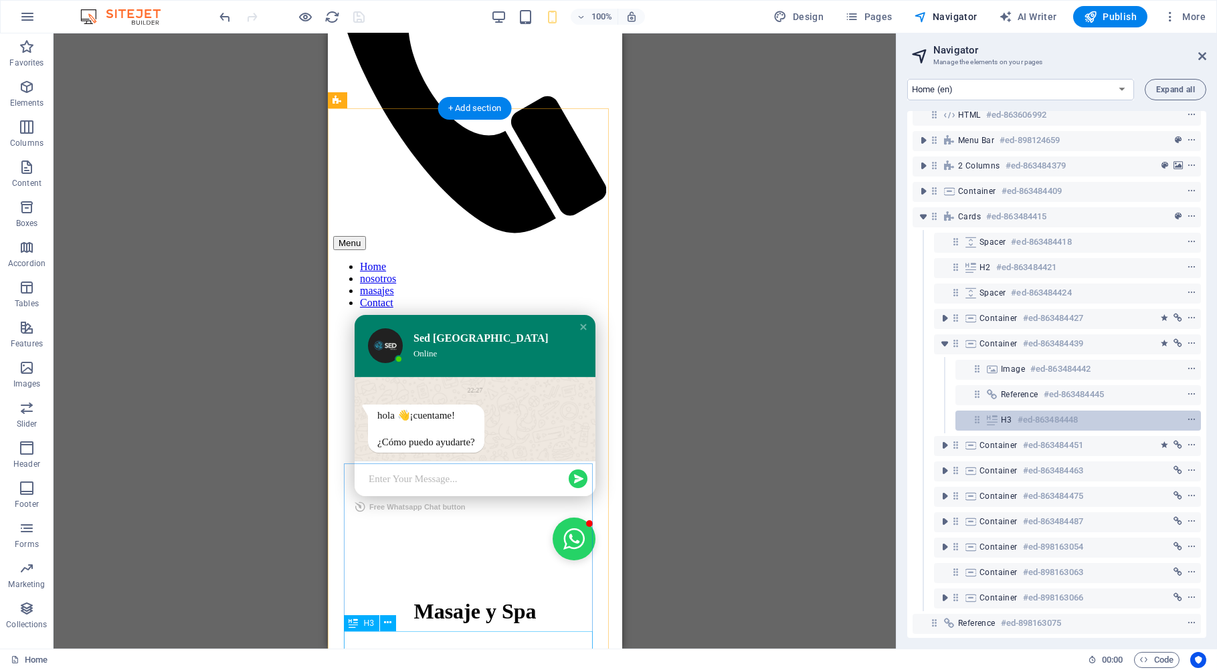
scroll to position [0, 0]
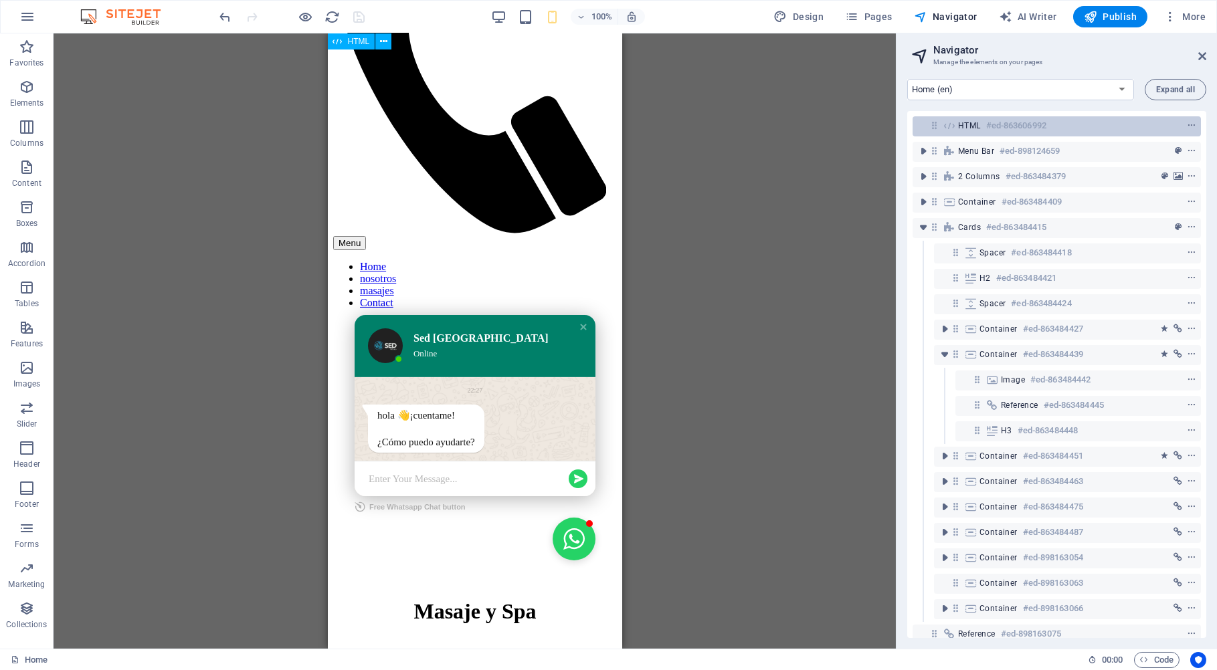
click at [1003, 129] on h6 "#ed-863606992" at bounding box center [1016, 126] width 60 height 16
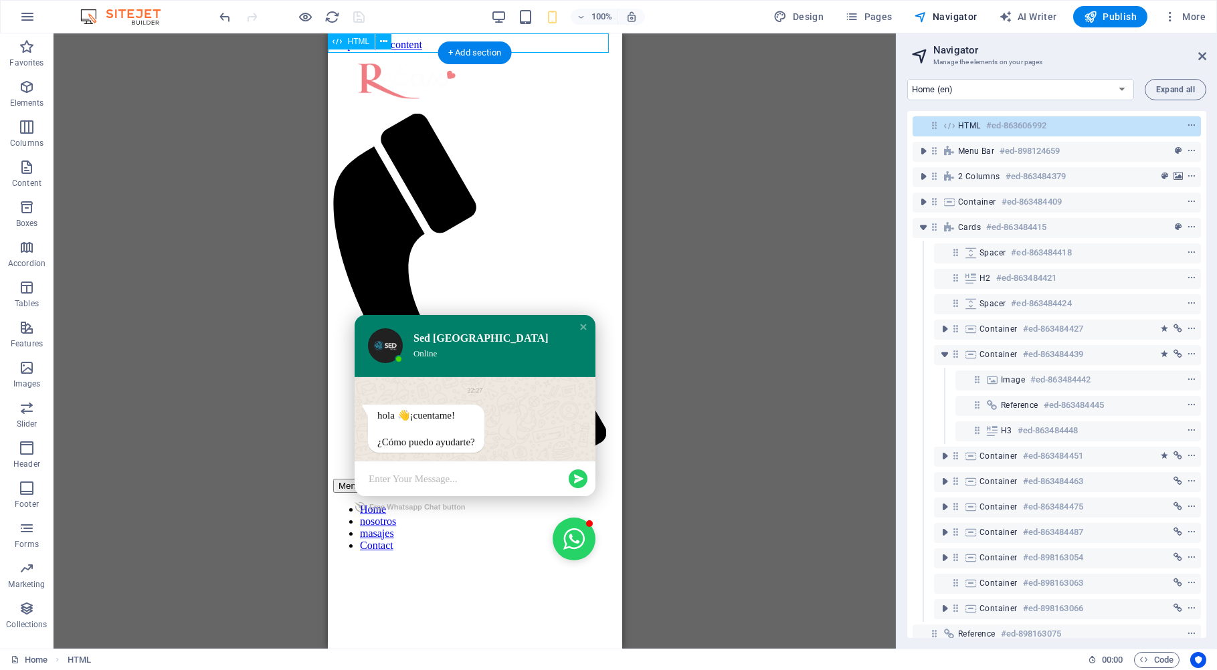
click at [1003, 129] on h6 "#ed-863606992" at bounding box center [1016, 126] width 60 height 16
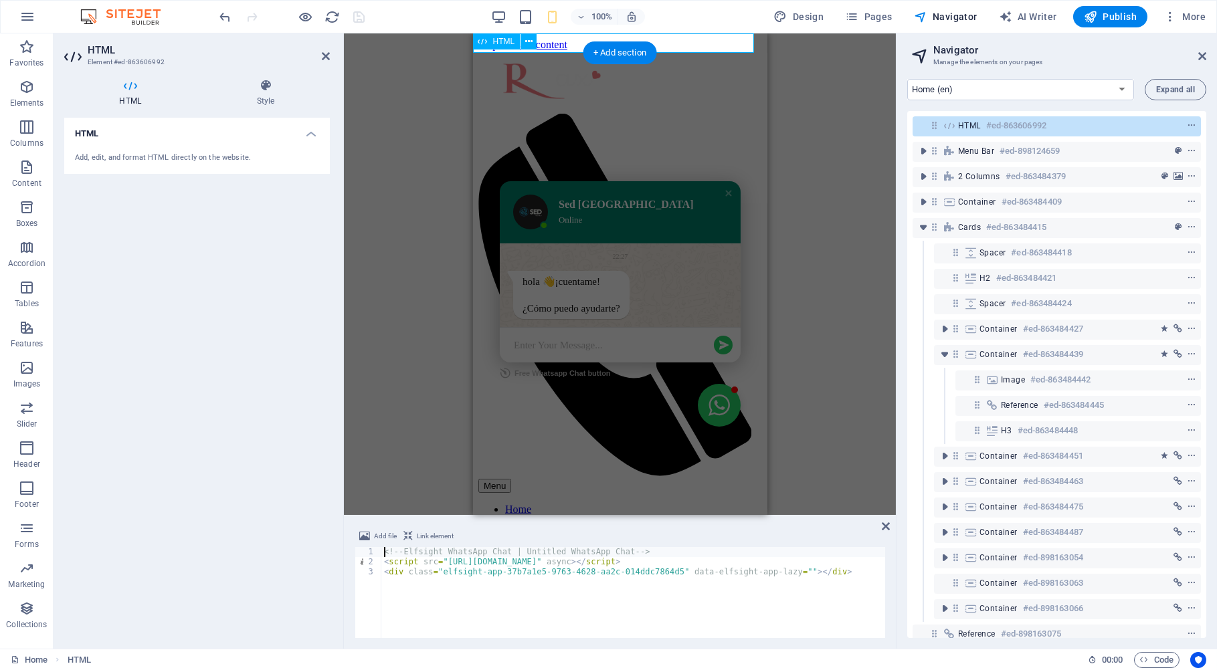
click at [1003, 129] on h6 "#ed-863606992" at bounding box center [1016, 126] width 60 height 16
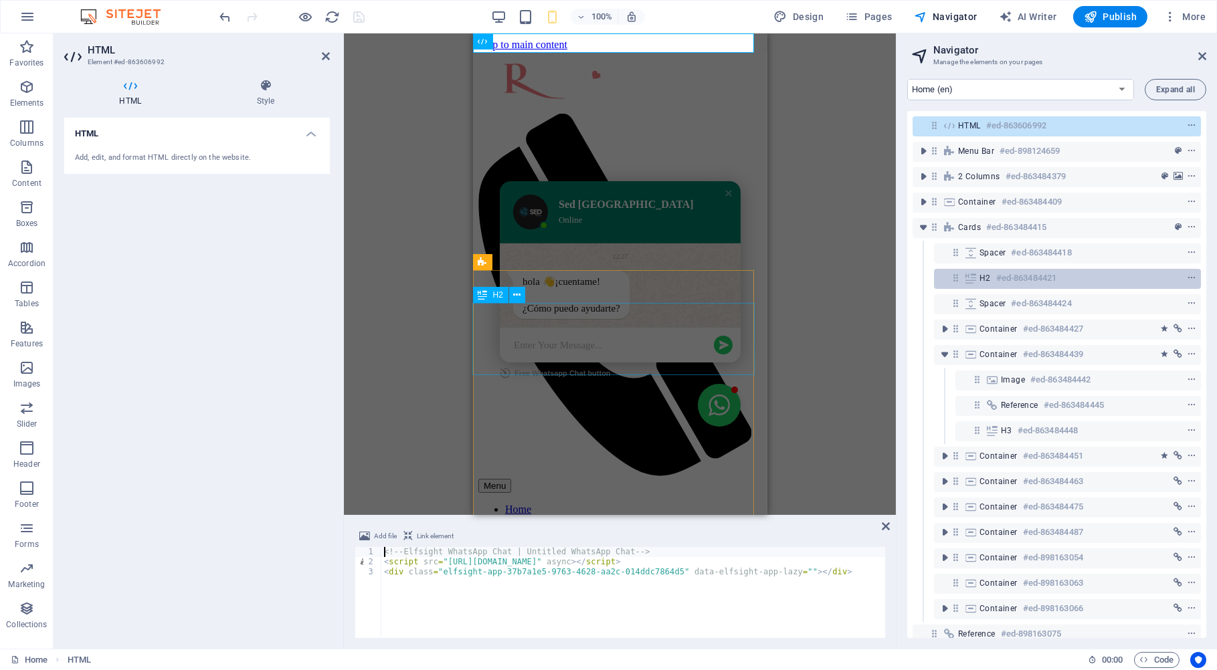
click at [1033, 284] on h6 "#ed-863484421" at bounding box center [1026, 278] width 60 height 16
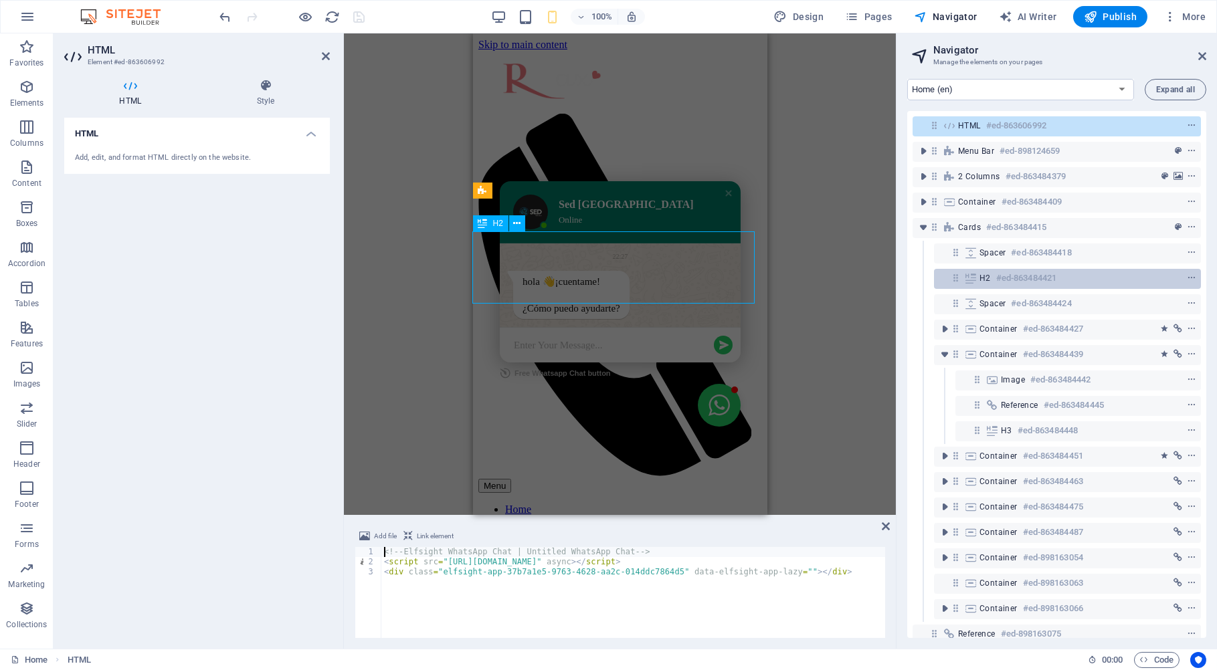
scroll to position [72, 0]
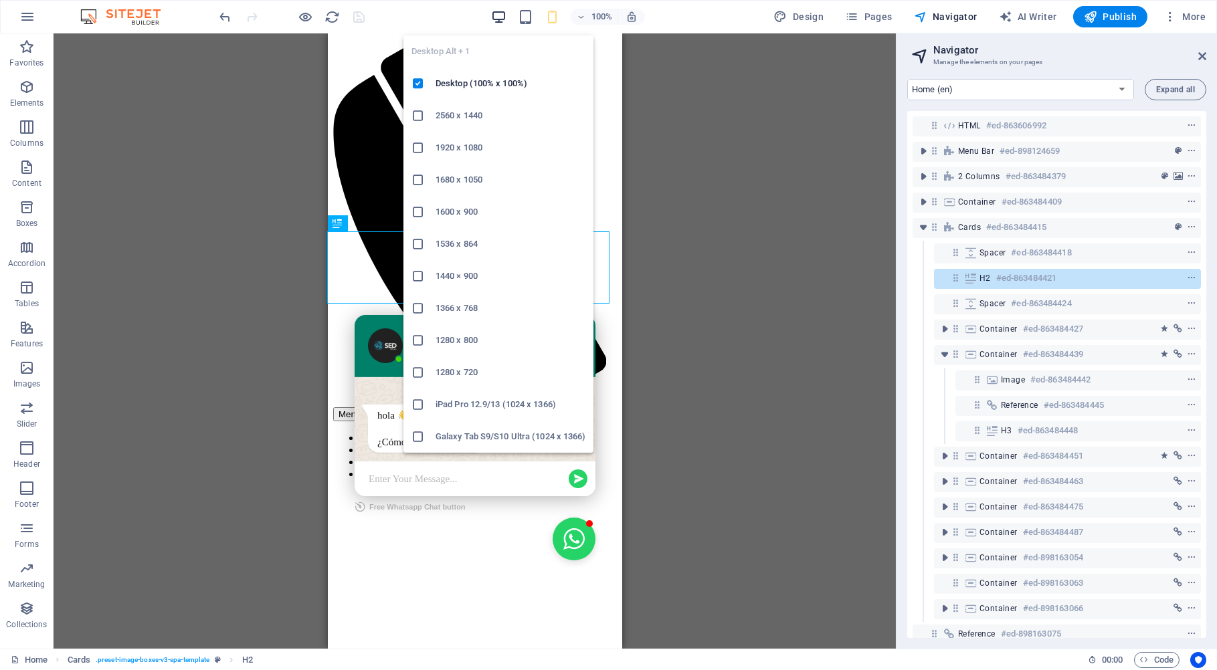
click at [503, 17] on icon "button" at bounding box center [498, 16] width 15 height 15
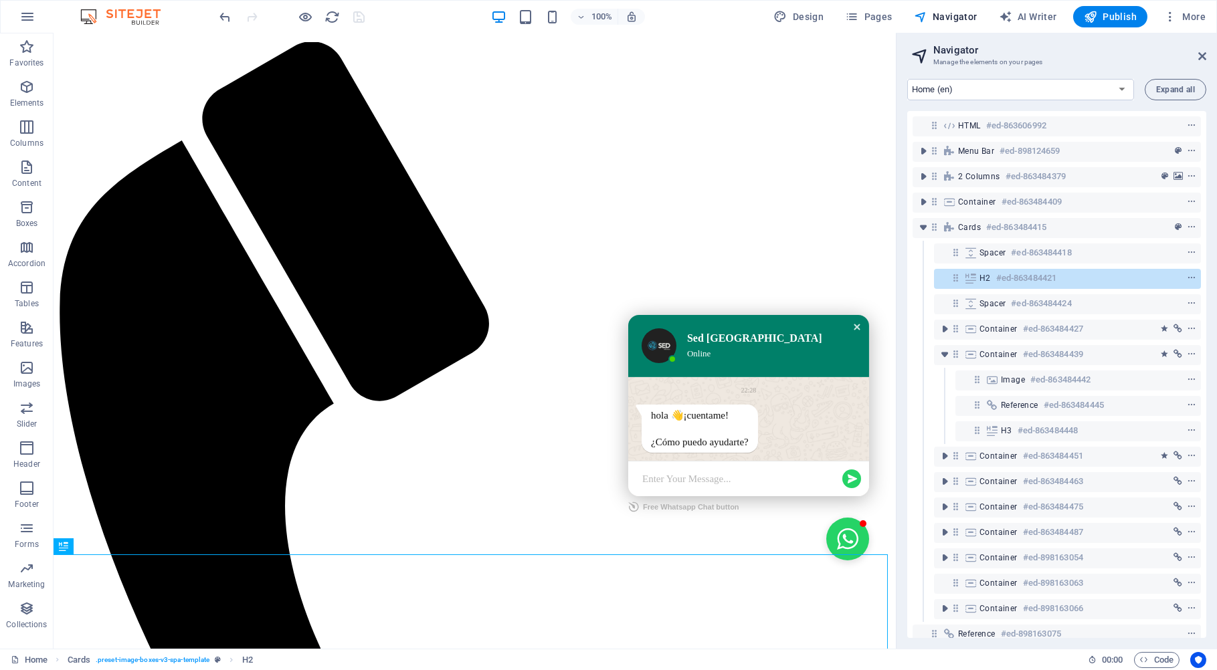
click at [850, 320] on div "Close chat window" at bounding box center [856, 326] width 13 height 13
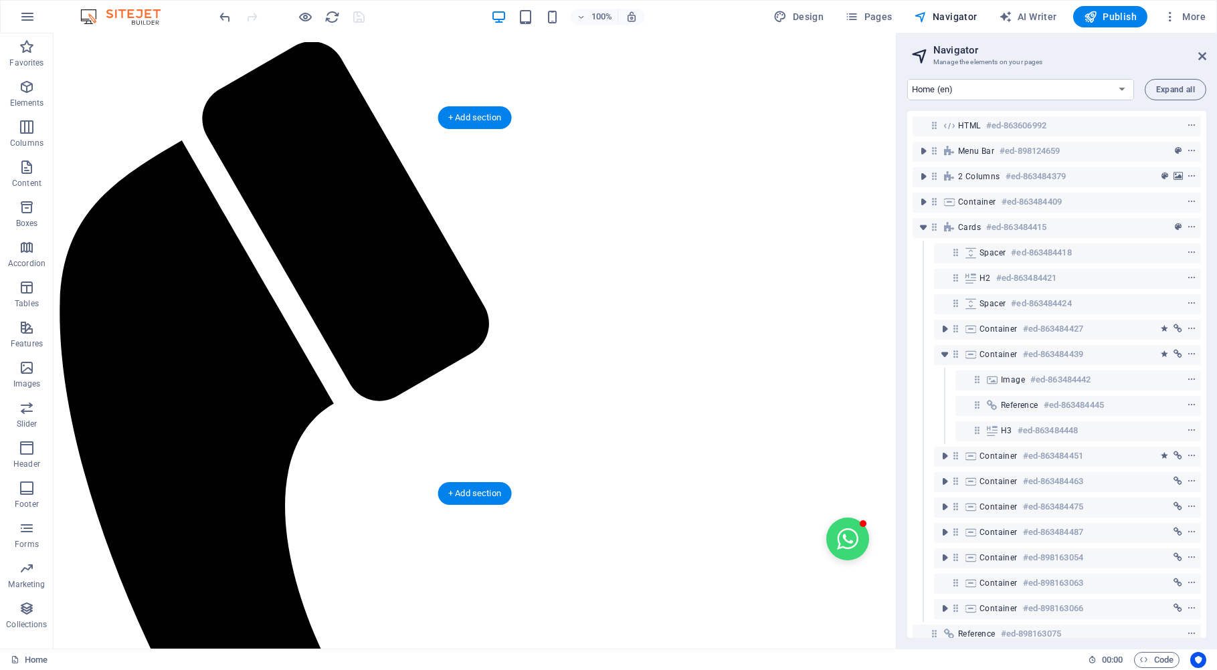
drag, startPoint x: 834, startPoint y: 516, endPoint x: 693, endPoint y: 486, distance: 143.7
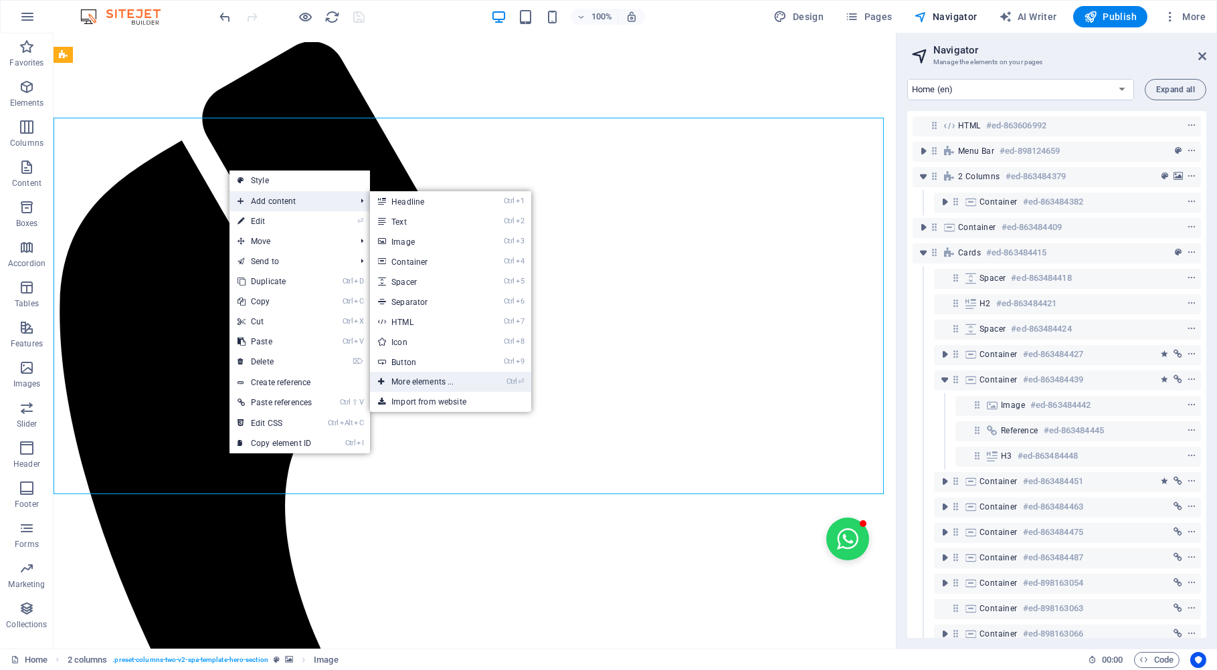
click at [403, 382] on link "Ctrl ⏎ More elements ..." at bounding box center [425, 382] width 110 height 20
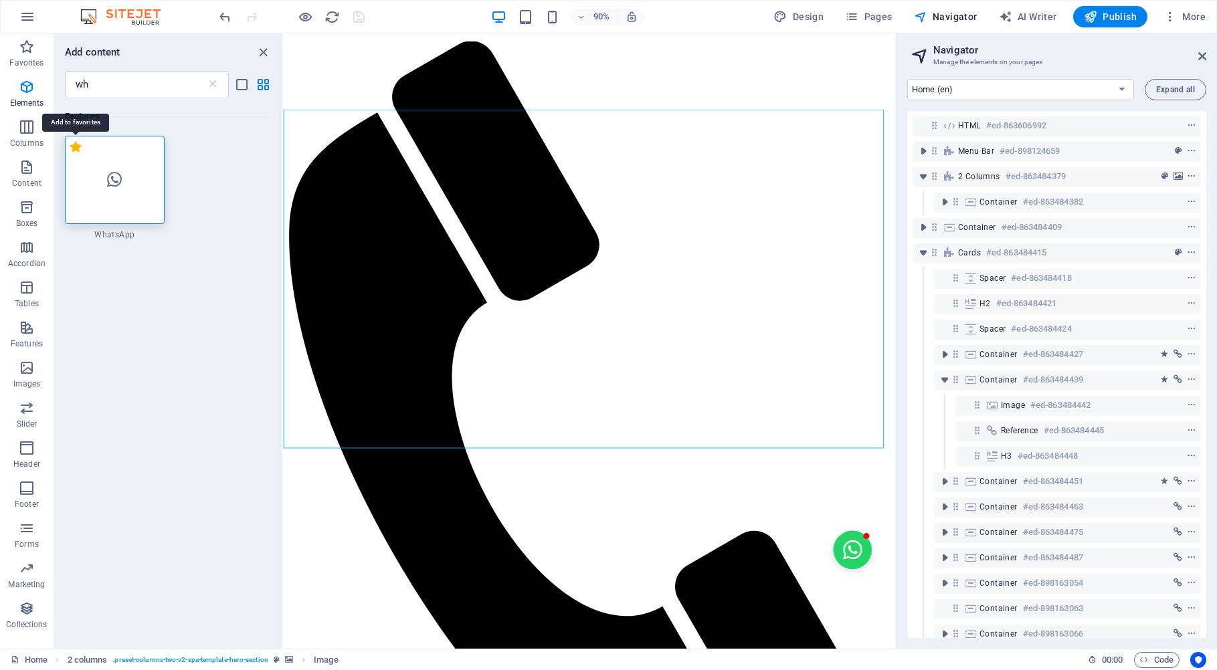
click at [77, 149] on label "1 Star" at bounding box center [75, 146] width 11 height 11
click at [70, 154] on input "1 Star" at bounding box center [70, 154] width 1 height 1
radio input "true"
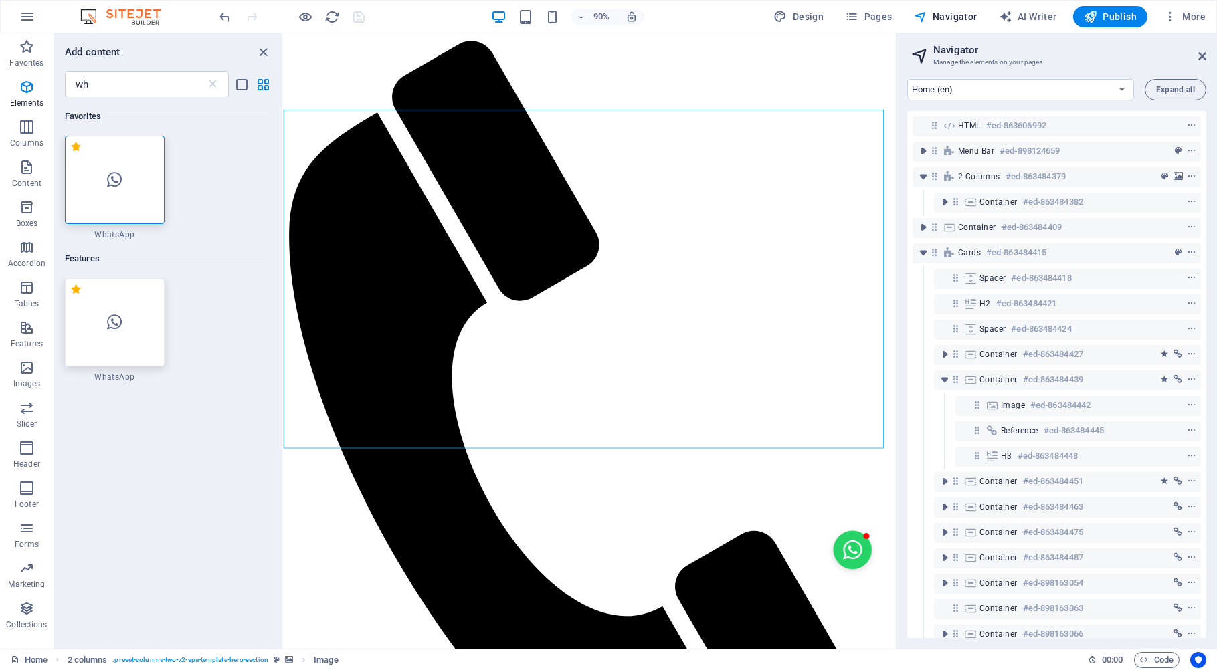
click at [102, 316] on div at bounding box center [115, 322] width 100 height 88
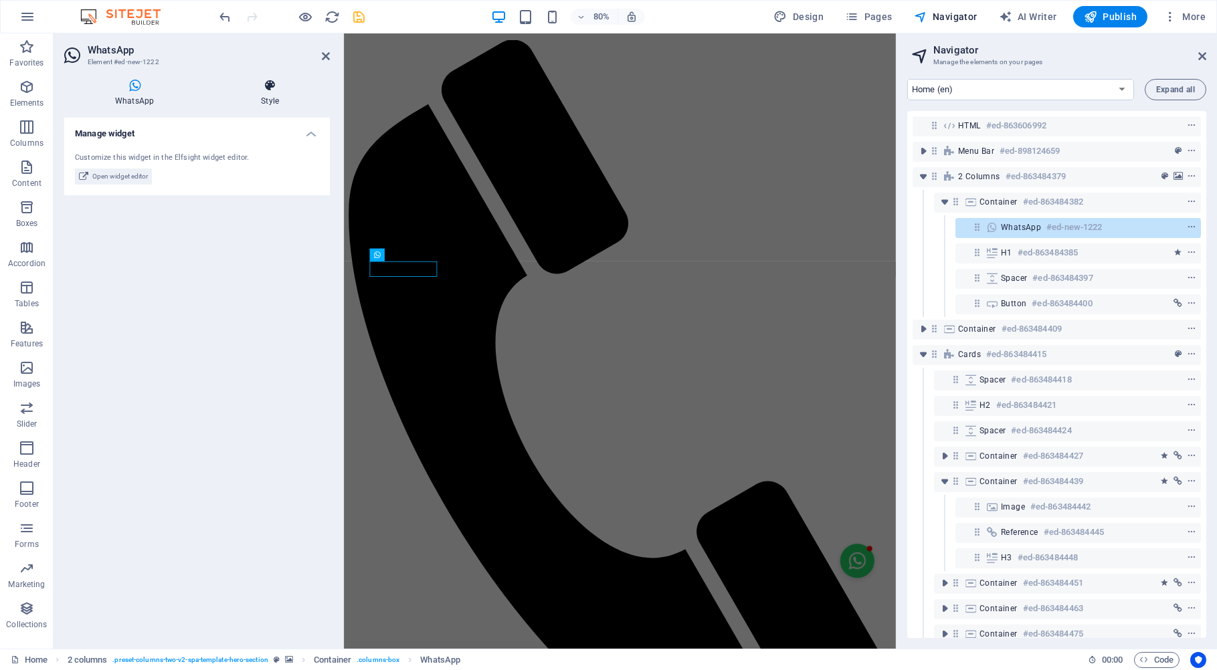
click at [274, 91] on icon at bounding box center [270, 85] width 120 height 13
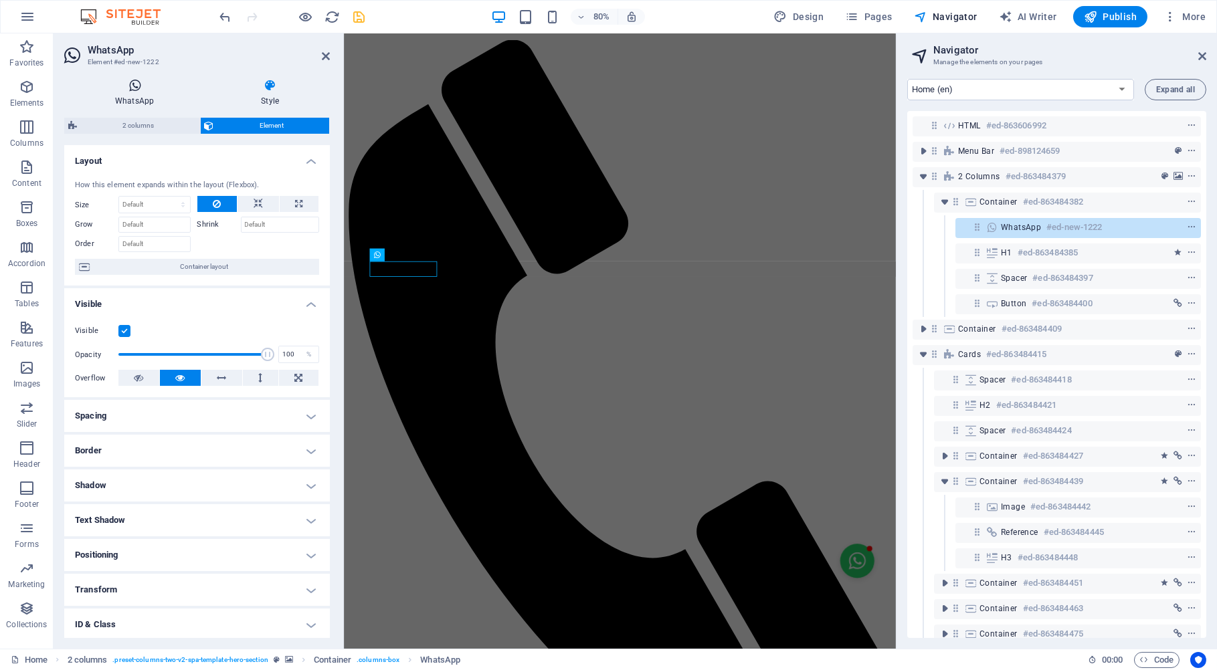
click at [140, 90] on icon at bounding box center [134, 85] width 140 height 13
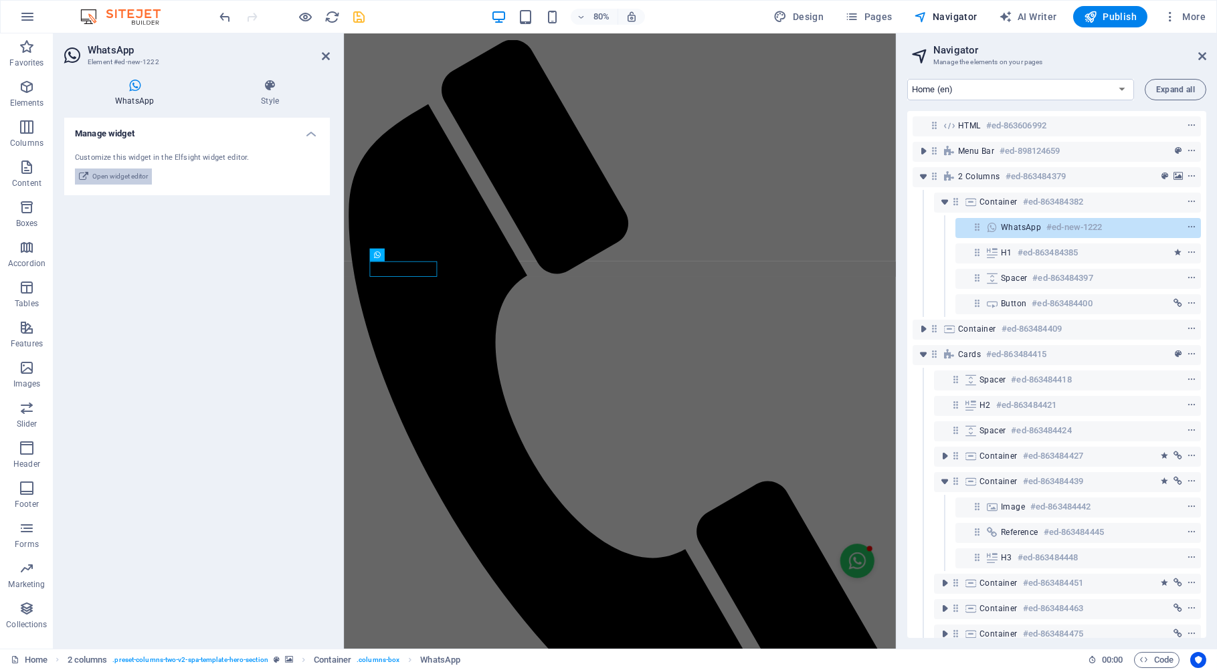
click at [140, 179] on span "Open widget editor" at bounding box center [120, 177] width 56 height 16
click at [389, 256] on span "Container" at bounding box center [399, 255] width 28 height 7
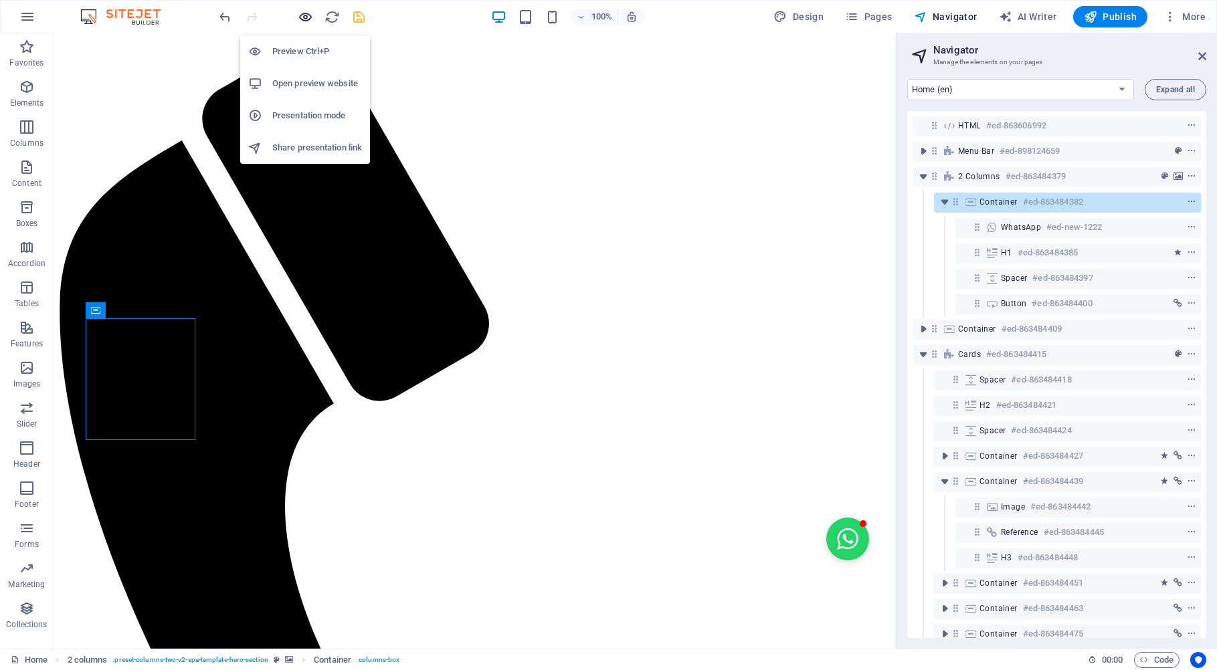
click at [308, 18] on icon "button" at bounding box center [305, 16] width 15 height 15
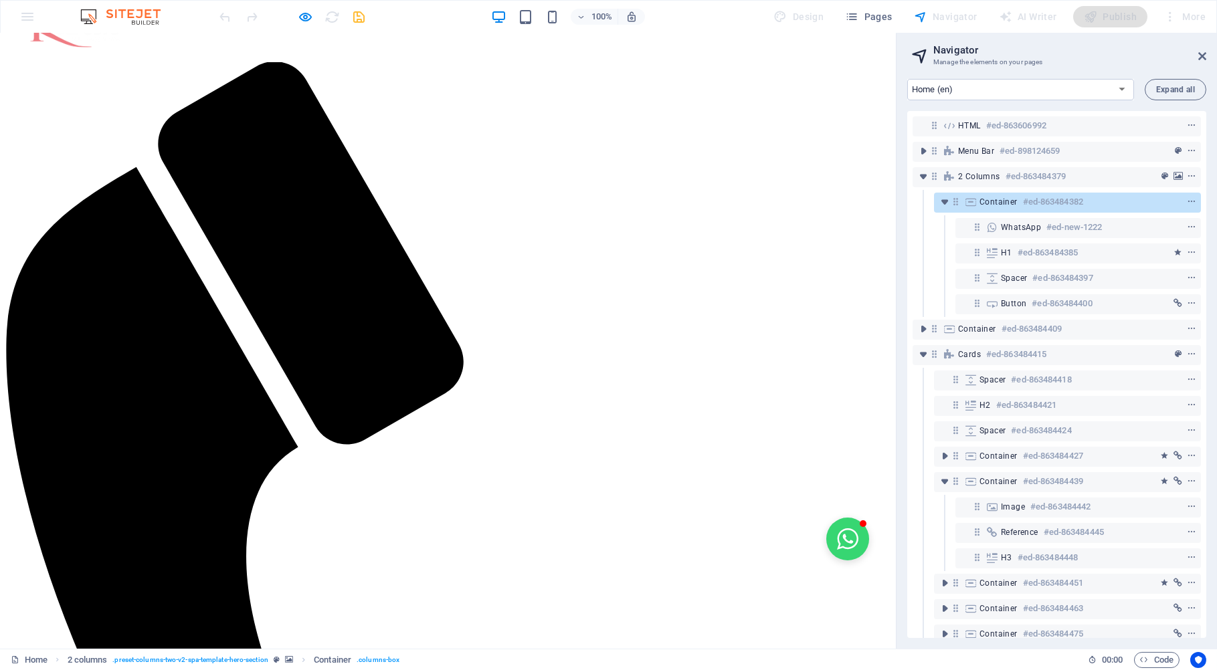
click at [837, 538] on button "Open chat window" at bounding box center [847, 539] width 43 height 43
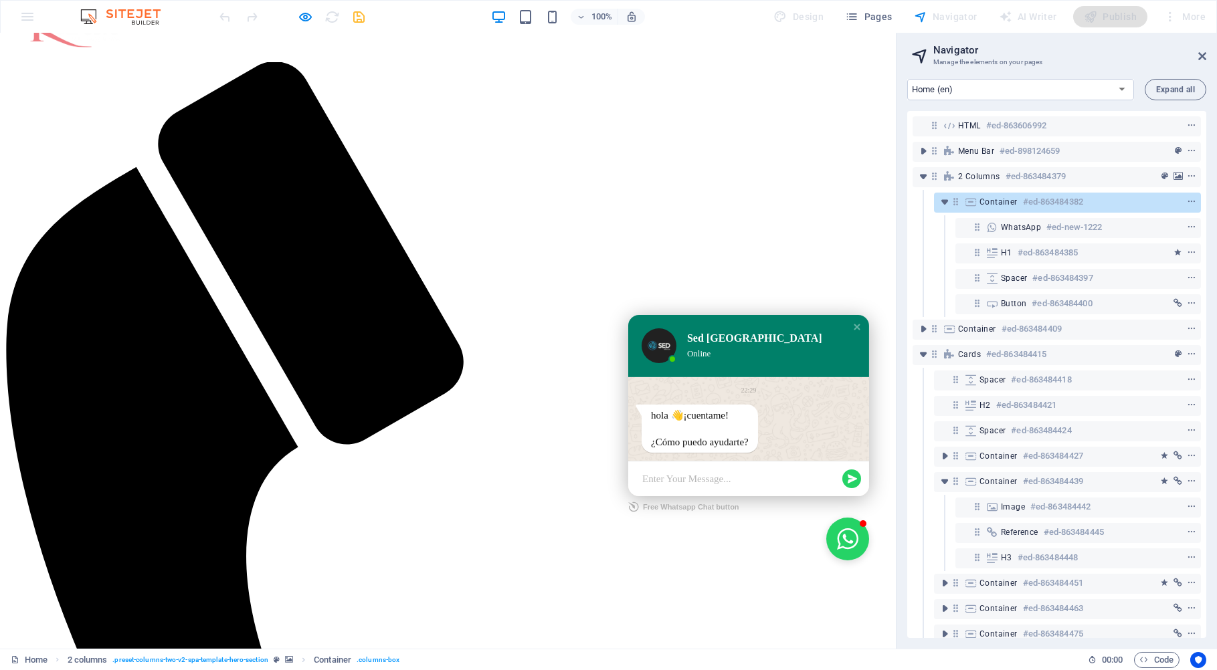
click at [1034, 203] on h6 "#ed-863484382" at bounding box center [1053, 202] width 60 height 16
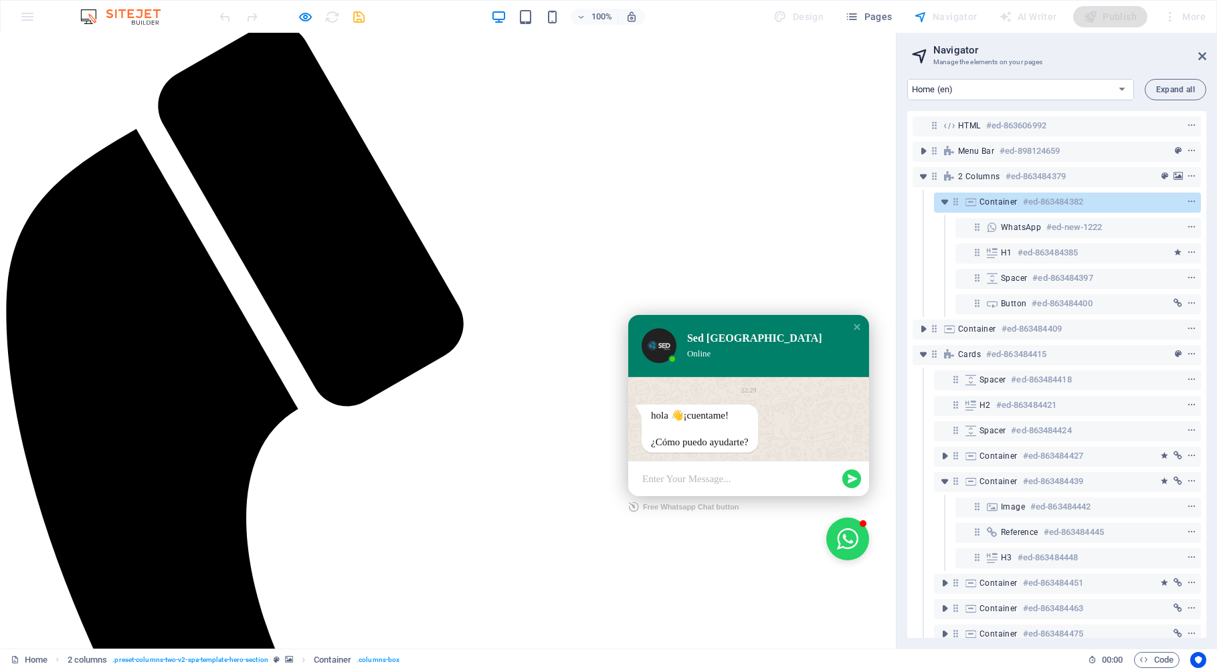
click at [1034, 203] on h6 "#ed-863484382" at bounding box center [1053, 202] width 60 height 16
click at [1187, 204] on icon "context-menu" at bounding box center [1191, 201] width 9 height 9
click at [1187, 203] on icon "context-menu" at bounding box center [1191, 201] width 9 height 9
click at [1135, 204] on div at bounding box center [1166, 202] width 63 height 16
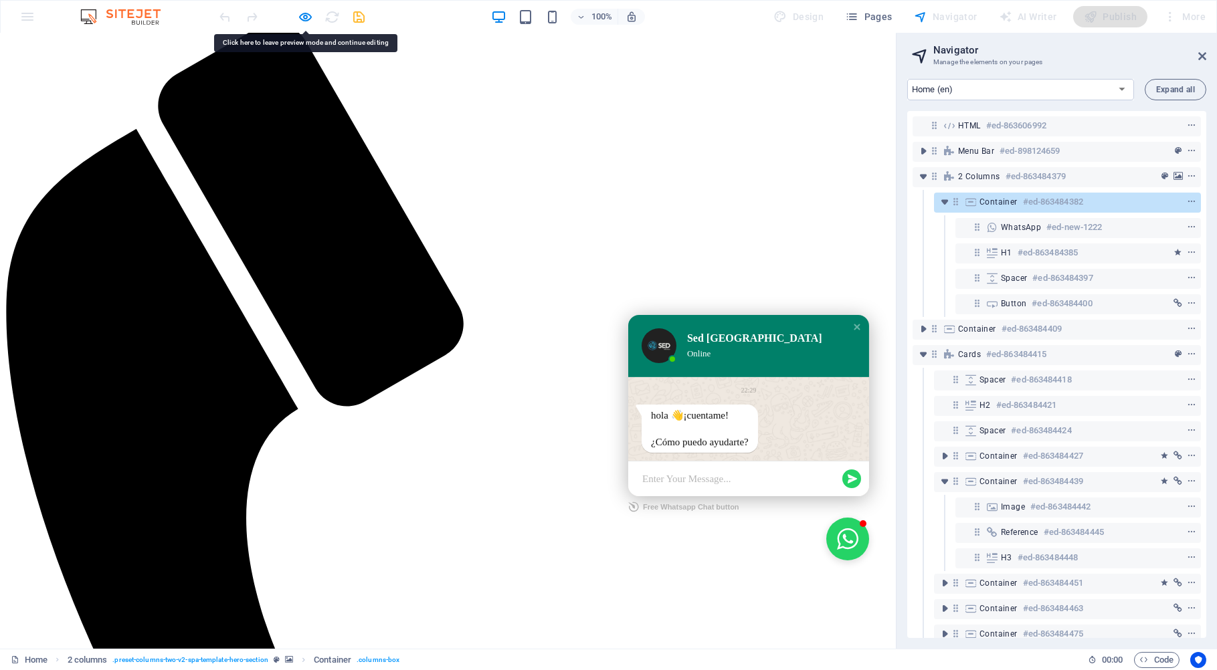
click at [1135, 204] on div at bounding box center [1166, 202] width 63 height 16
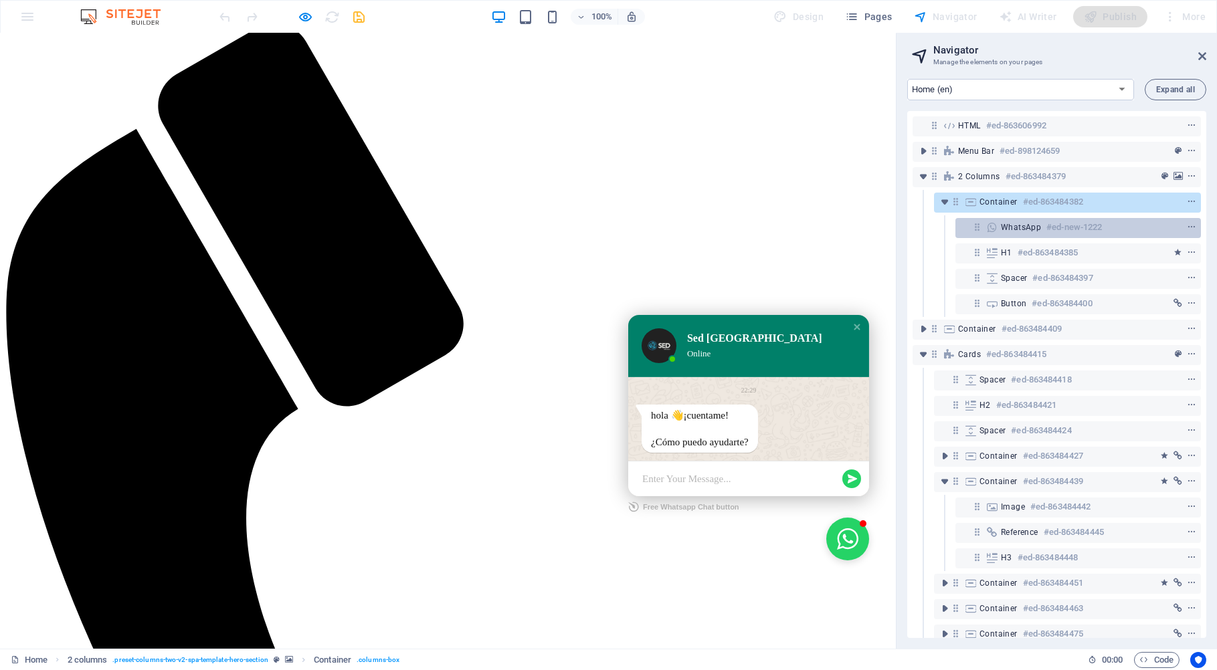
click at [1022, 231] on span "WhatsApp" at bounding box center [1021, 227] width 40 height 11
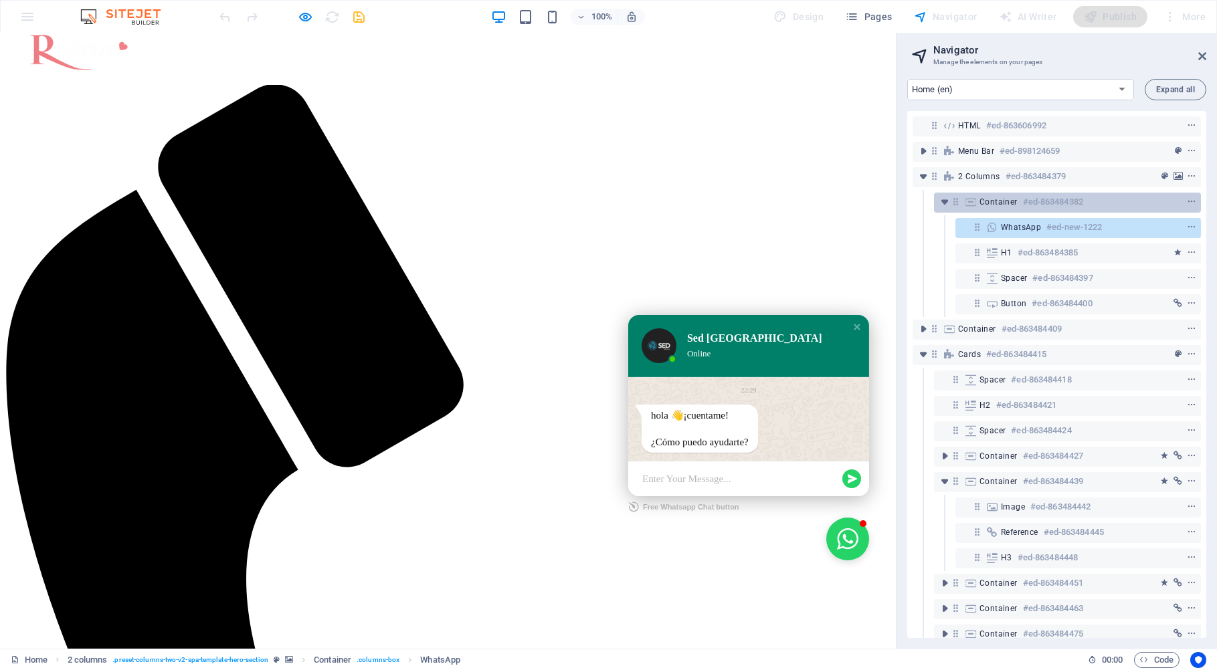
click at [1026, 202] on h6 "#ed-863484382" at bounding box center [1053, 202] width 60 height 16
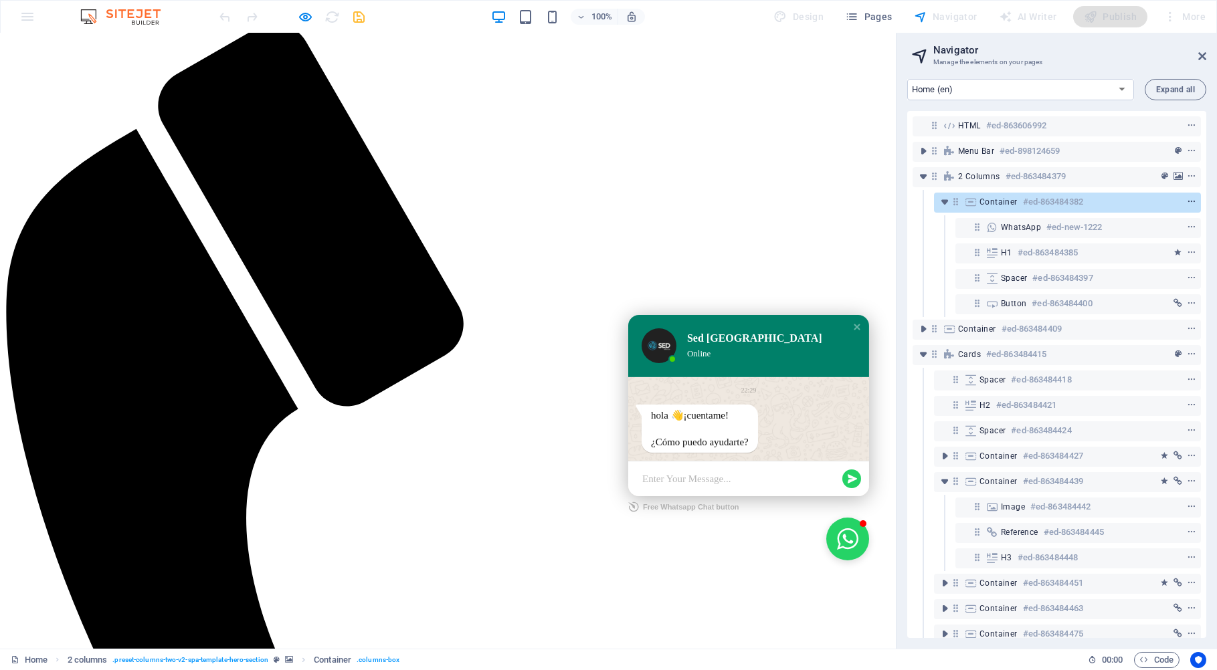
click at [1187, 199] on icon "context-menu" at bounding box center [1191, 201] width 9 height 9
click at [1118, 200] on div "Container #ed-863484382" at bounding box center [1056, 202] width 155 height 16
click at [1187, 205] on icon "context-menu" at bounding box center [1191, 201] width 9 height 9
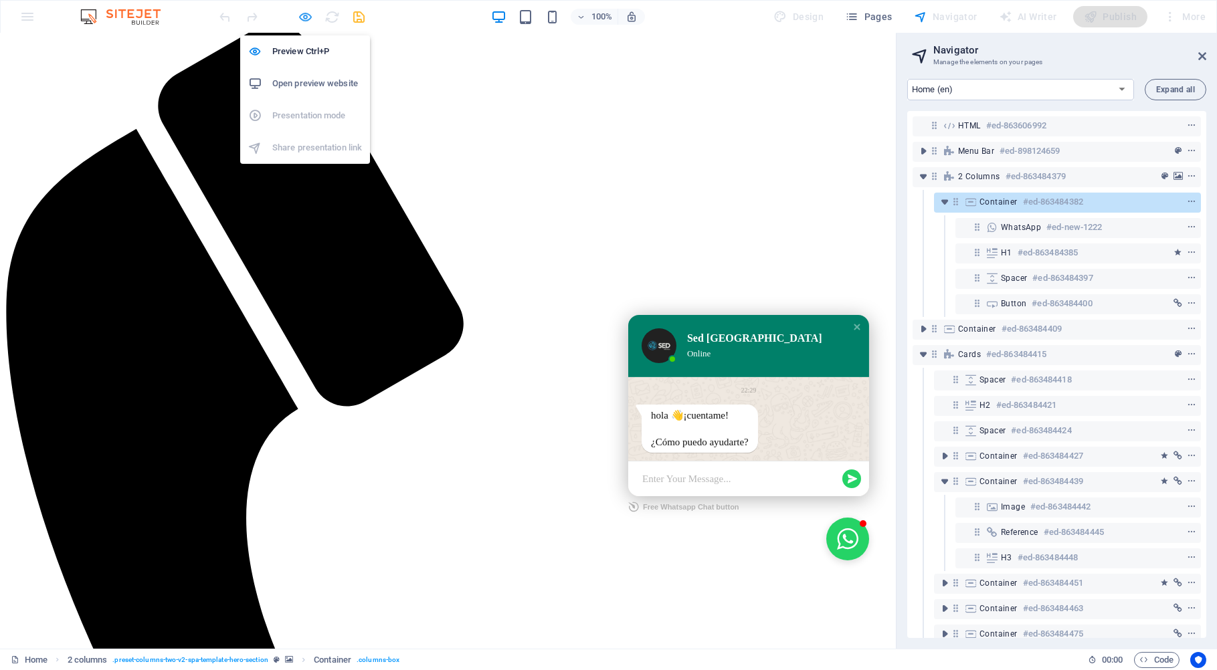
click at [306, 19] on icon "button" at bounding box center [305, 16] width 15 height 15
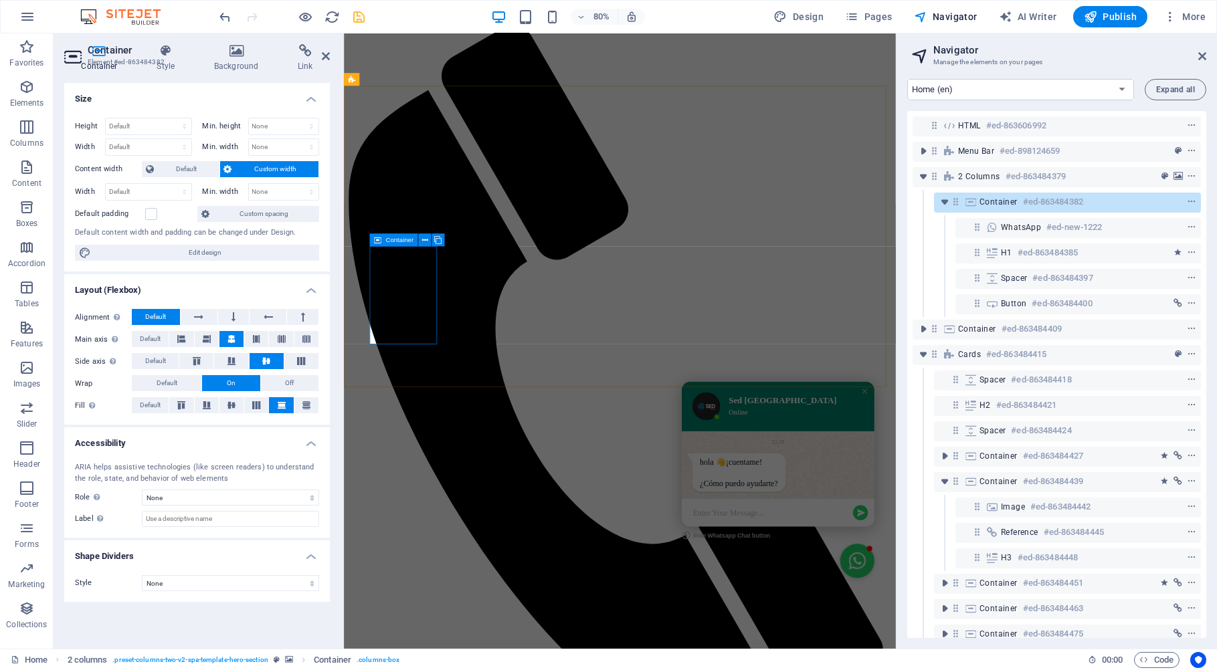
click at [997, 201] on span "Container" at bounding box center [998, 202] width 38 height 11
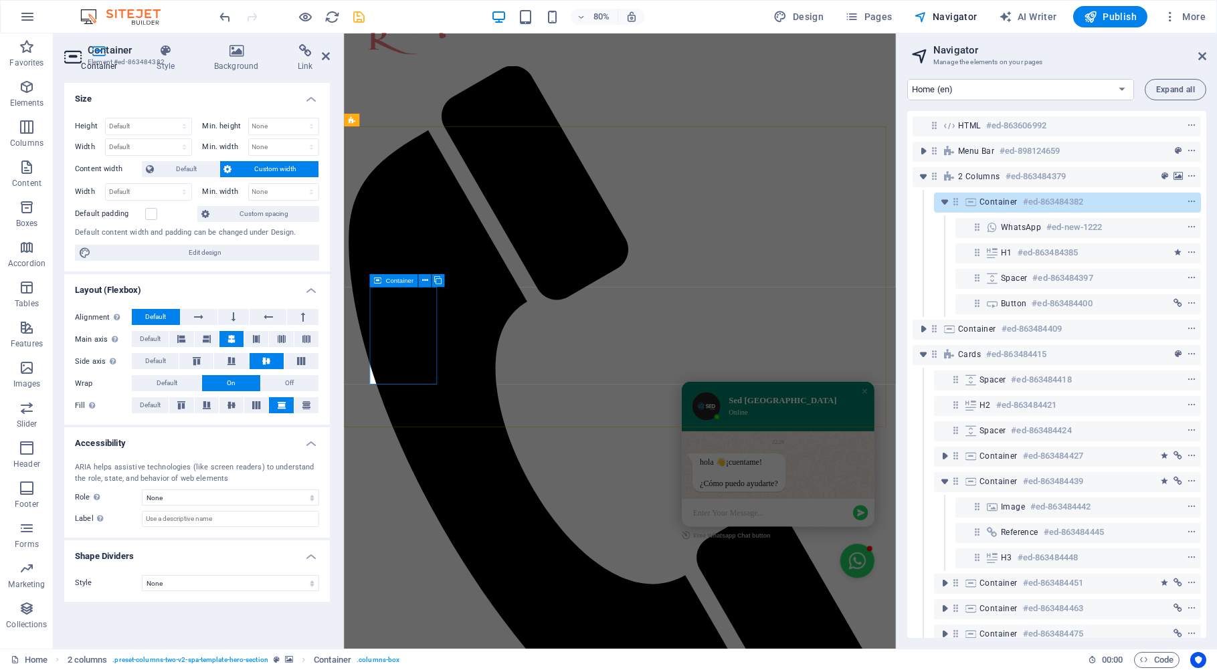
click at [997, 201] on span "Container" at bounding box center [998, 202] width 38 height 11
click at [1187, 203] on icon "context-menu" at bounding box center [1191, 201] width 9 height 9
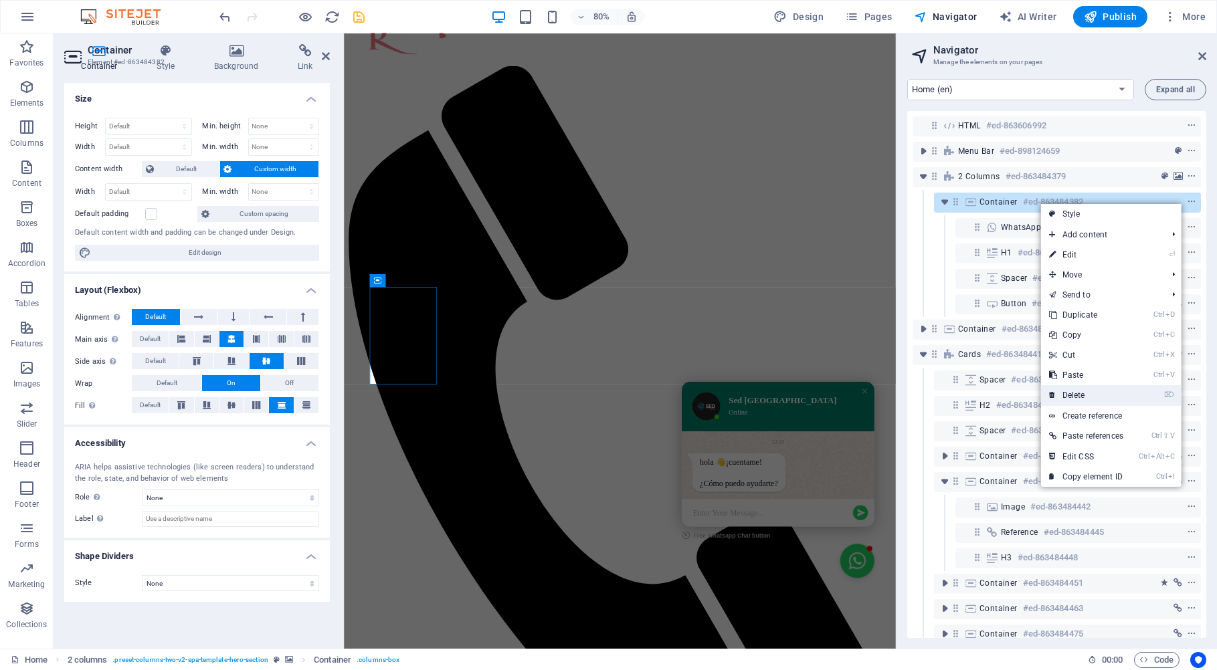
click at [1083, 395] on link "⌦ Delete" at bounding box center [1086, 395] width 90 height 20
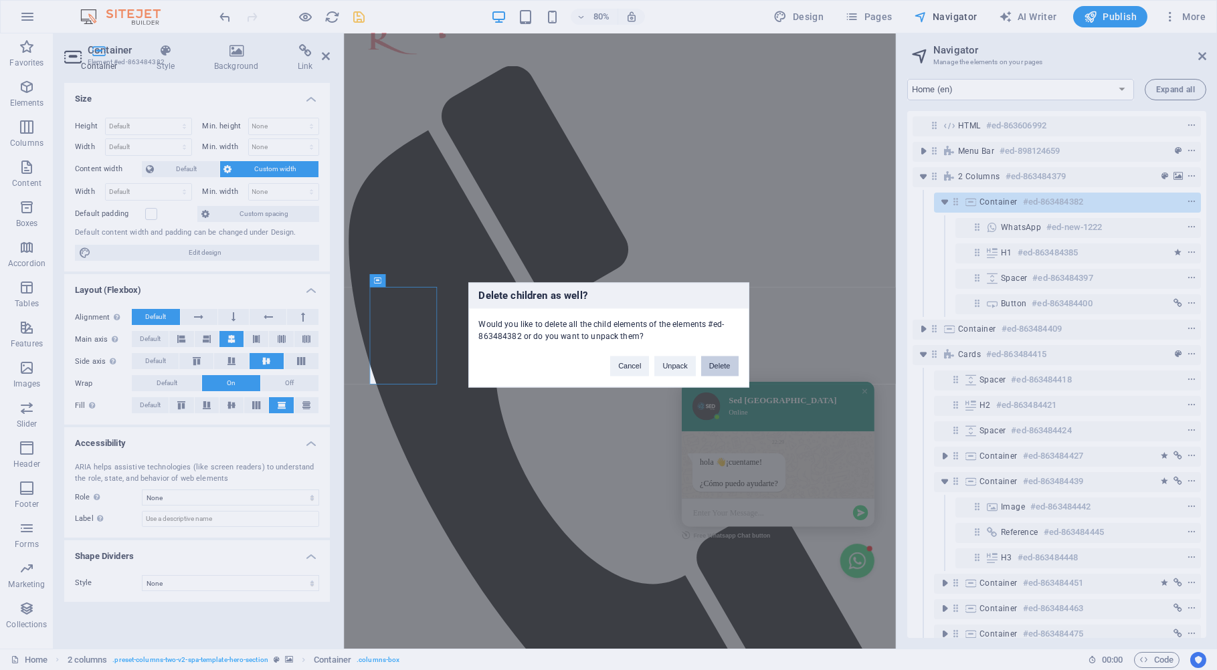
click at [718, 365] on button "Delete" at bounding box center [719, 367] width 37 height 20
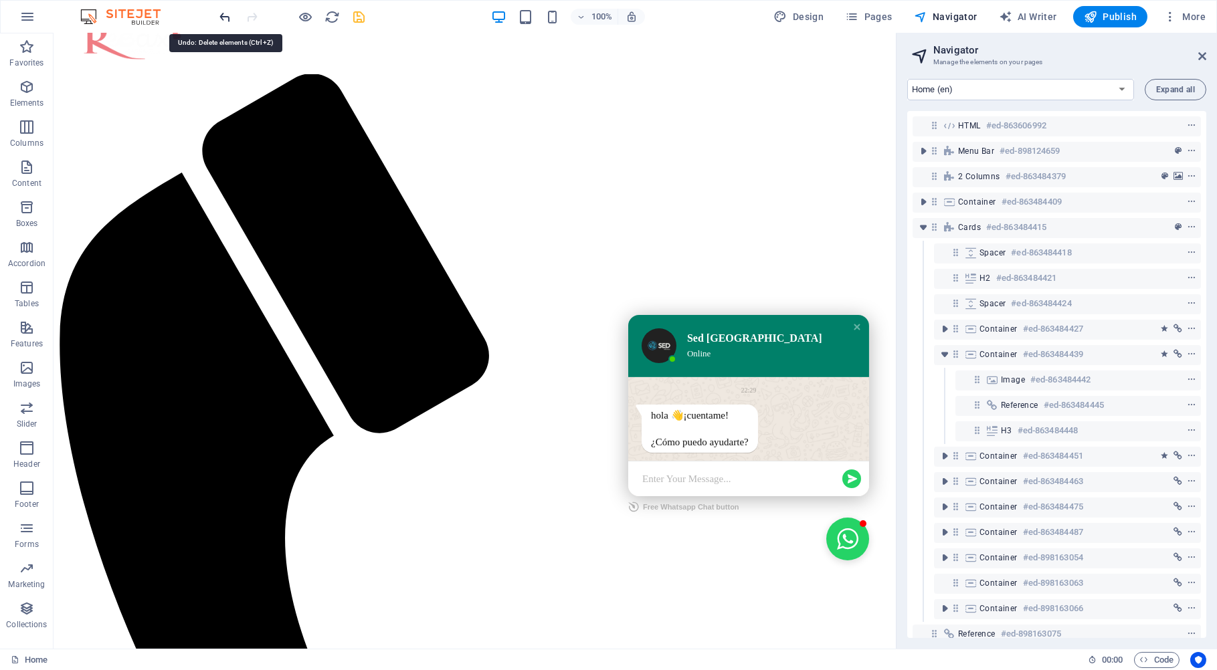
click at [225, 15] on icon "undo" at bounding box center [225, 16] width 15 height 15
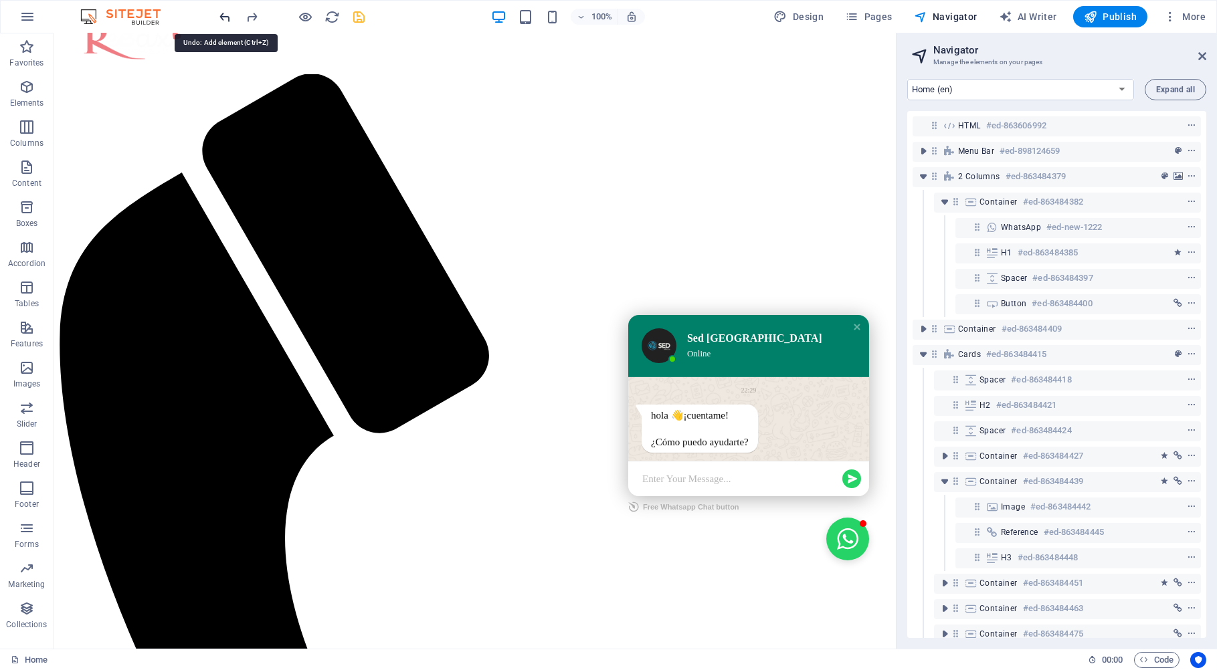
click at [225, 15] on icon "undo" at bounding box center [225, 16] width 15 height 15
click at [226, 15] on icon "undo" at bounding box center [225, 16] width 15 height 15
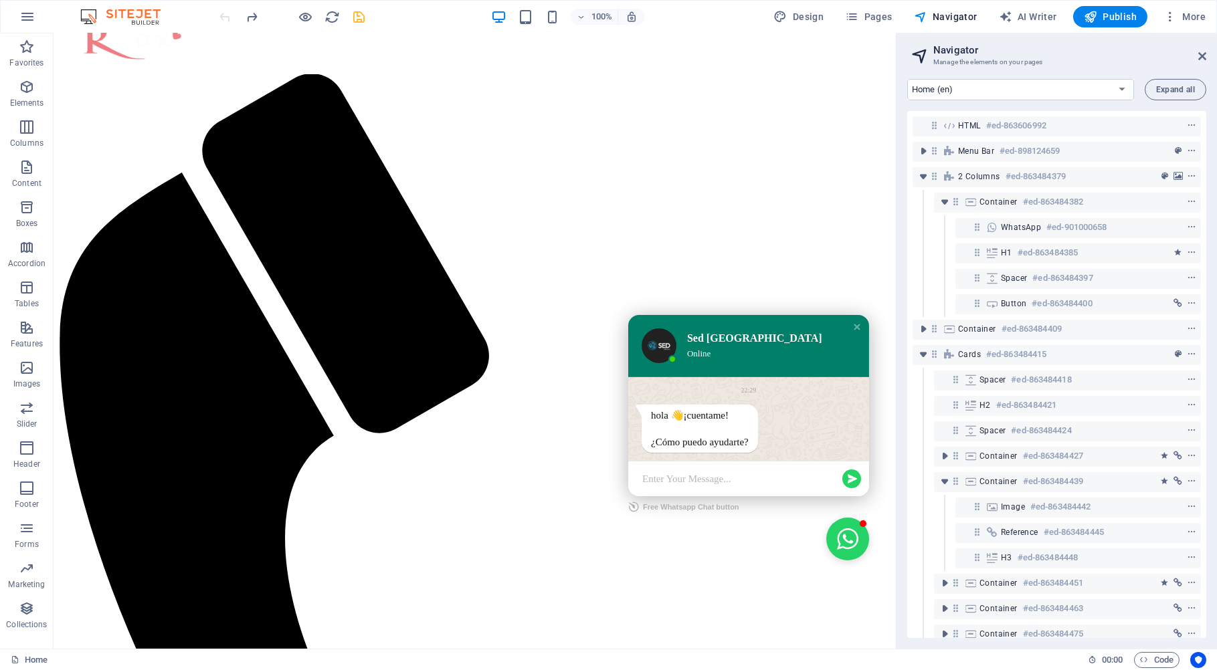
click at [227, 15] on div at bounding box center [292, 16] width 150 height 21
click at [332, 14] on icon "reload" at bounding box center [332, 16] width 15 height 15
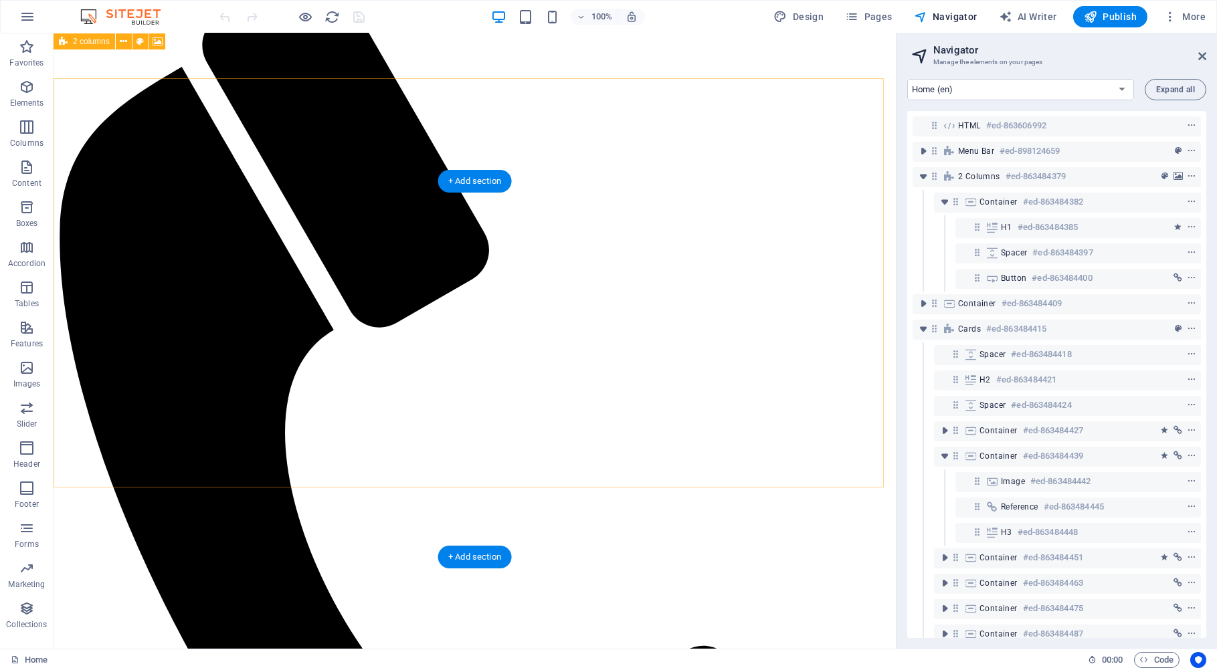
scroll to position [0, 0]
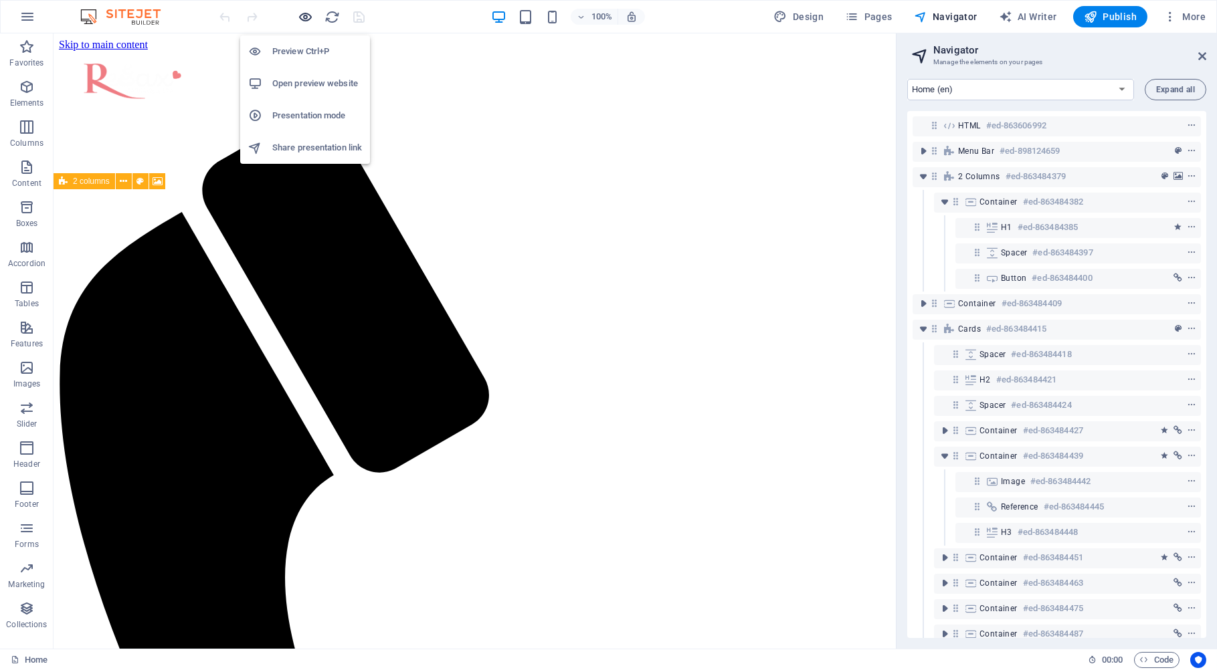
click at [308, 15] on icon "button" at bounding box center [305, 16] width 15 height 15
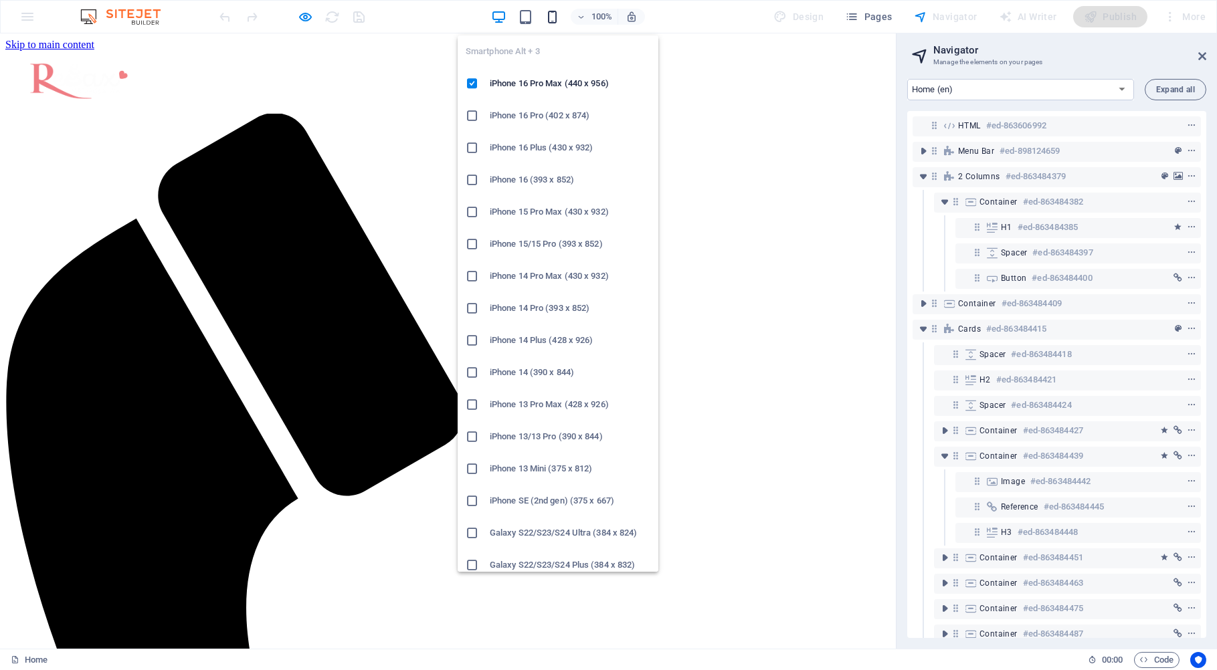
click at [555, 15] on icon "button" at bounding box center [552, 16] width 15 height 15
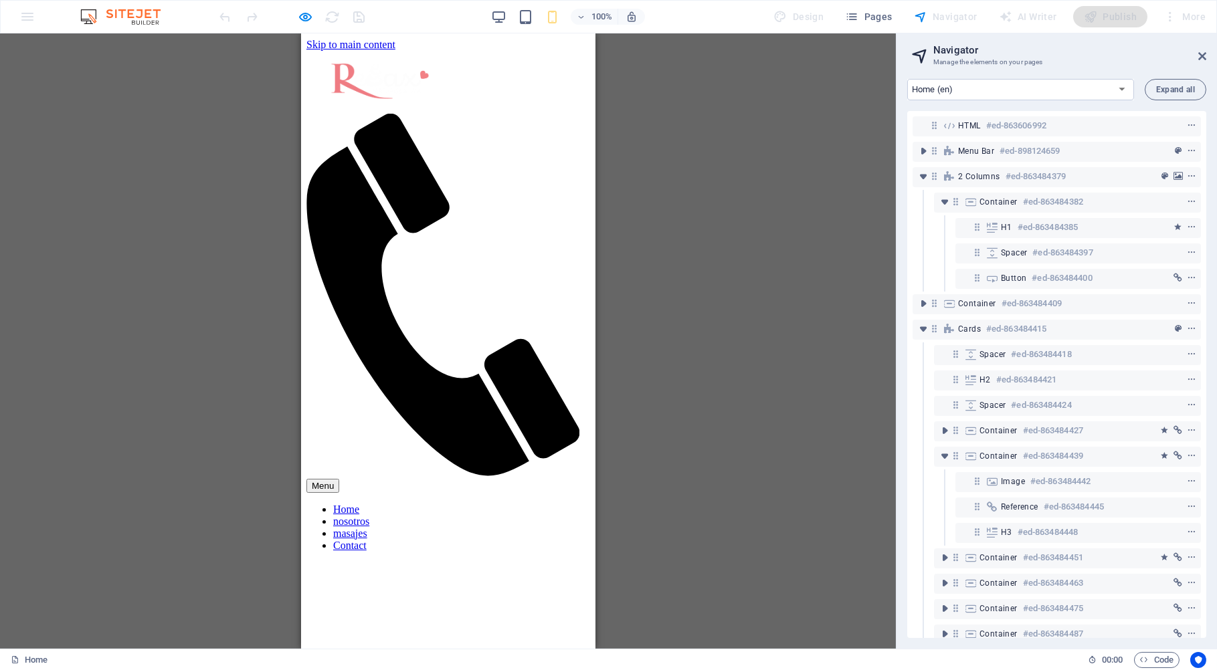
click at [532, 114] on icon at bounding box center [442, 295] width 273 height 363
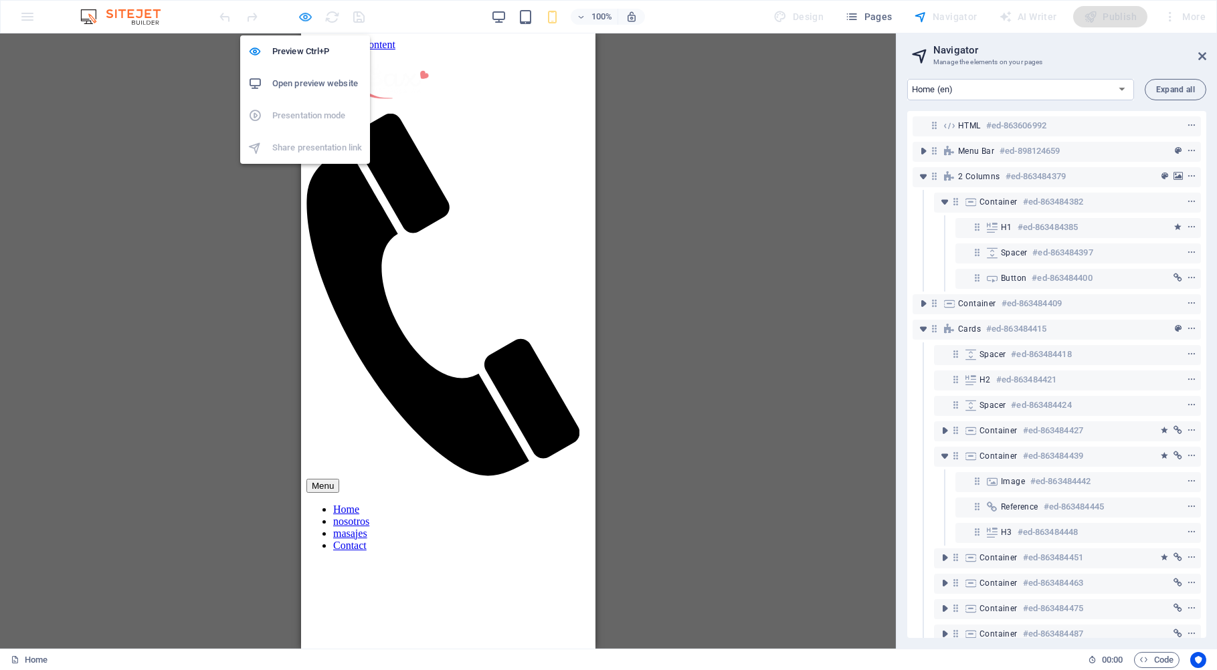
click at [308, 18] on icon "button" at bounding box center [305, 16] width 15 height 15
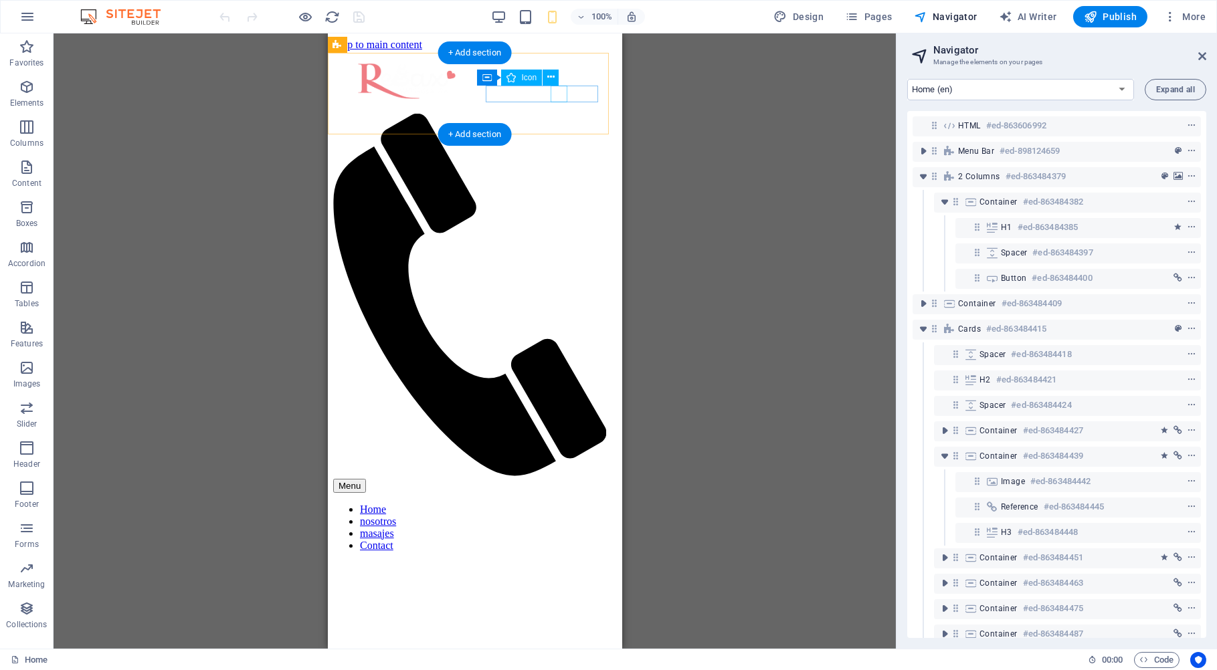
click at [558, 114] on figure at bounding box center [468, 296] width 273 height 365
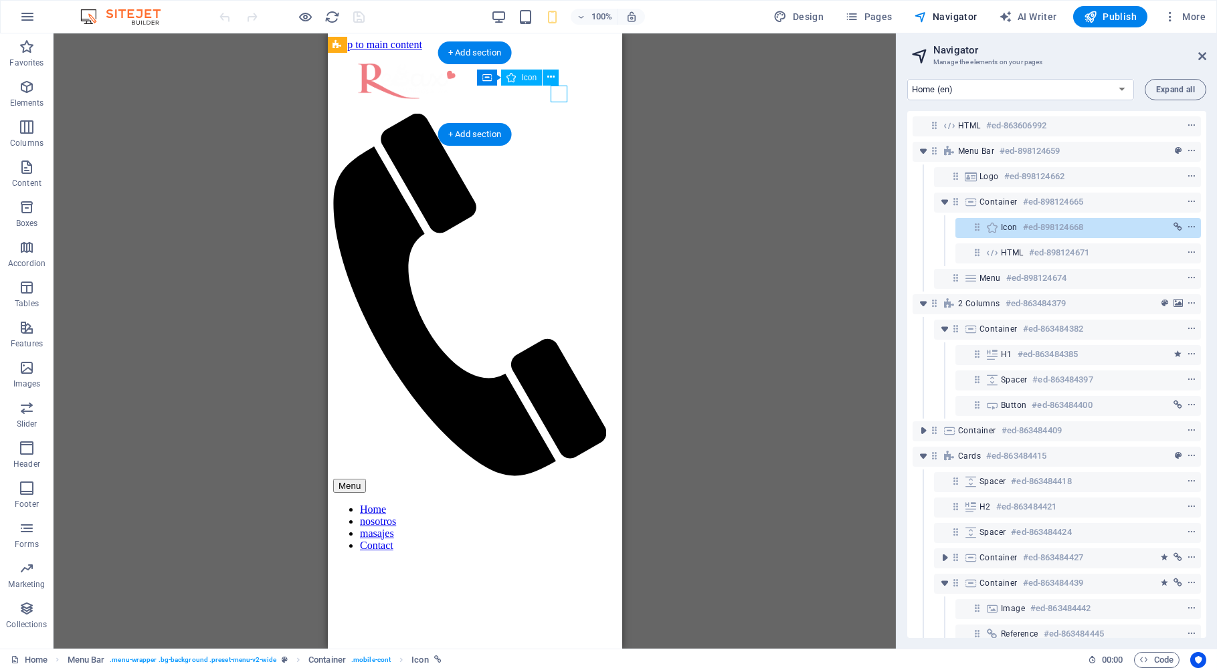
click at [558, 114] on figure at bounding box center [468, 296] width 273 height 365
select select "xMidYMid"
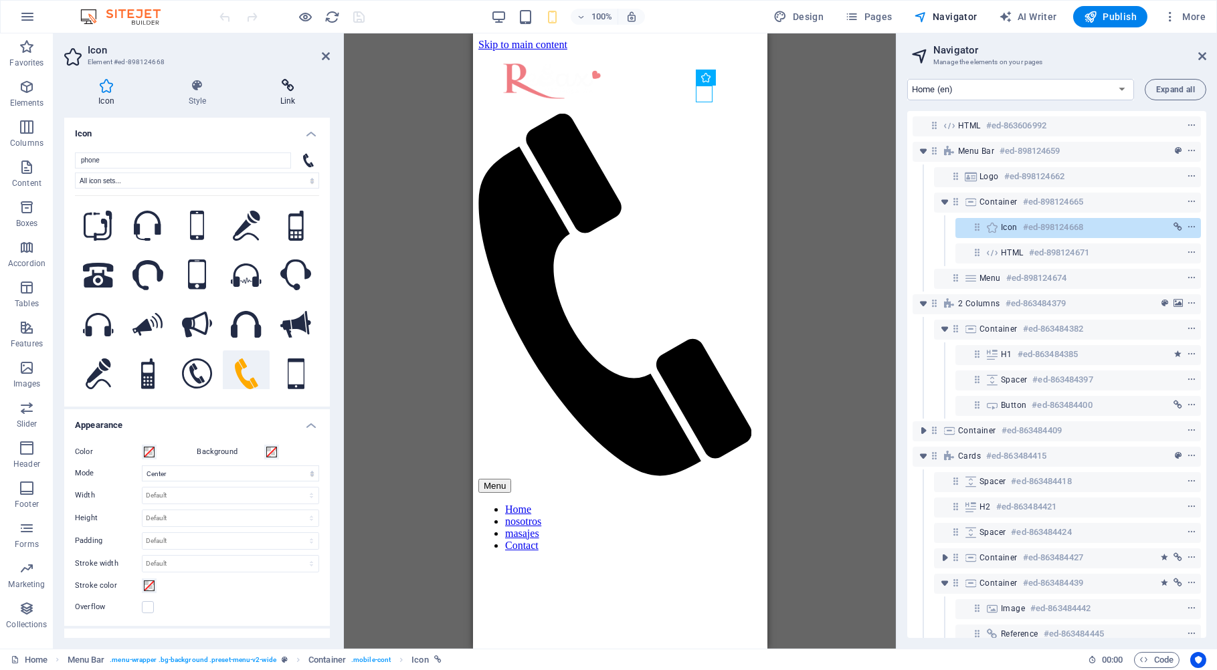
click at [296, 89] on icon at bounding box center [288, 85] width 84 height 13
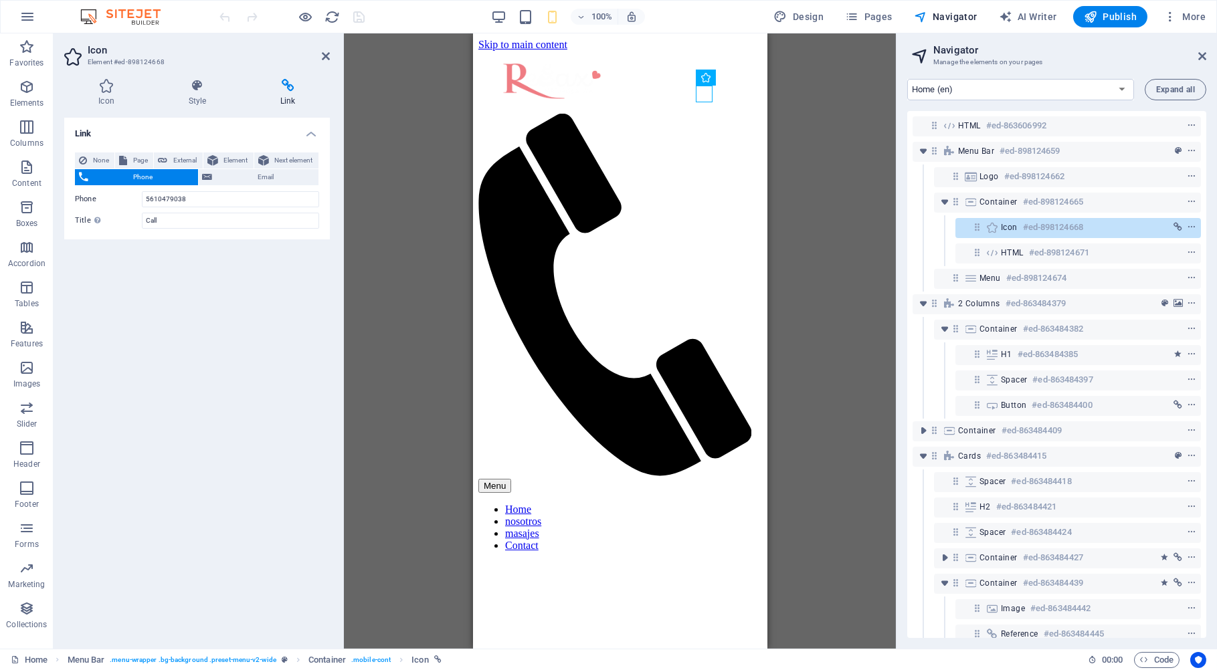
drag, startPoint x: 436, startPoint y: 23, endPoint x: 549, endPoint y: 23, distance: 113.1
click at [448, 23] on div "100% Design Pages Navigator AI Writer Publish More" at bounding box center [713, 16] width 993 height 21
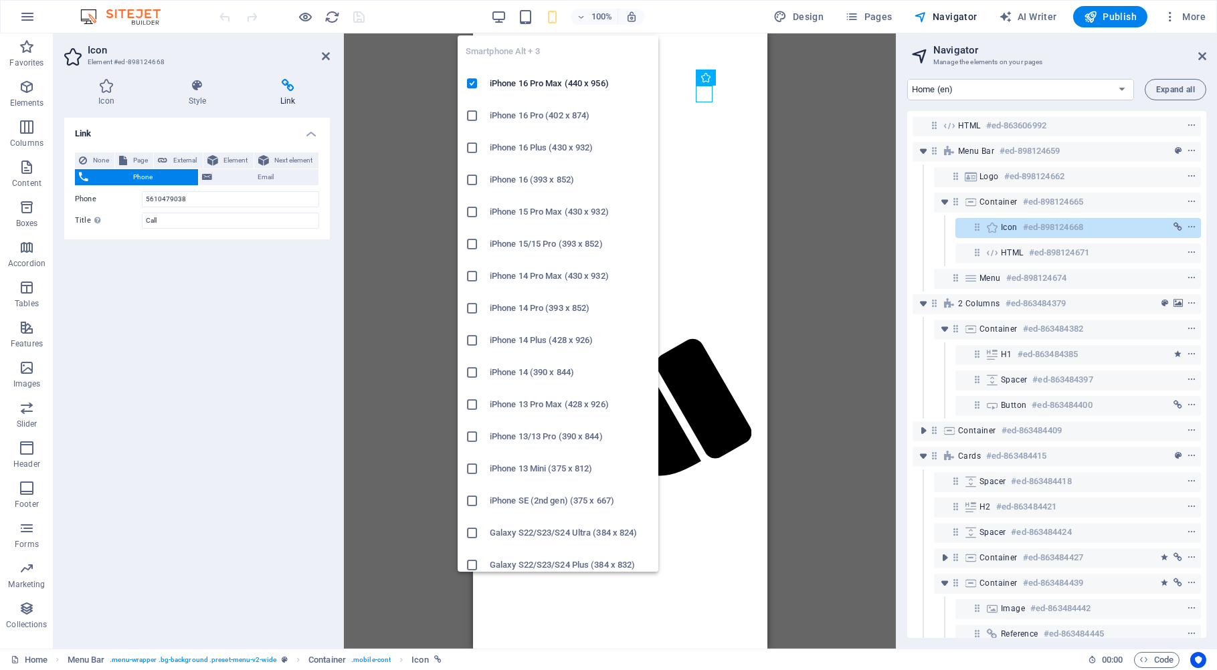
click at [549, 23] on icon "button" at bounding box center [552, 16] width 15 height 15
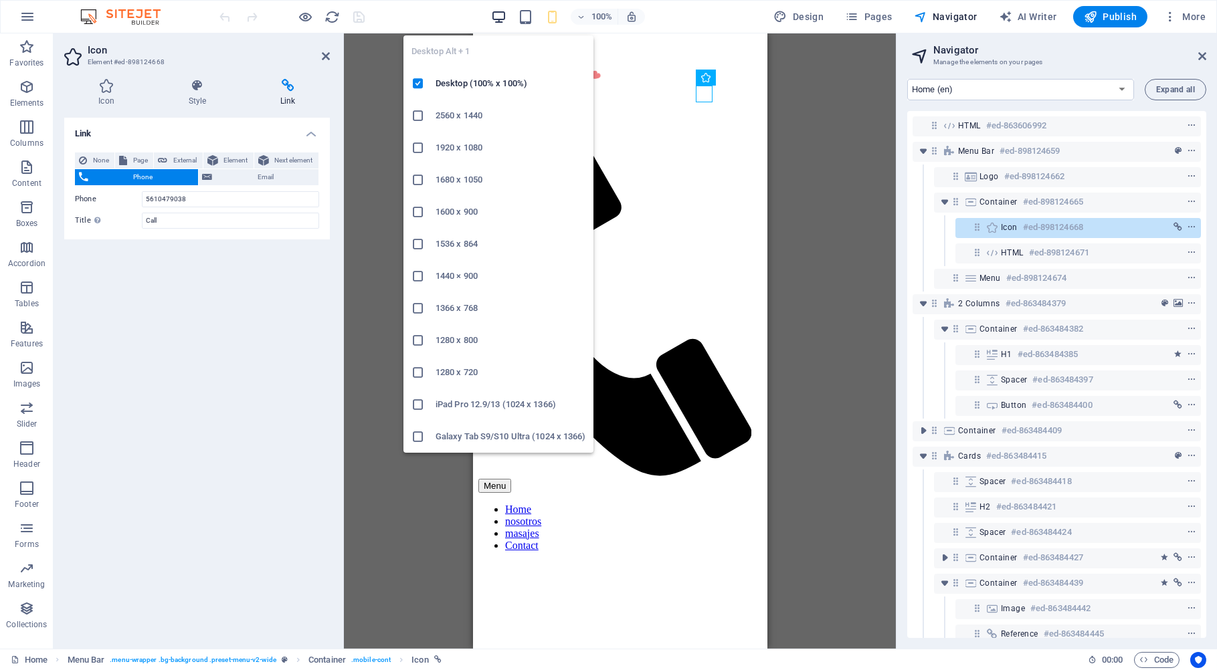
click at [498, 23] on icon "button" at bounding box center [498, 16] width 15 height 15
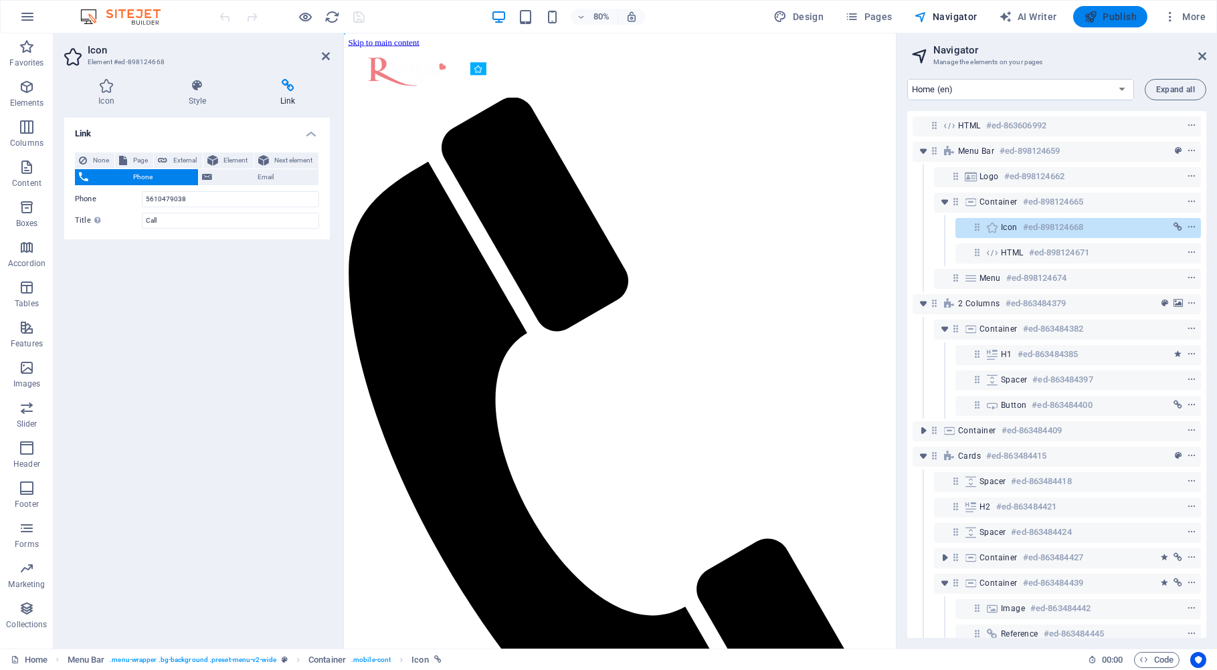
click at [1084, 19] on button "Publish" at bounding box center [1110, 16] width 74 height 21
